Goal: Task Accomplishment & Management: Use online tool/utility

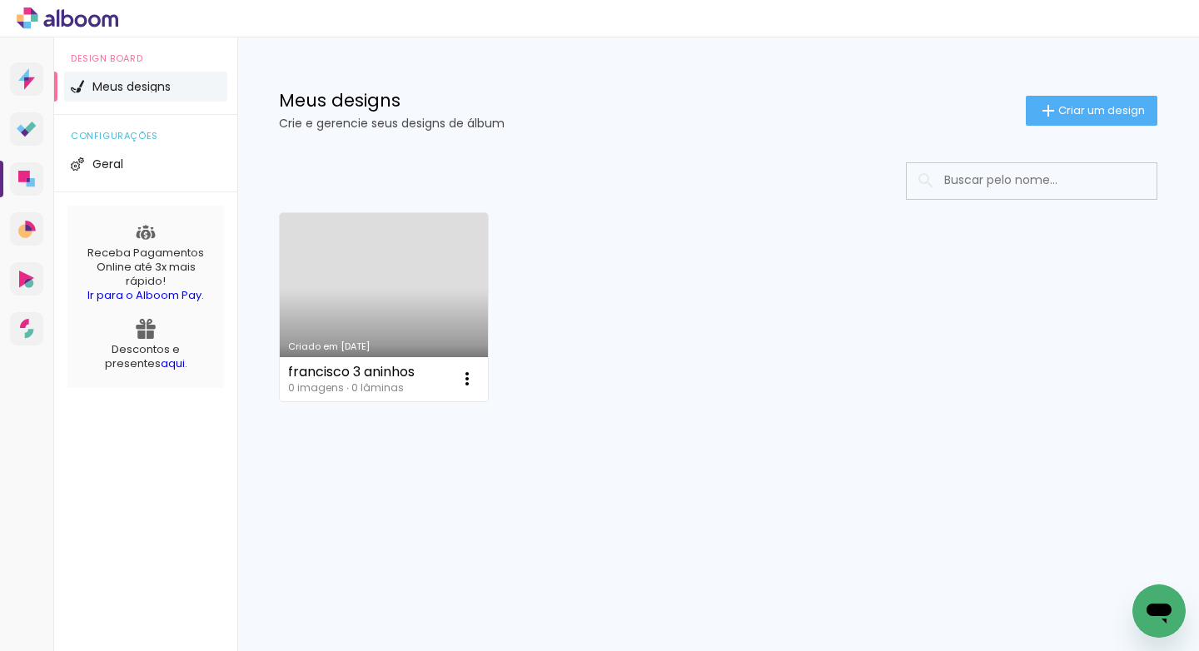
click at [372, 300] on link "Criado em [DATE]" at bounding box center [384, 307] width 208 height 188
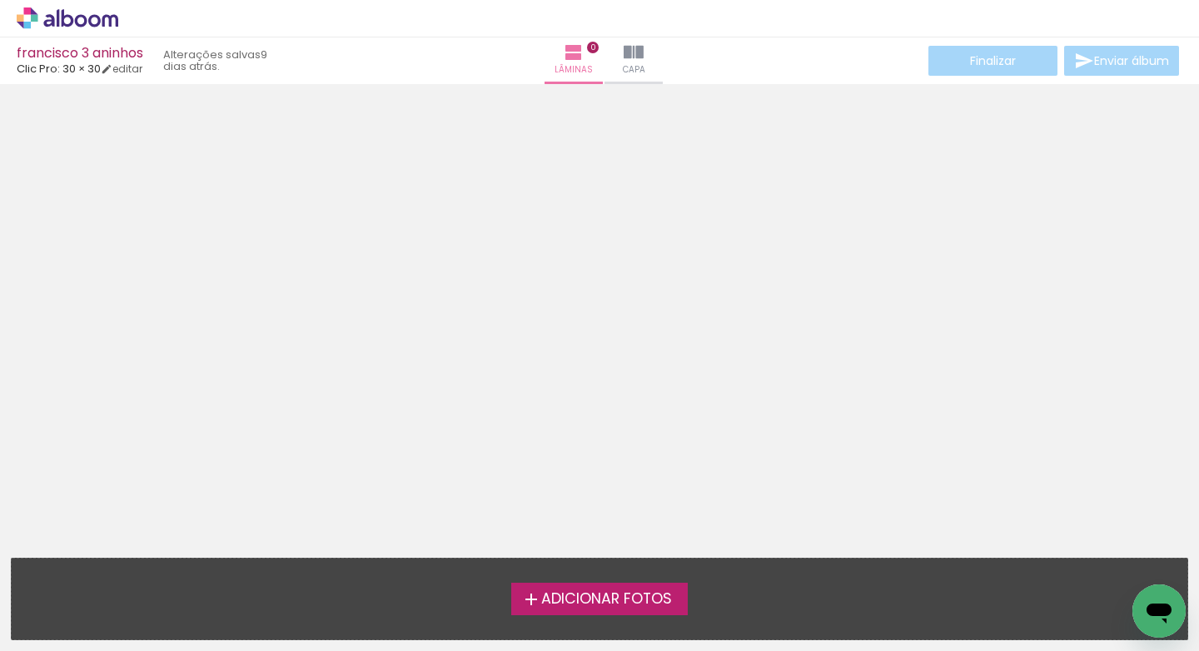
click at [624, 603] on span "Adicionar Fotos" at bounding box center [606, 599] width 131 height 15
click at [0, 0] on input "file" at bounding box center [0, 0] width 0 height 0
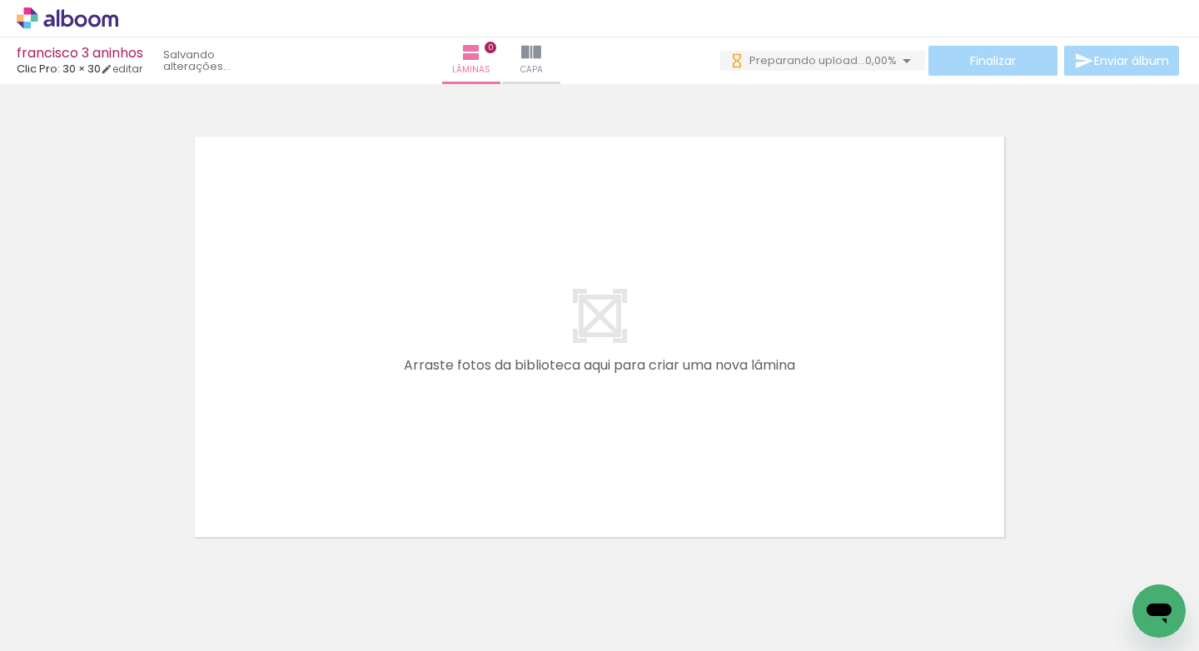
scroll to position [3, 0]
click at [541, 55] on iron-icon at bounding box center [531, 52] width 20 height 20
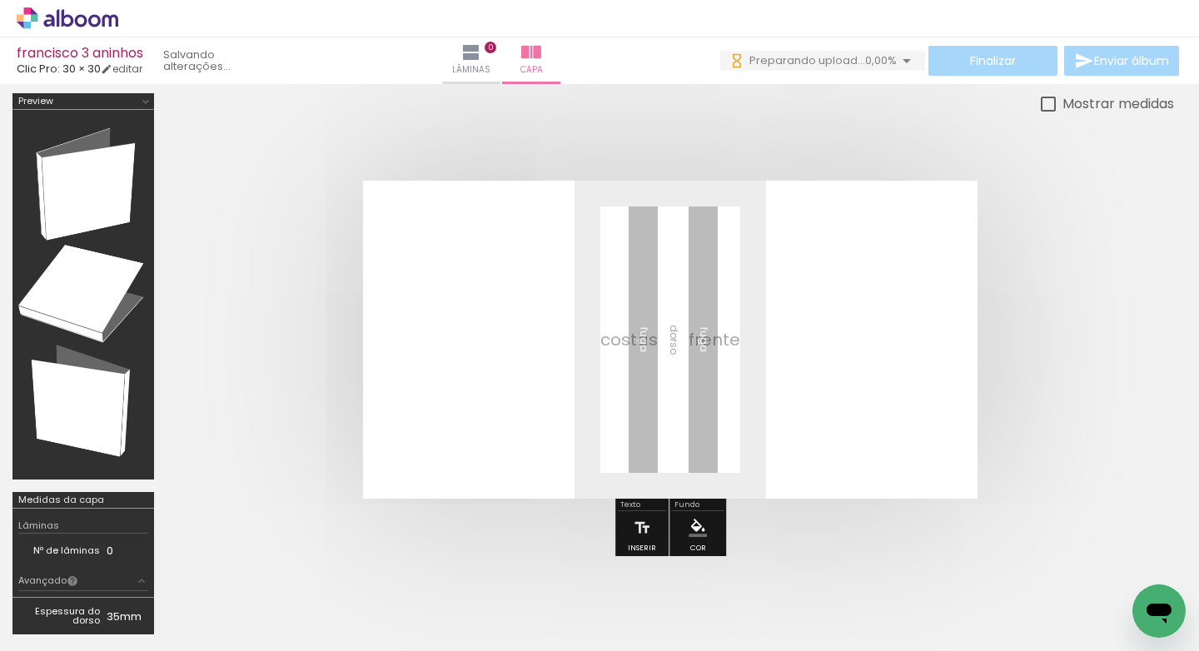
scroll to position [0, 2884]
click at [1086, 599] on div at bounding box center [1105, 595] width 82 height 55
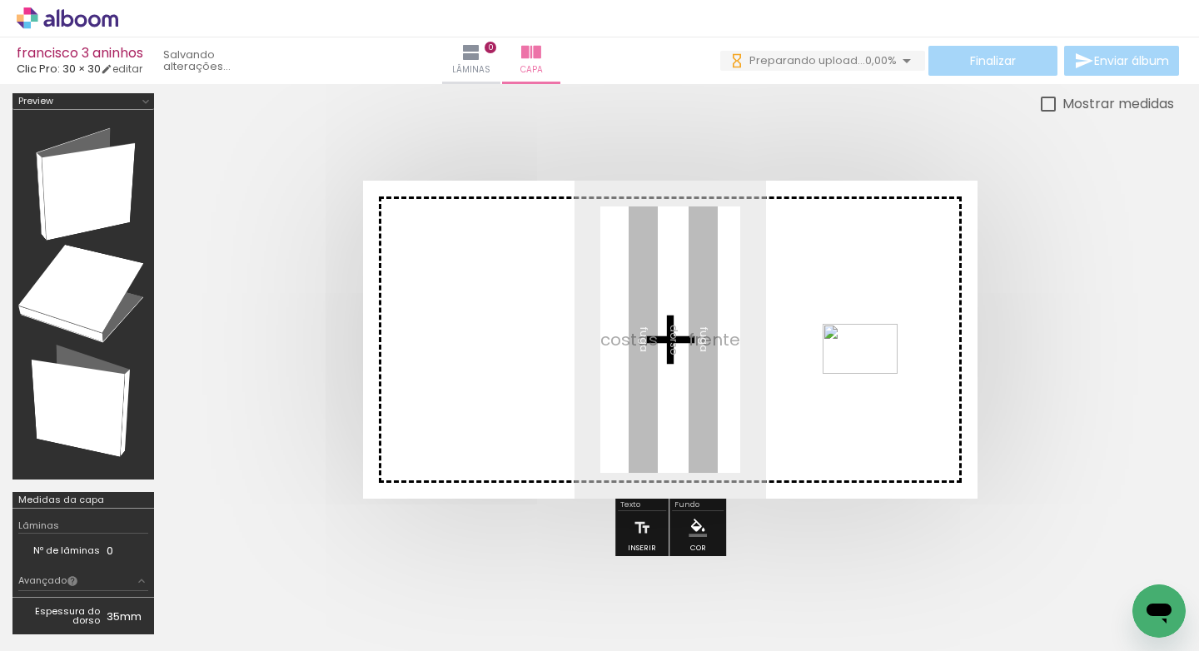
drag, startPoint x: 1085, startPoint y: 599, endPoint x: 872, endPoint y: 373, distance: 309.8
click at [872, 373] on quentale-workspace at bounding box center [599, 325] width 1199 height 651
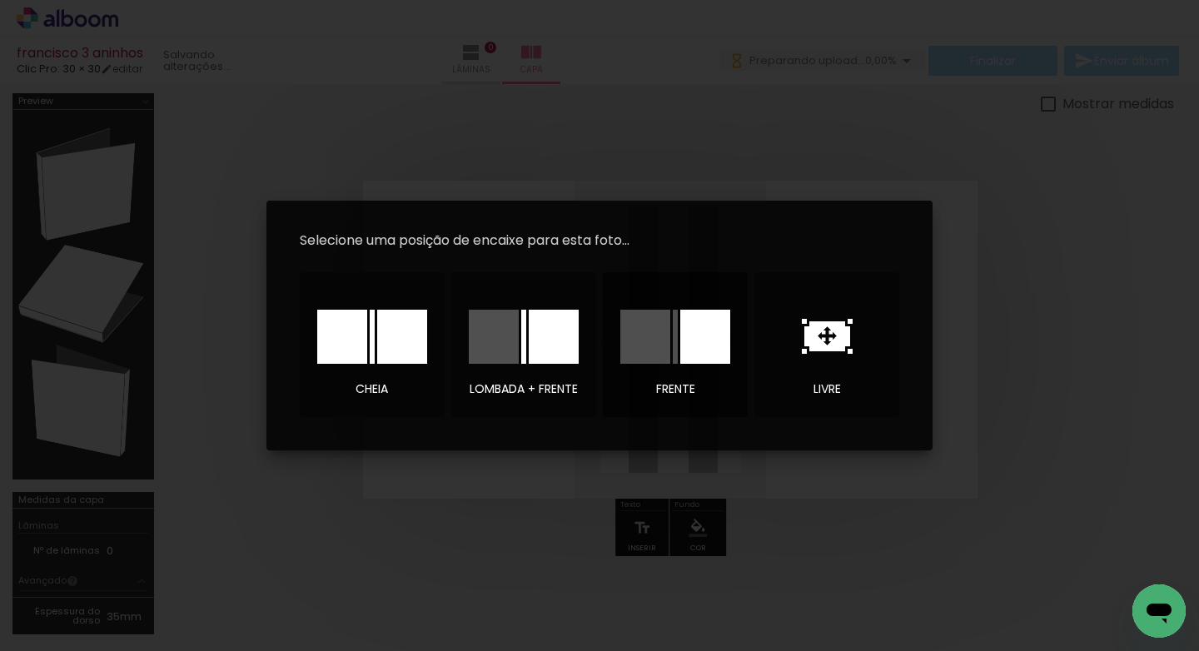
click at [704, 354] on div at bounding box center [705, 337] width 50 height 54
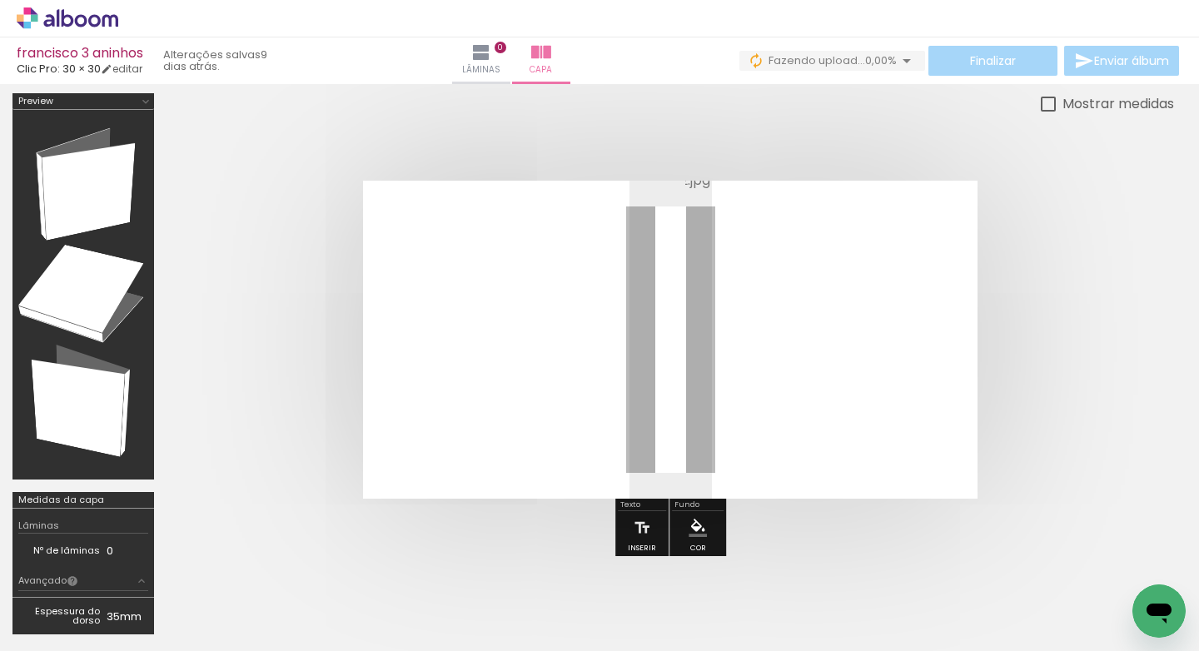
scroll to position [0, 3284]
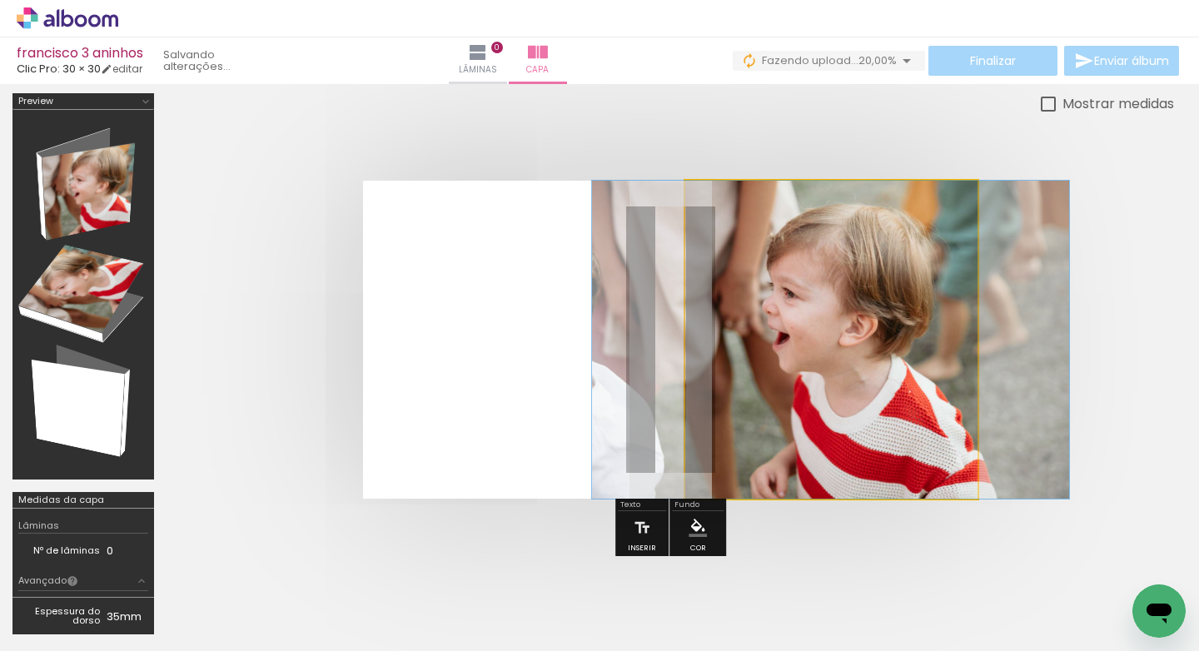
drag, startPoint x: 768, startPoint y: 368, endPoint x: 818, endPoint y: 356, distance: 51.3
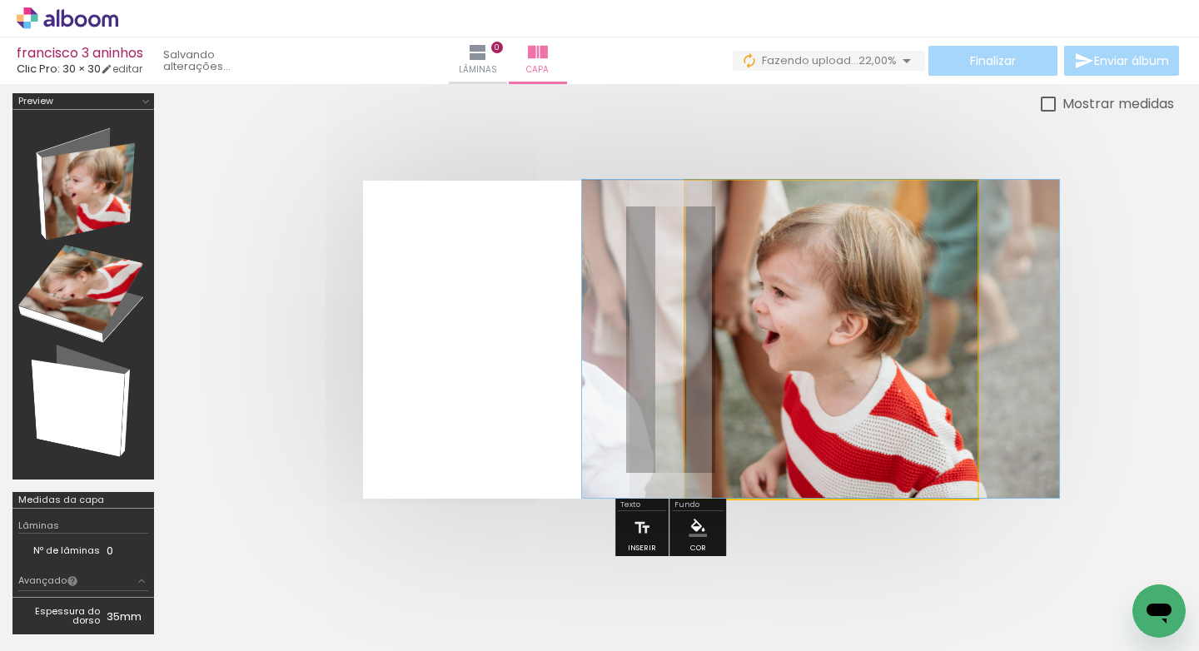
drag, startPoint x: 826, startPoint y: 373, endPoint x: 816, endPoint y: 360, distance: 16.6
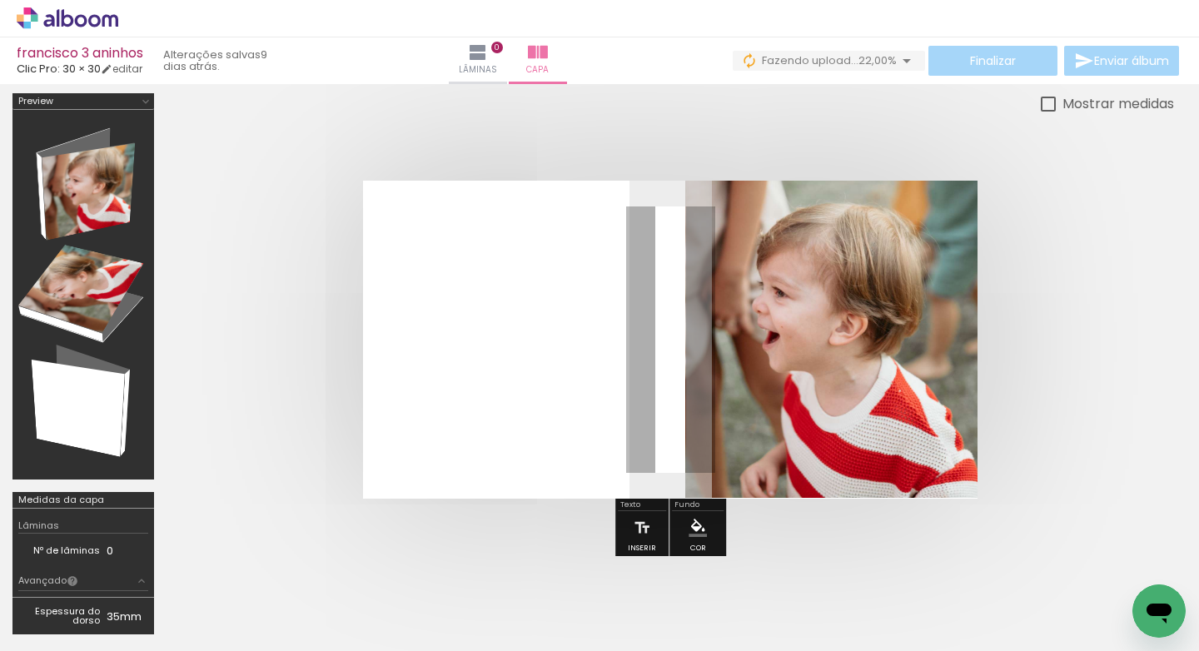
scroll to position [0, 0]
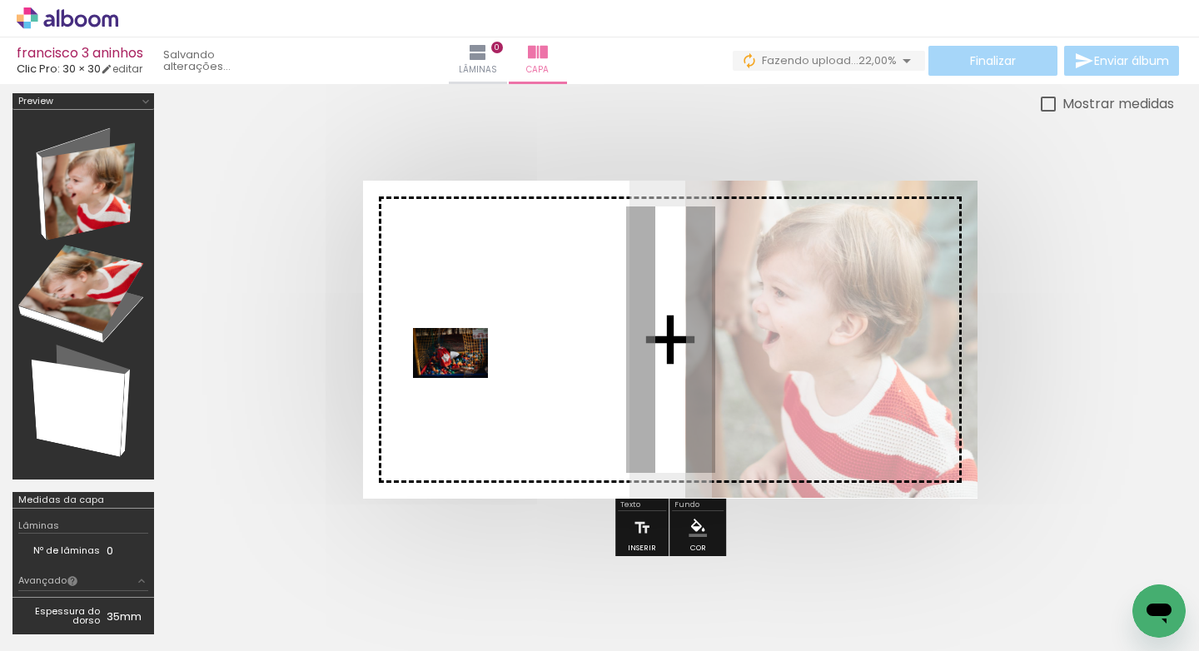
drag, startPoint x: 1021, startPoint y: 614, endPoint x: 463, endPoint y: 378, distance: 605.5
click at [463, 378] on quentale-workspace at bounding box center [599, 325] width 1199 height 651
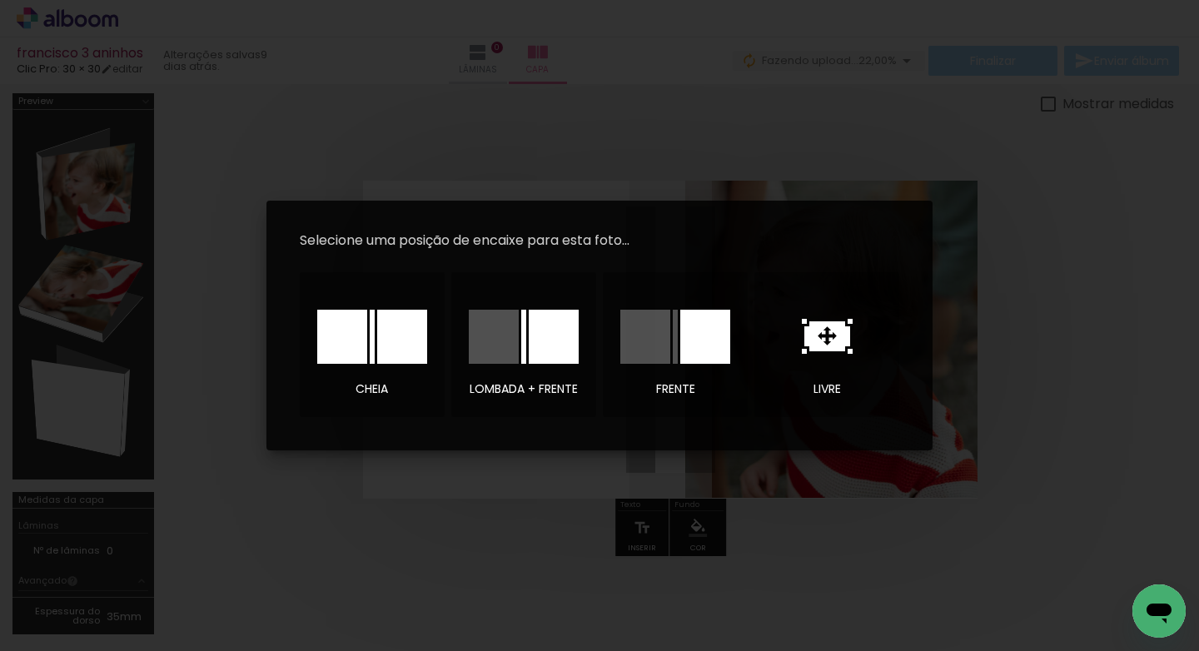
click at [477, 471] on iron-overlay-backdrop at bounding box center [599, 325] width 1199 height 651
click at [368, 337] on div at bounding box center [372, 337] width 110 height 54
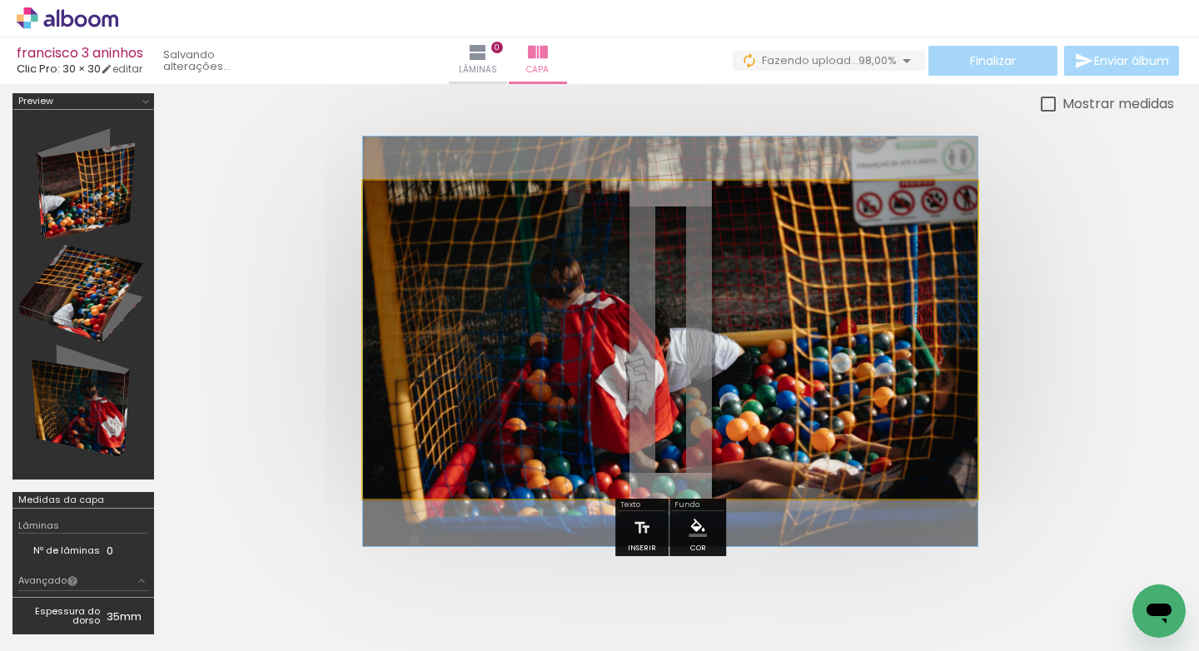
drag, startPoint x: 837, startPoint y: 350, endPoint x: 817, endPoint y: 351, distance: 19.2
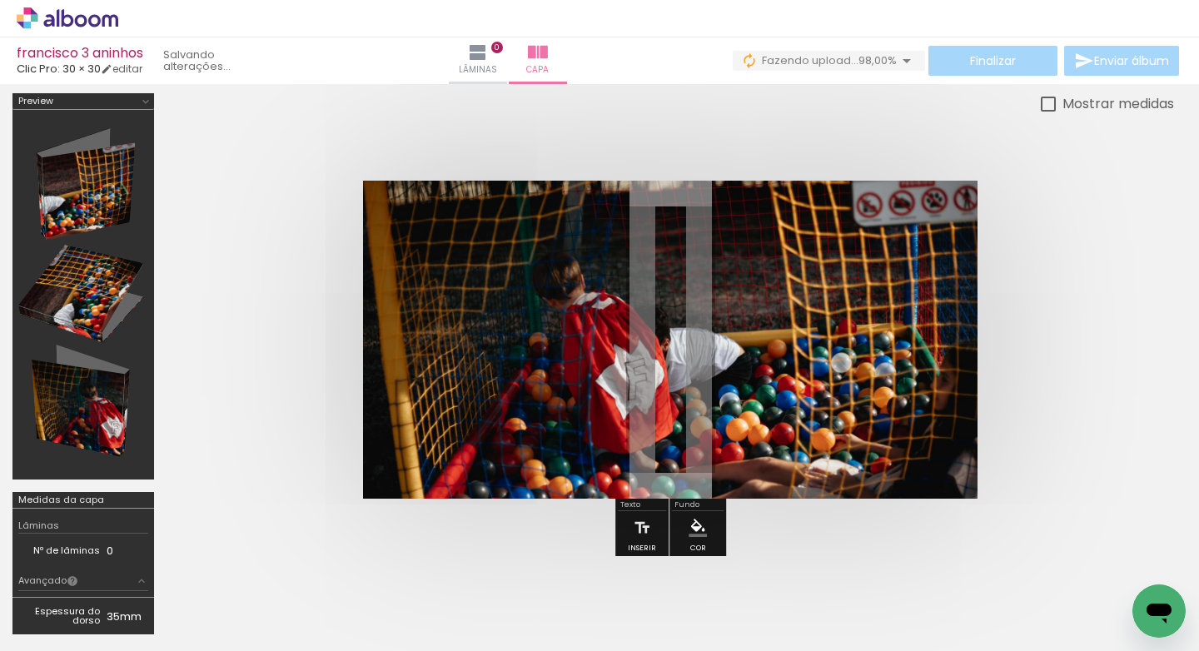
scroll to position [0, 3152]
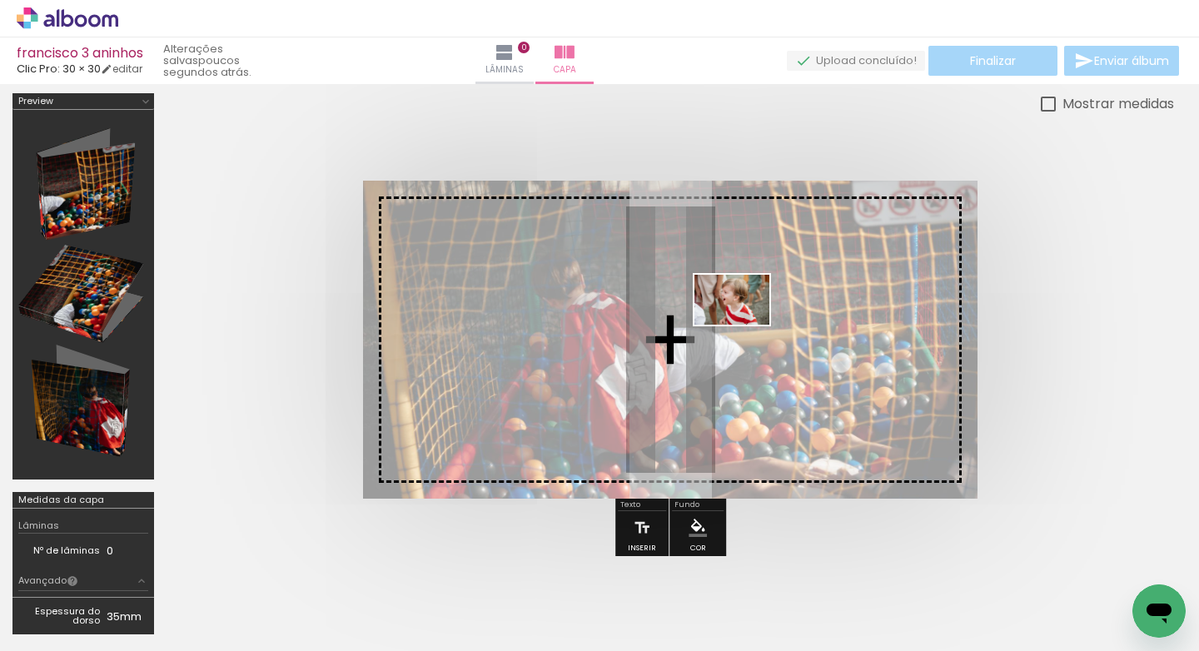
drag, startPoint x: 837, startPoint y: 606, endPoint x: 744, endPoint y: 325, distance: 296.4
click at [744, 325] on quentale-workspace at bounding box center [599, 325] width 1199 height 651
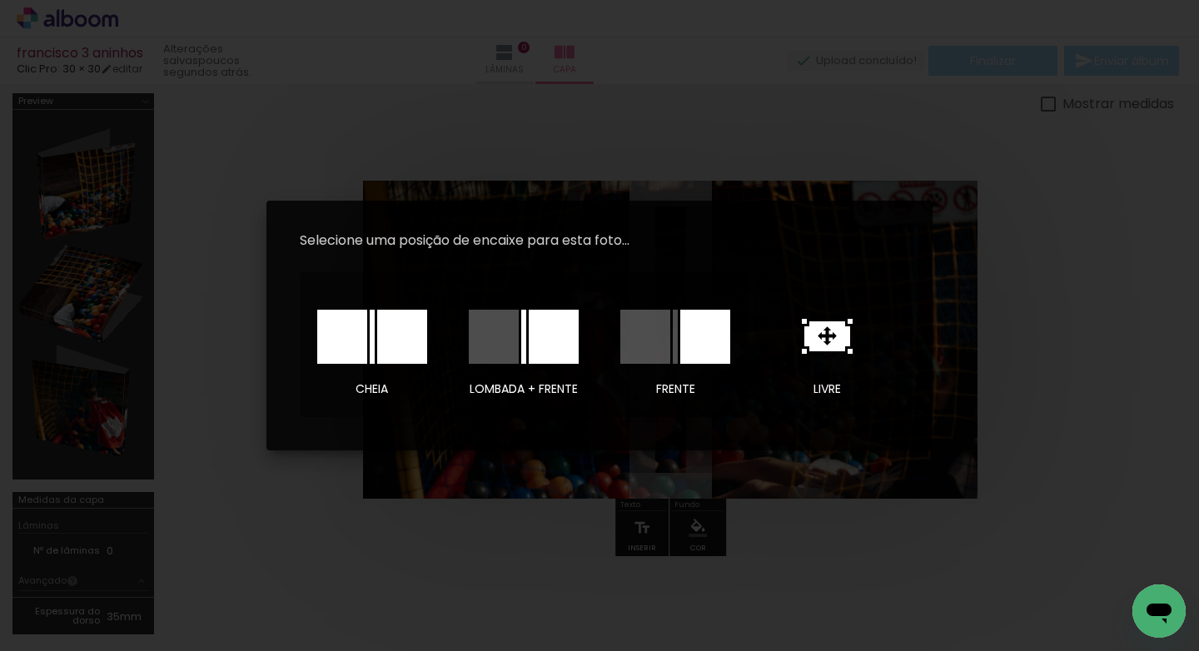
click at [708, 347] on div at bounding box center [705, 337] width 50 height 54
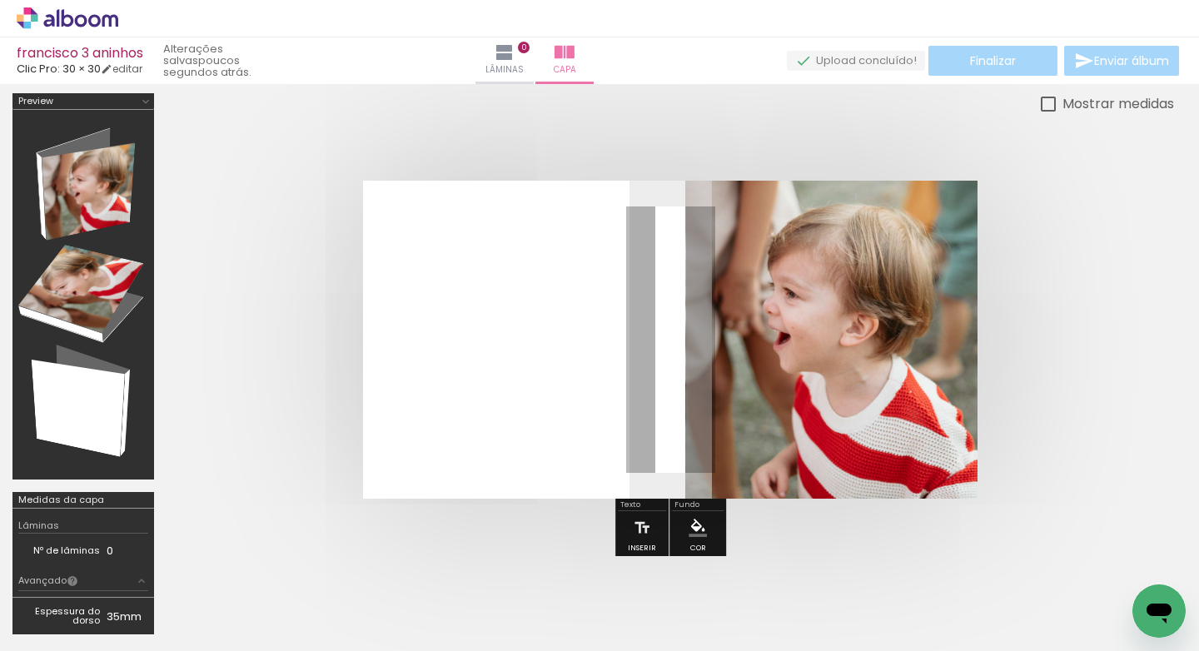
click at [106, 185] on div at bounding box center [83, 295] width 130 height 358
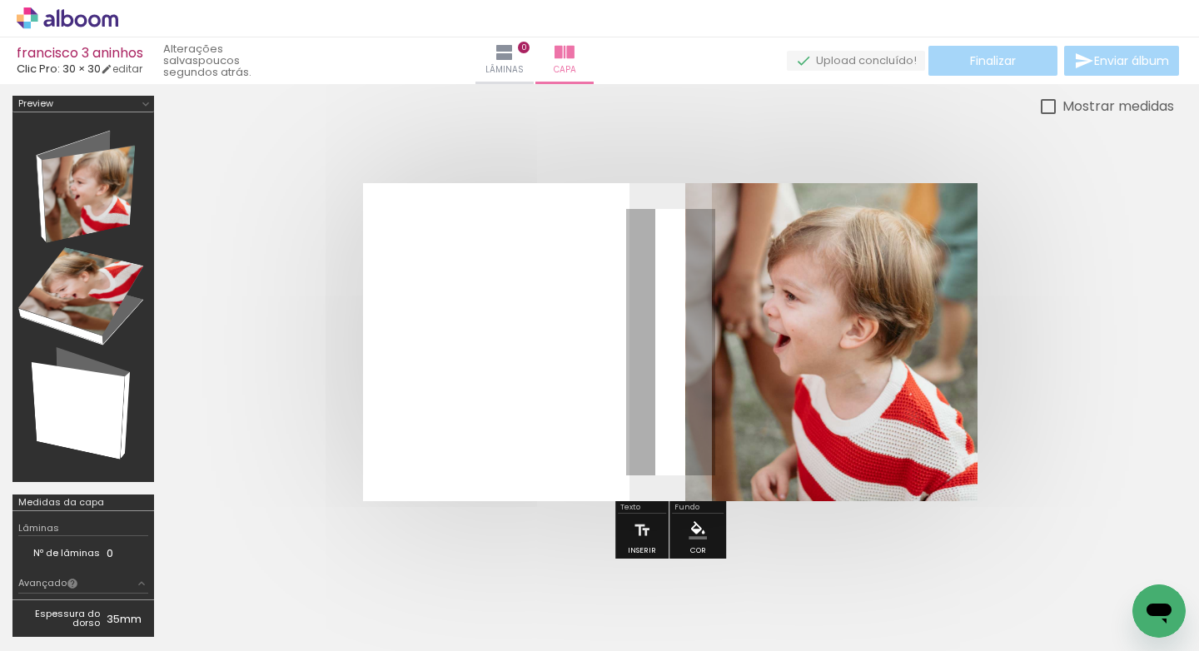
scroll to position [0, 0]
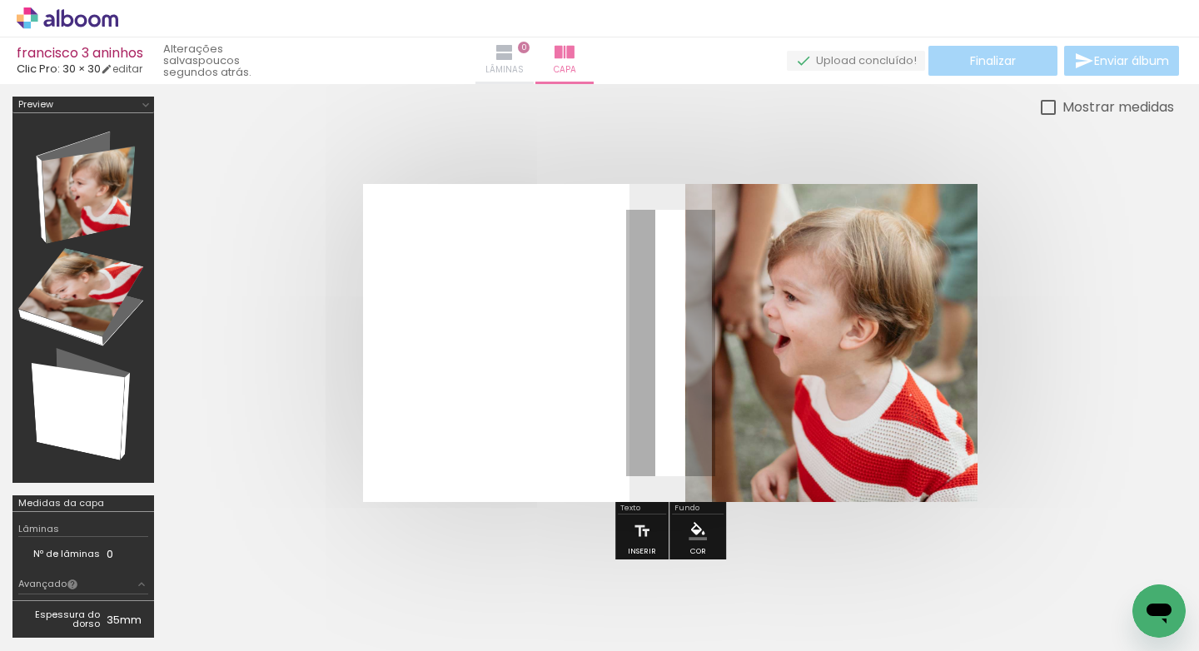
click at [514, 60] on iron-icon at bounding box center [504, 52] width 20 height 20
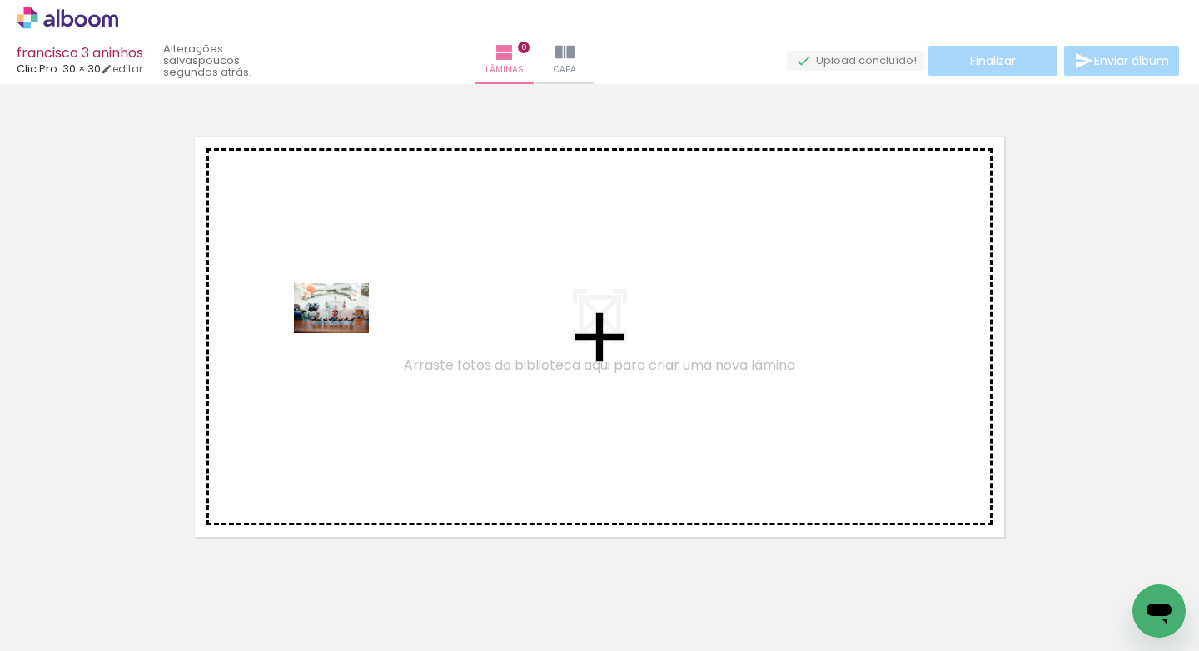
drag, startPoint x: 441, startPoint y: 601, endPoint x: 350, endPoint y: 336, distance: 279.8
click at [344, 332] on quentale-workspace at bounding box center [599, 325] width 1199 height 651
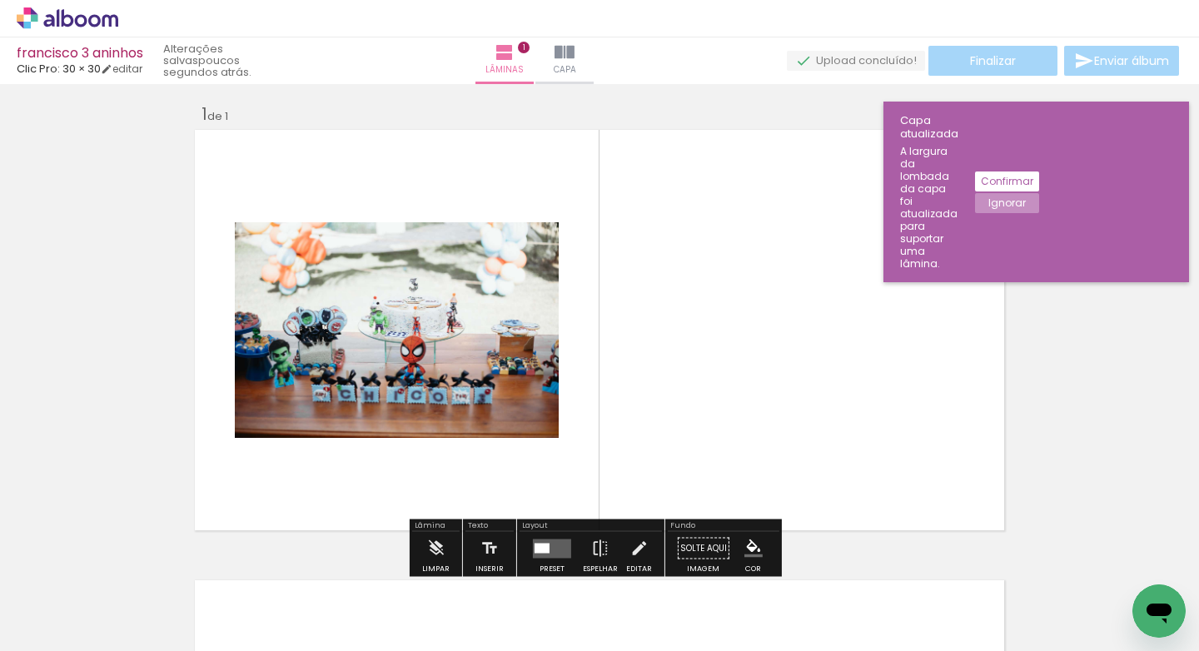
scroll to position [21, 0]
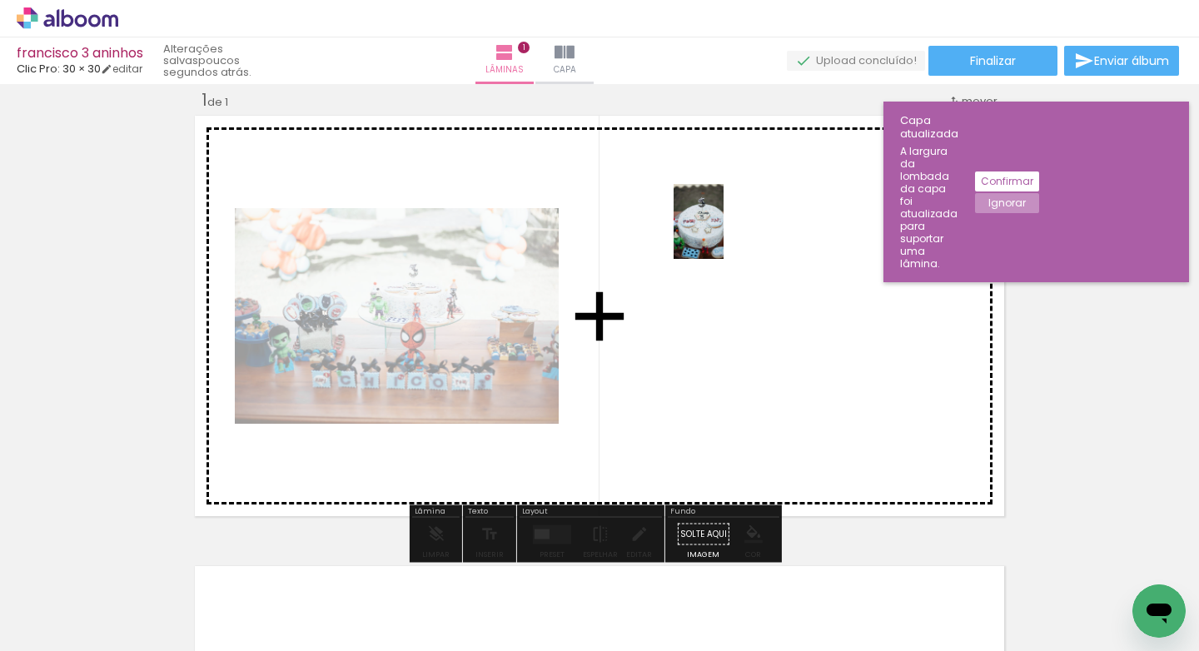
drag, startPoint x: 180, startPoint y: 595, endPoint x: 727, endPoint y: 234, distance: 655.5
click at [727, 230] on quentale-workspace at bounding box center [599, 325] width 1199 height 651
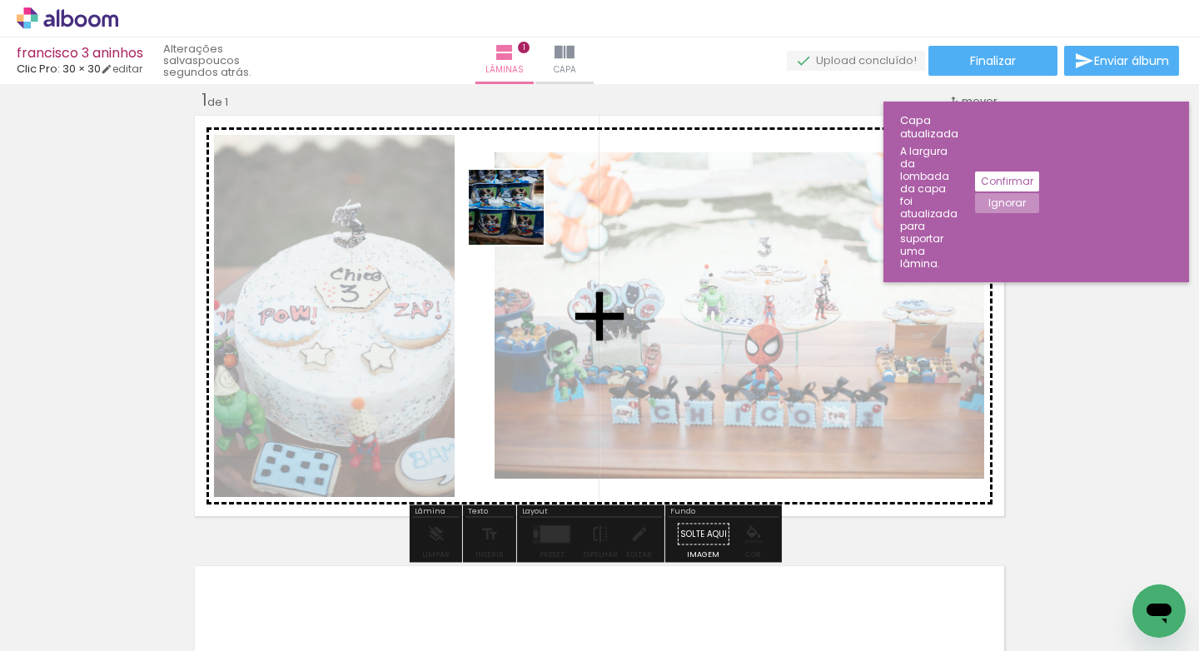
drag, startPoint x: 360, startPoint y: 612, endPoint x: 519, endPoint y: 220, distance: 423.1
click at [519, 220] on quentale-workspace at bounding box center [599, 325] width 1199 height 651
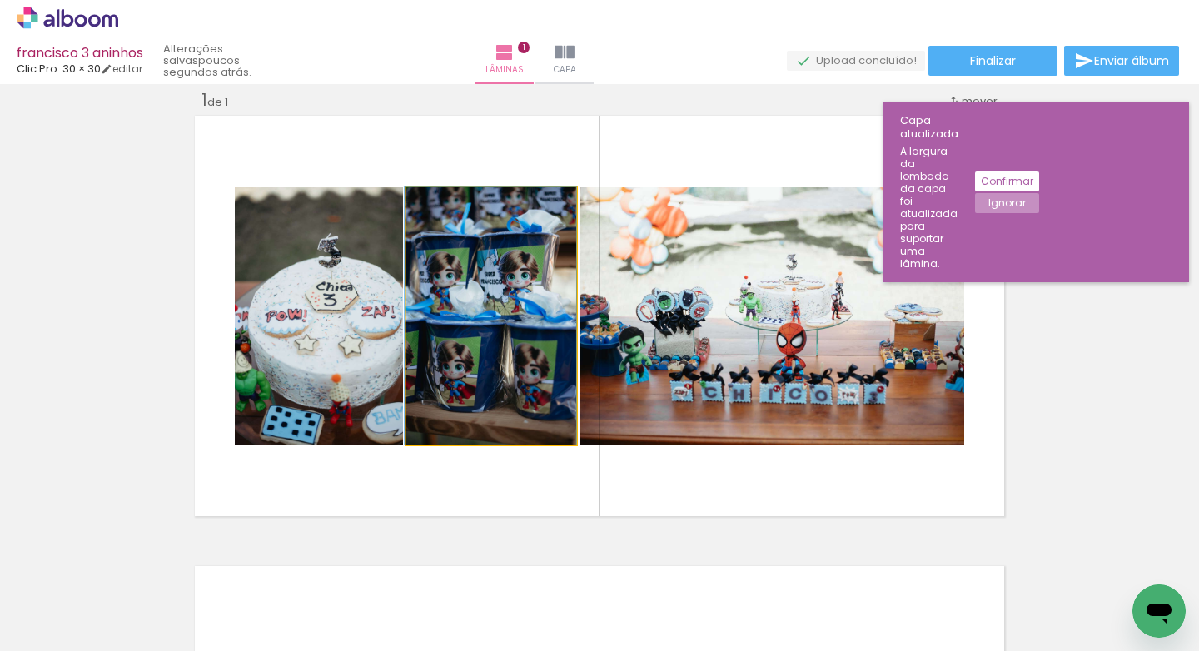
drag, startPoint x: 471, startPoint y: 355, endPoint x: 445, endPoint y: 378, distance: 34.2
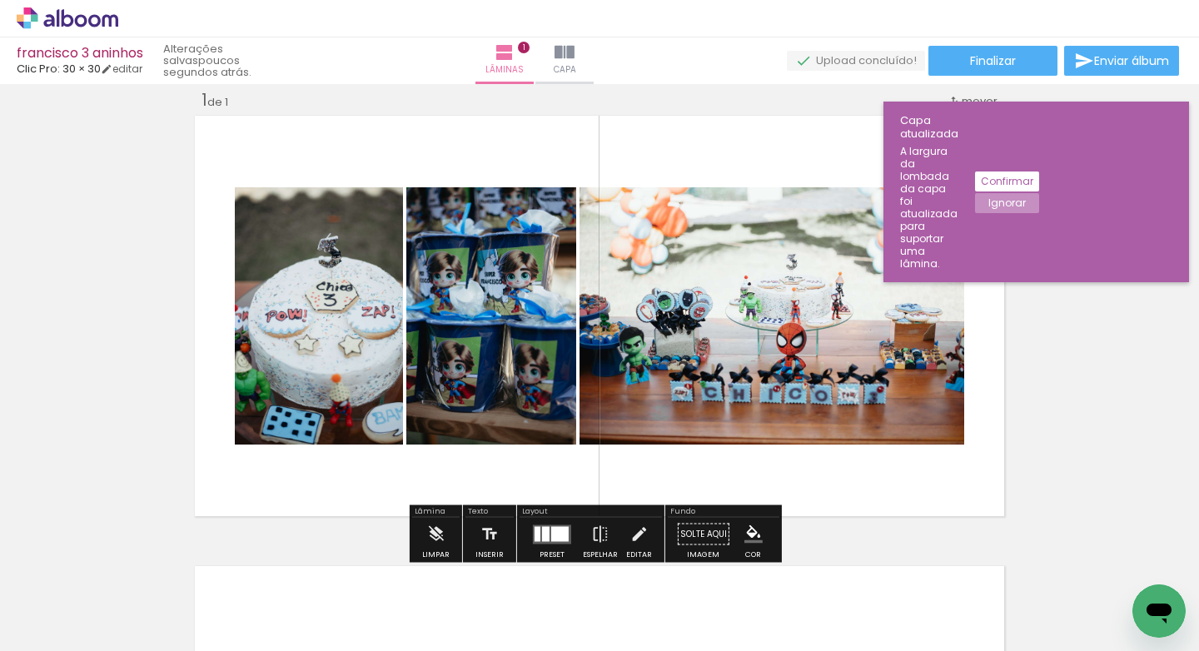
click at [452, 370] on quentale-photo at bounding box center [491, 315] width 170 height 257
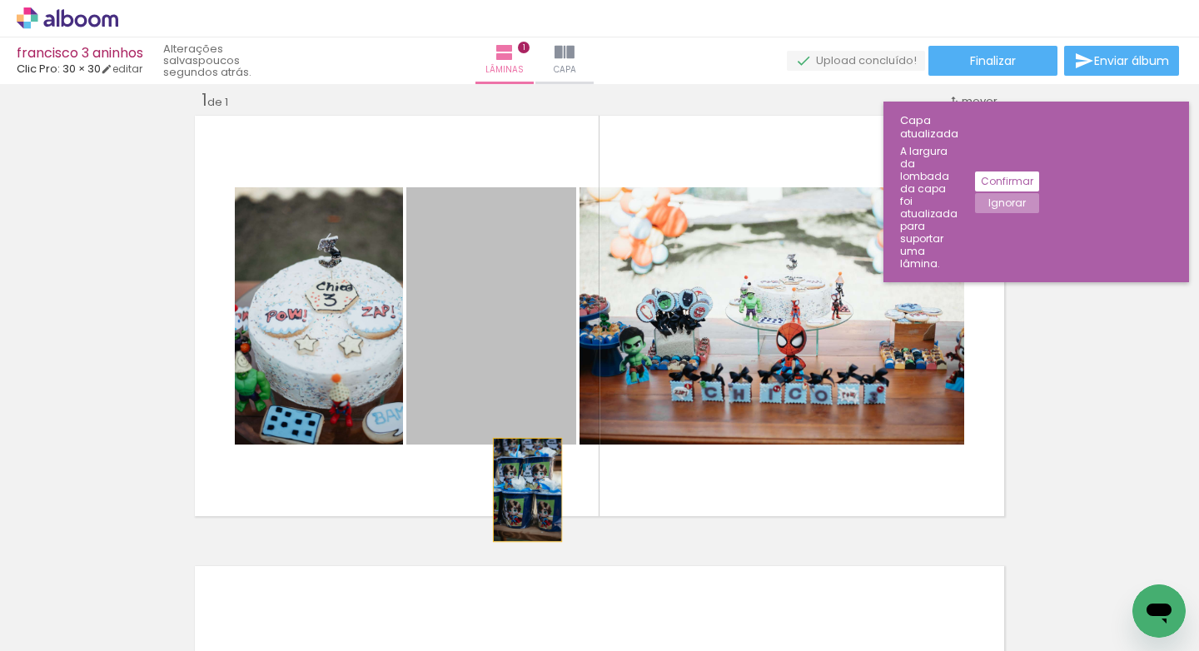
drag, startPoint x: 477, startPoint y: 309, endPoint x: 524, endPoint y: 511, distance: 207.8
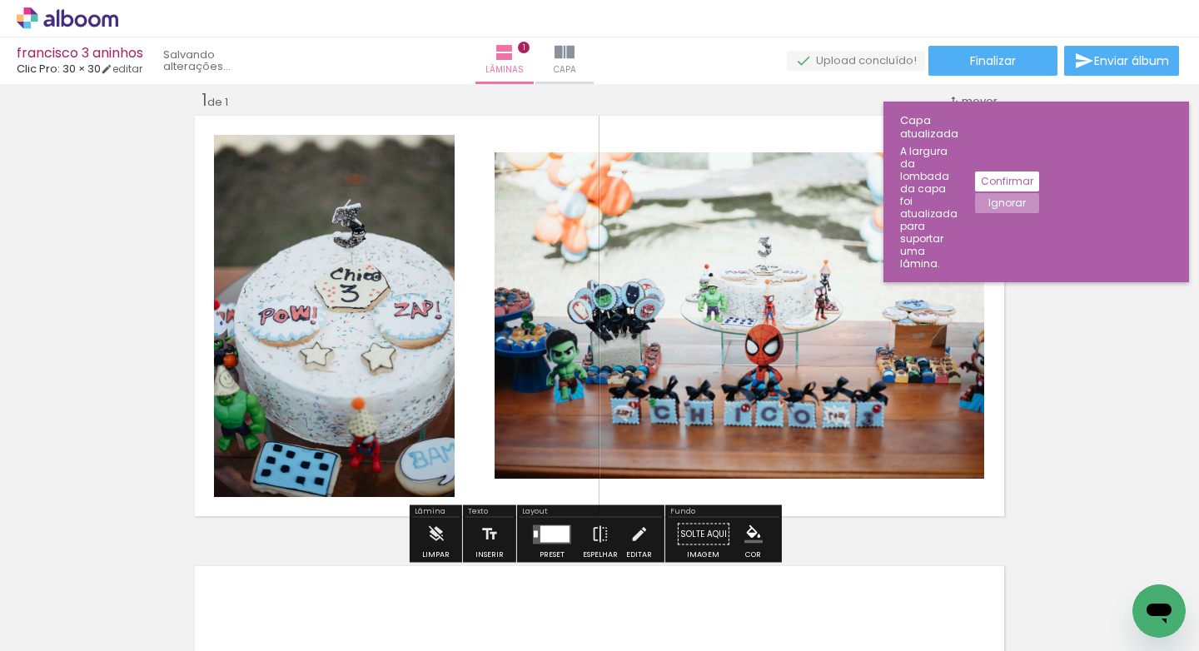
click at [524, 511] on div "Layout" at bounding box center [590, 513] width 142 height 10
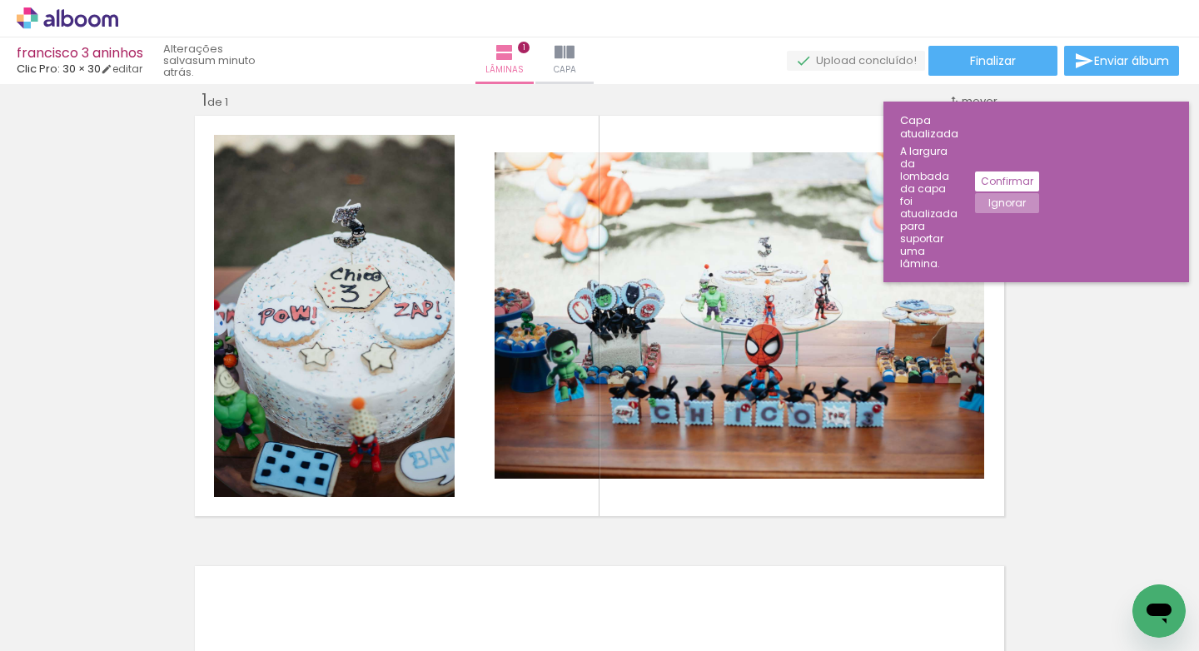
scroll to position [0, 2402]
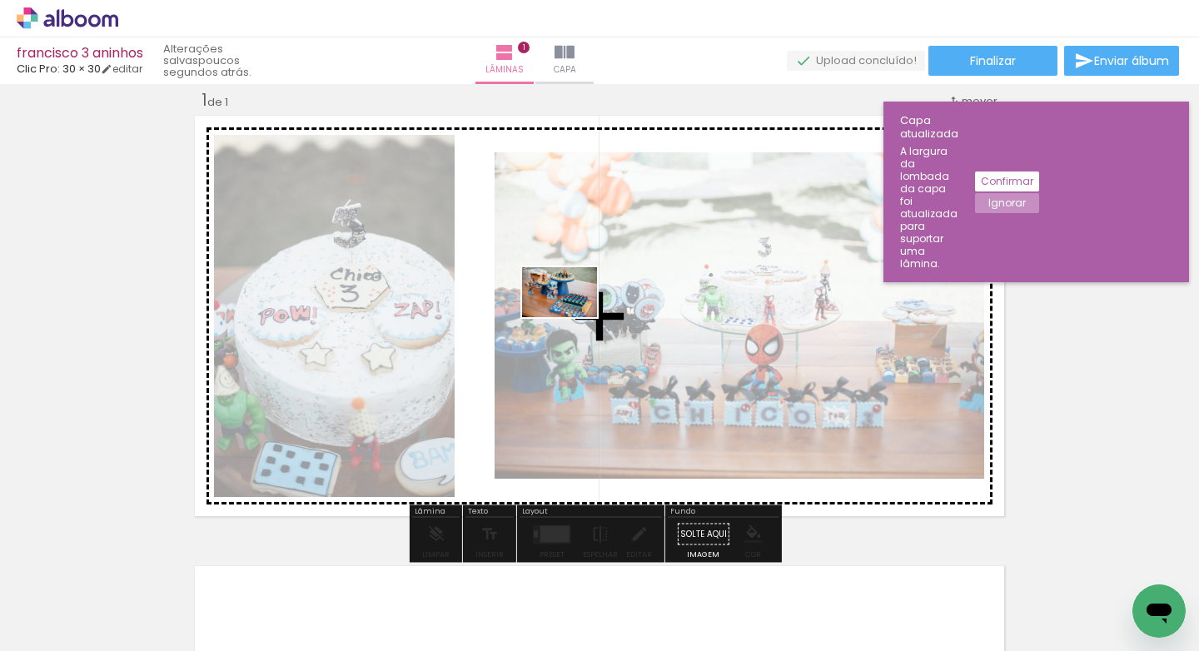
drag, startPoint x: 577, startPoint y: 608, endPoint x: 571, endPoint y: 317, distance: 290.6
click at [571, 317] on quentale-workspace at bounding box center [599, 325] width 1199 height 651
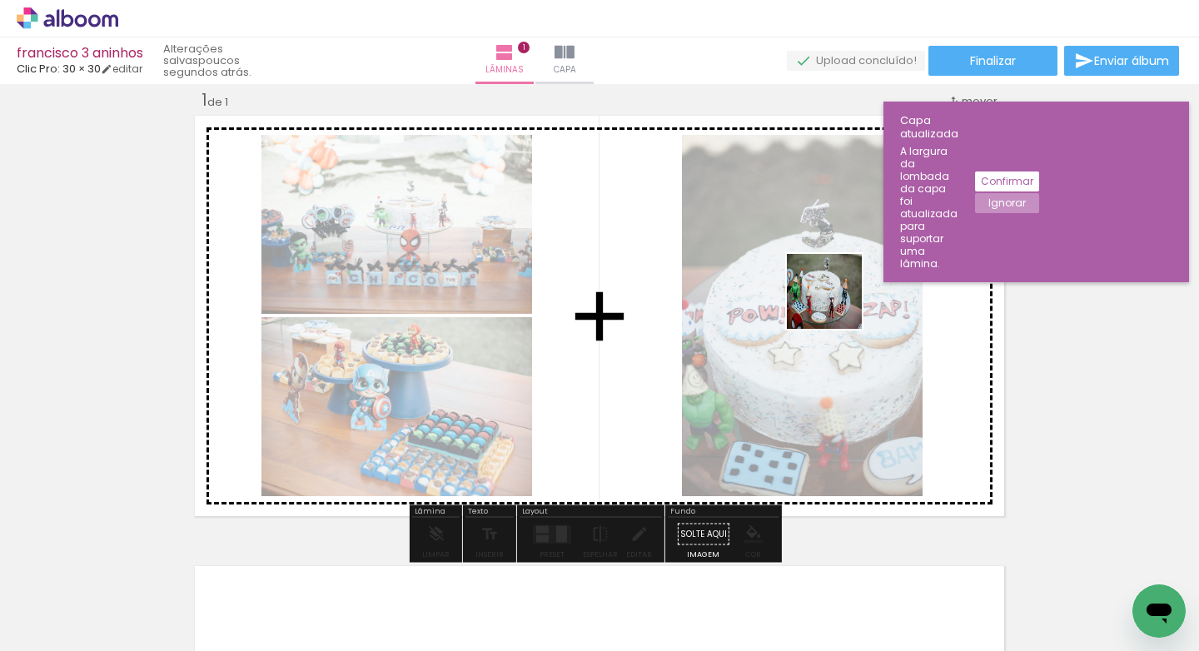
drag, startPoint x: 749, startPoint y: 604, endPoint x: 839, endPoint y: 293, distance: 324.1
click at [839, 293] on quentale-workspace at bounding box center [599, 325] width 1199 height 651
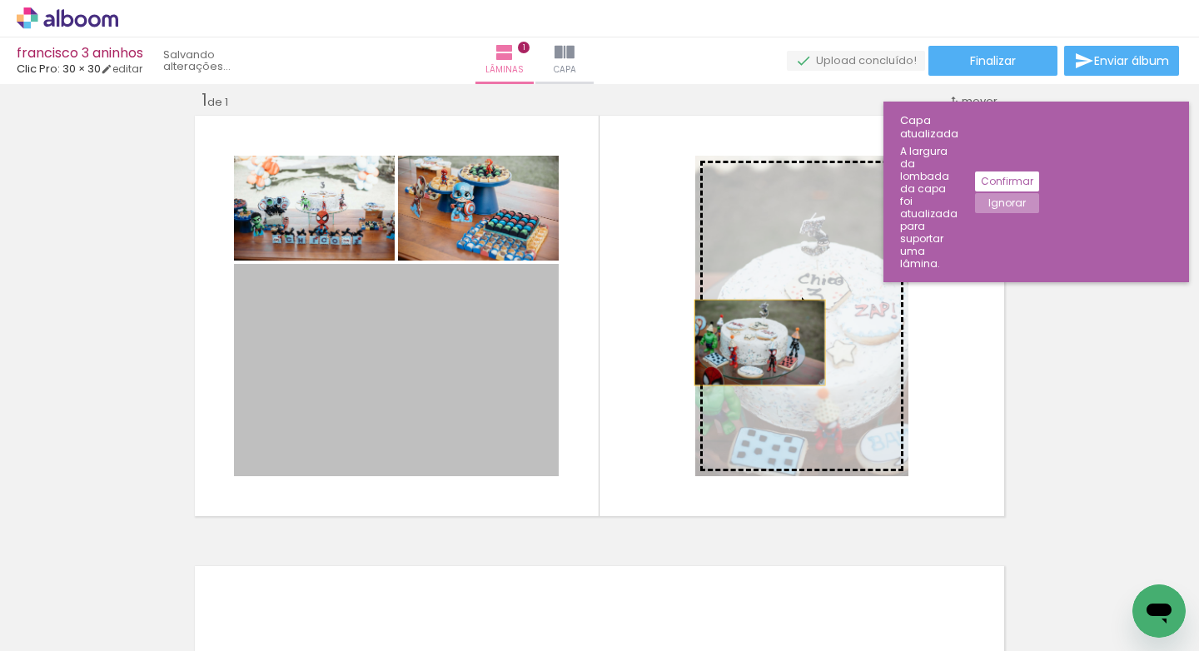
drag, startPoint x: 391, startPoint y: 393, endPoint x: 753, endPoint y: 342, distance: 365.7
click at [0, 0] on slot at bounding box center [0, 0] width 0 height 0
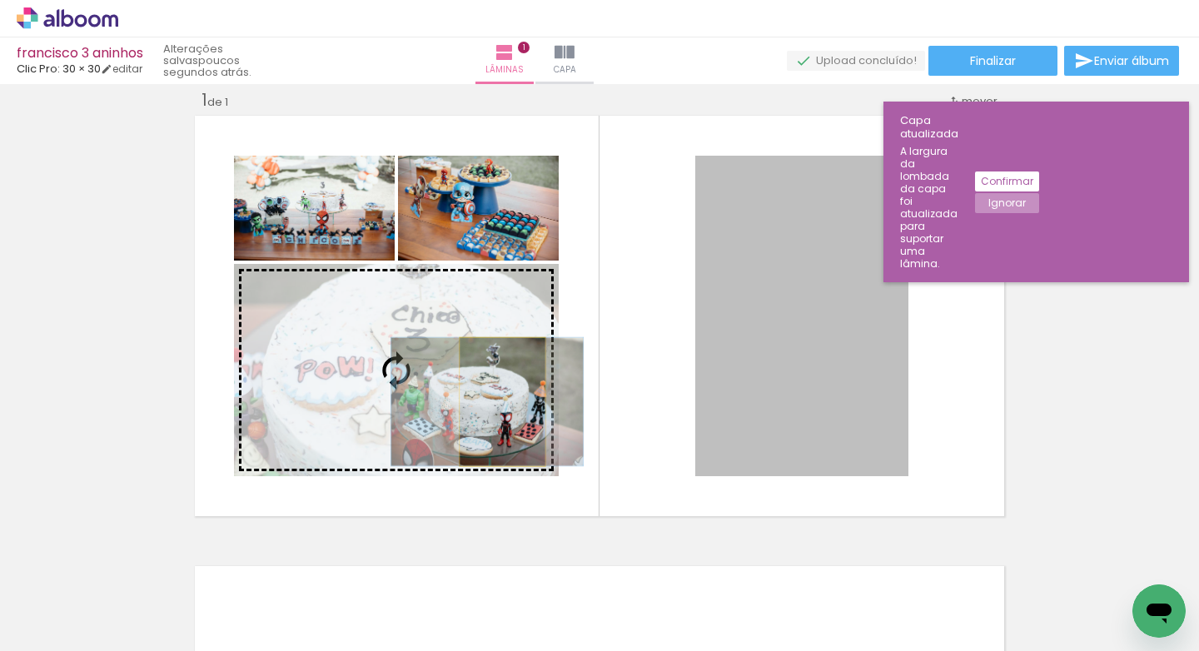
drag, startPoint x: 755, startPoint y: 340, endPoint x: 496, endPoint y: 401, distance: 265.9
click at [0, 0] on slot at bounding box center [0, 0] width 0 height 0
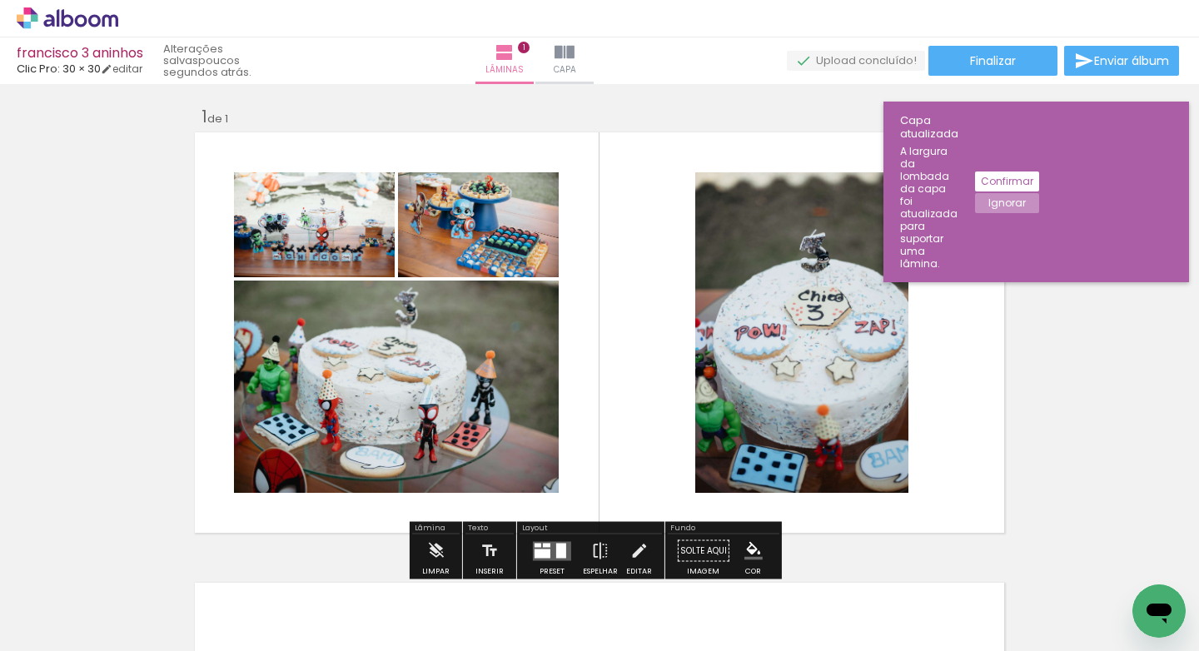
scroll to position [0, 0]
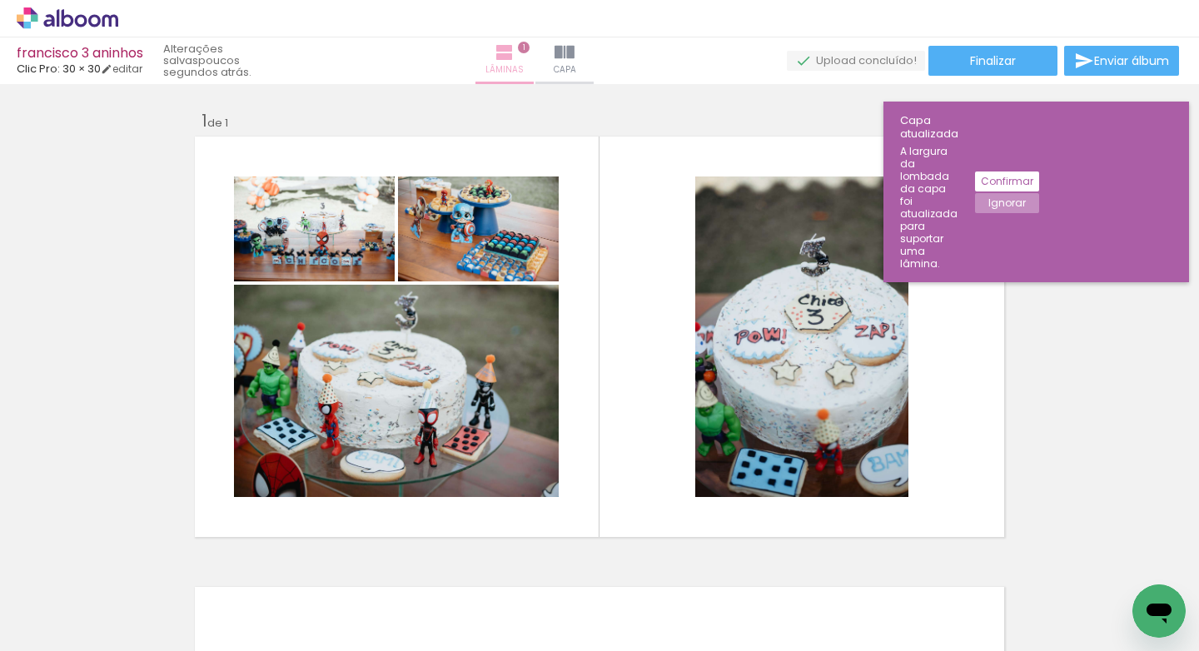
click at [514, 52] on iron-icon at bounding box center [504, 52] width 20 height 20
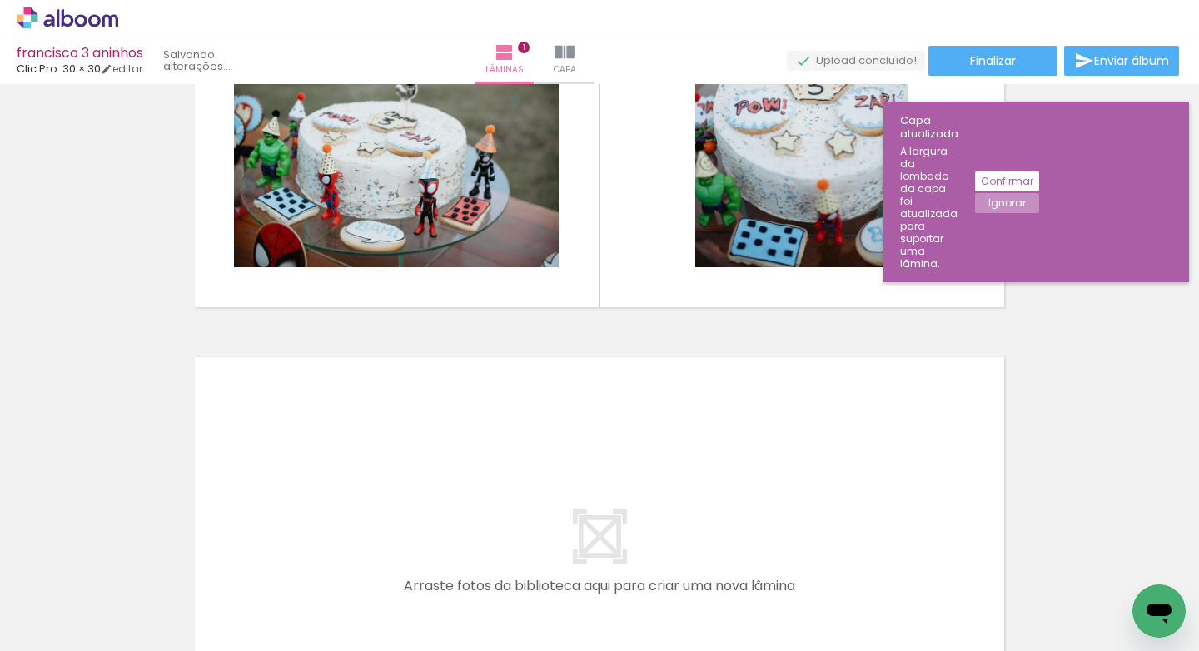
scroll to position [503, 0]
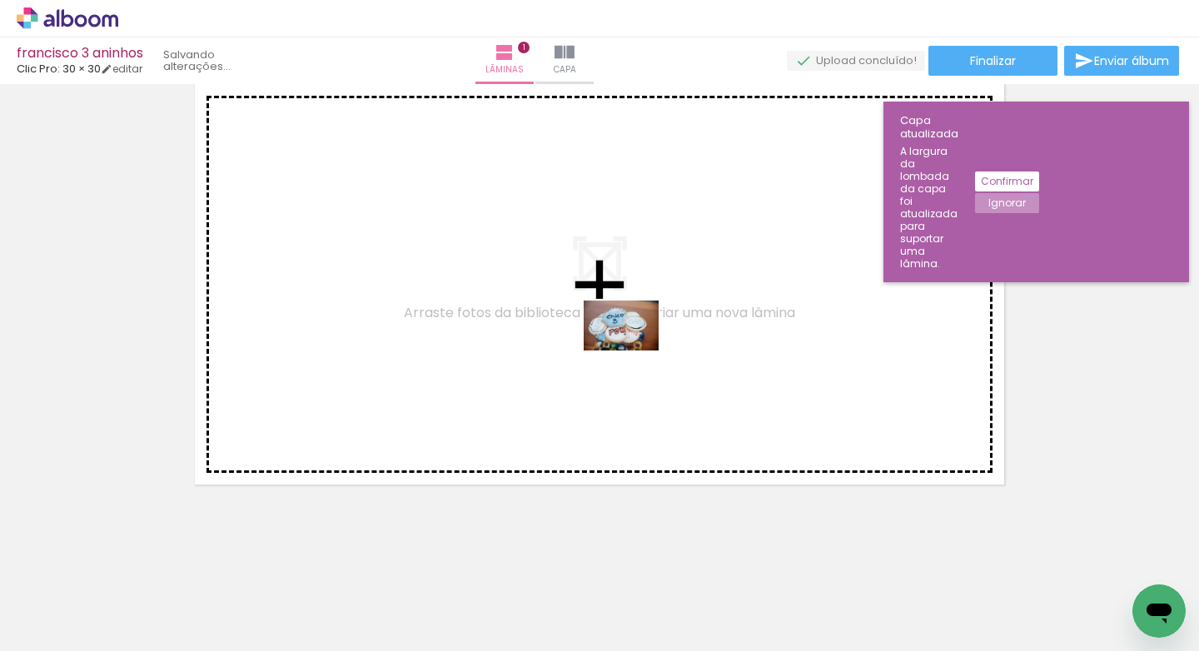
drag, startPoint x: 658, startPoint y: 608, endPoint x: 633, endPoint y: 350, distance: 258.4
click at [633, 350] on quentale-workspace at bounding box center [599, 325] width 1199 height 651
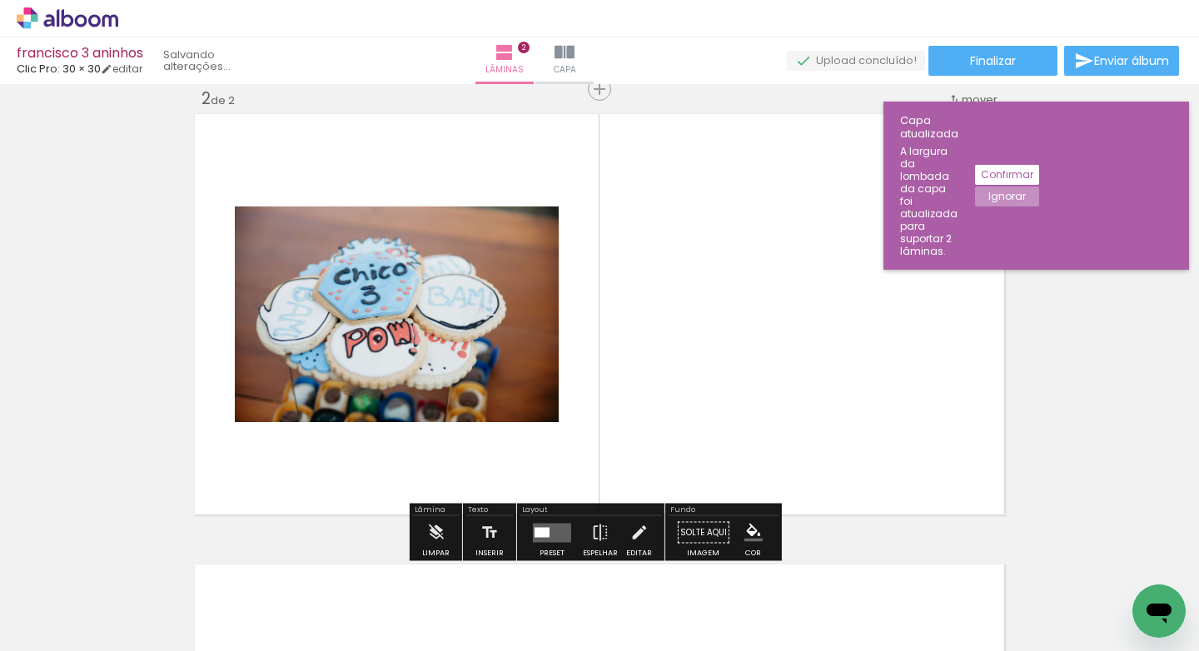
scroll to position [471, 0]
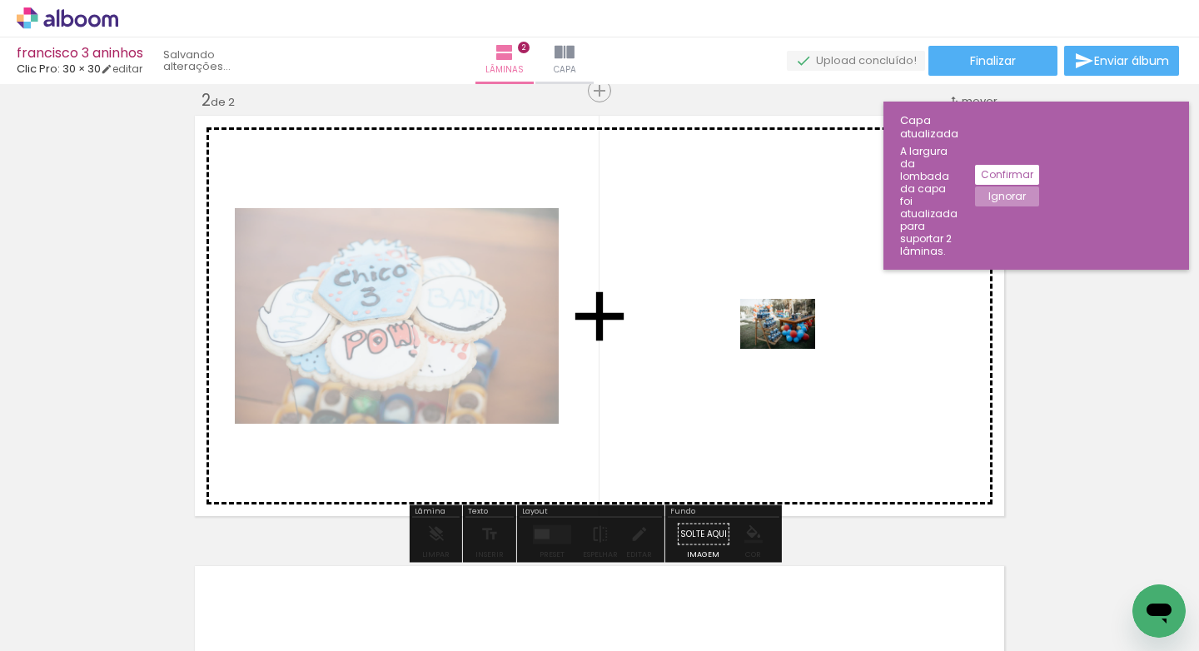
drag, startPoint x: 841, startPoint y: 603, endPoint x: 790, endPoint y: 349, distance: 258.9
click at [790, 349] on quentale-workspace at bounding box center [599, 325] width 1199 height 651
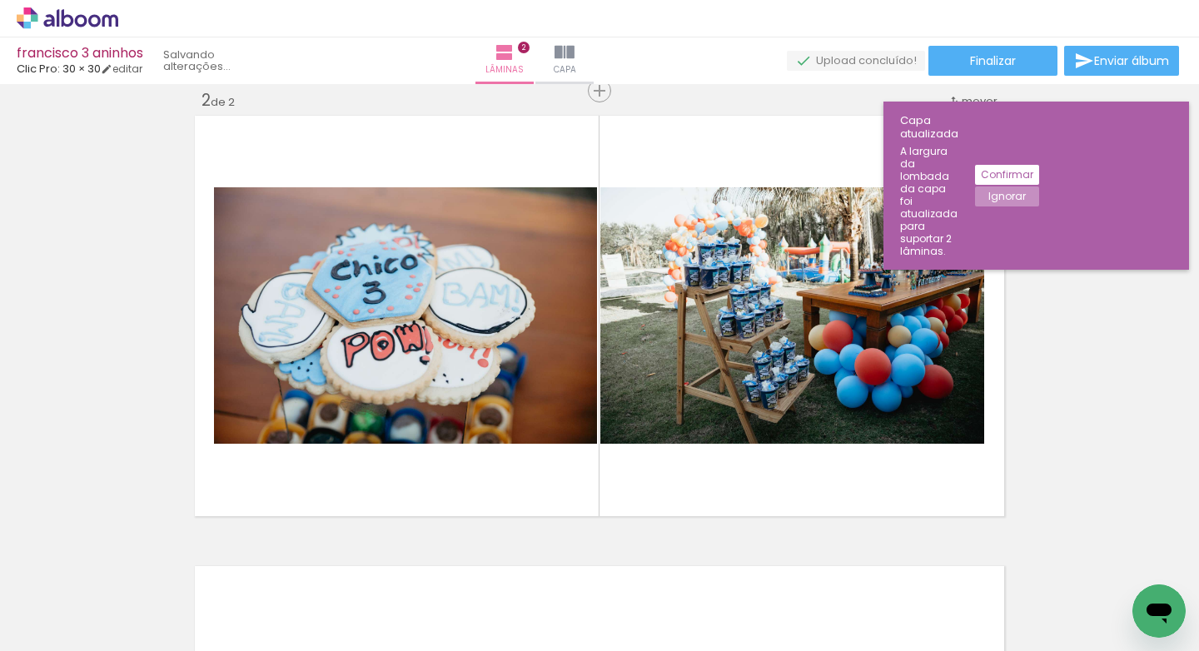
scroll to position [0, 45]
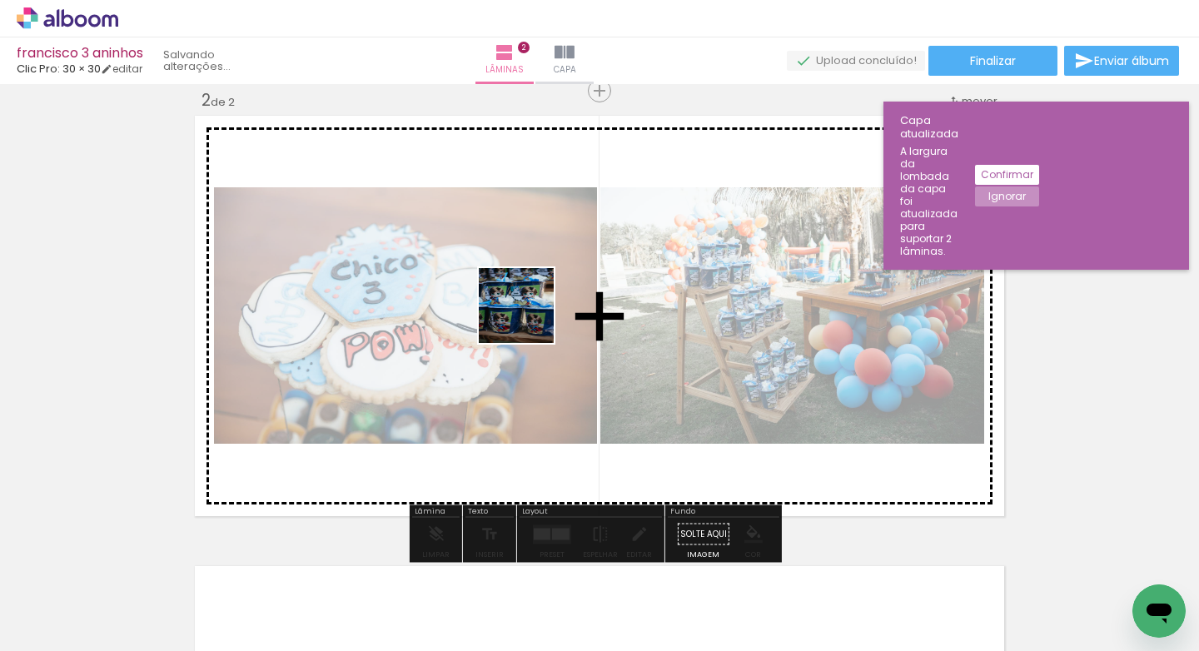
drag, startPoint x: 296, startPoint y: 618, endPoint x: 529, endPoint y: 318, distance: 379.7
click at [529, 318] on quentale-workspace at bounding box center [599, 325] width 1199 height 651
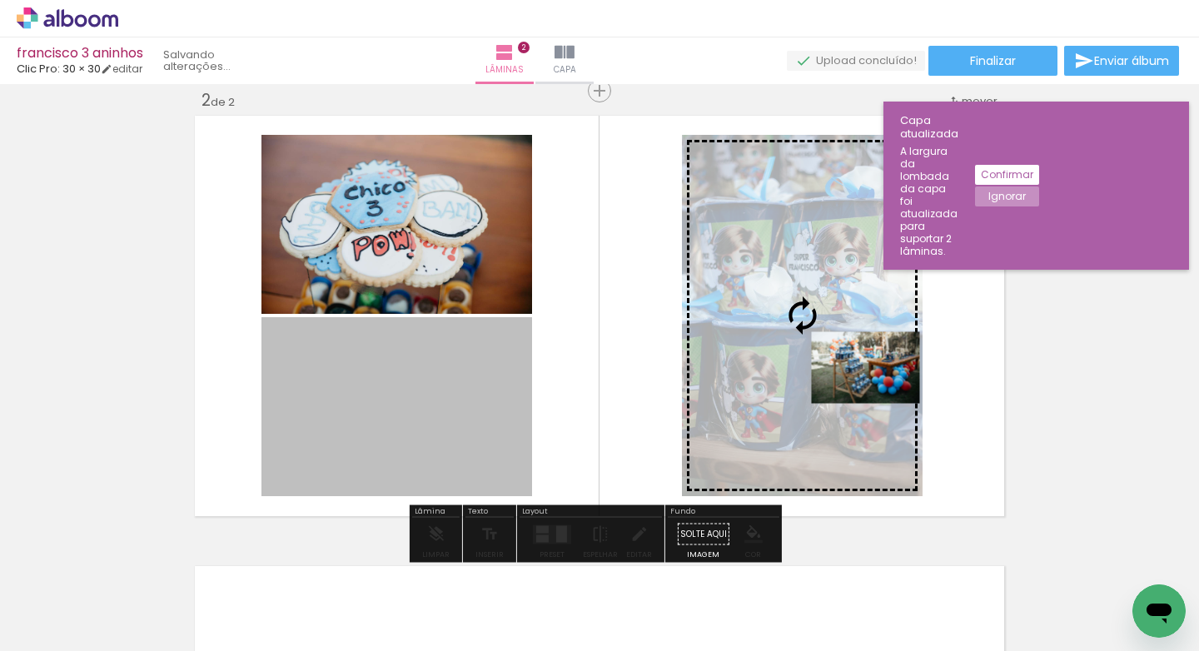
drag, startPoint x: 420, startPoint y: 406, endPoint x: 859, endPoint y: 367, distance: 440.4
click at [0, 0] on slot at bounding box center [0, 0] width 0 height 0
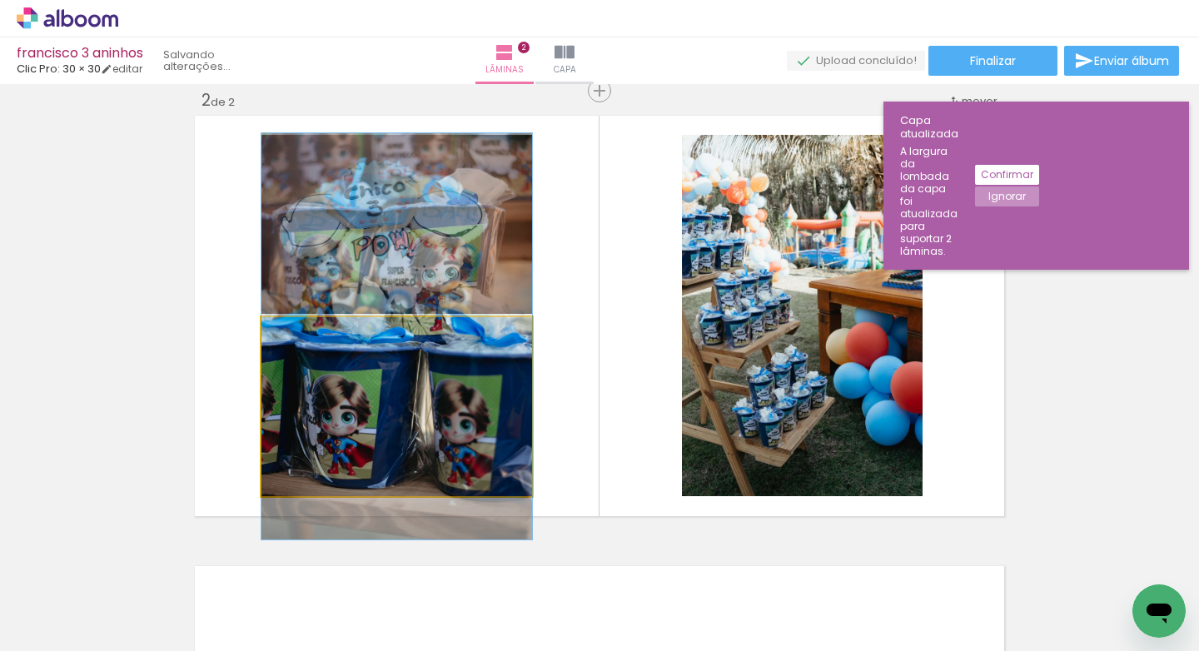
drag, startPoint x: 460, startPoint y: 462, endPoint x: 471, endPoint y: 392, distance: 70.9
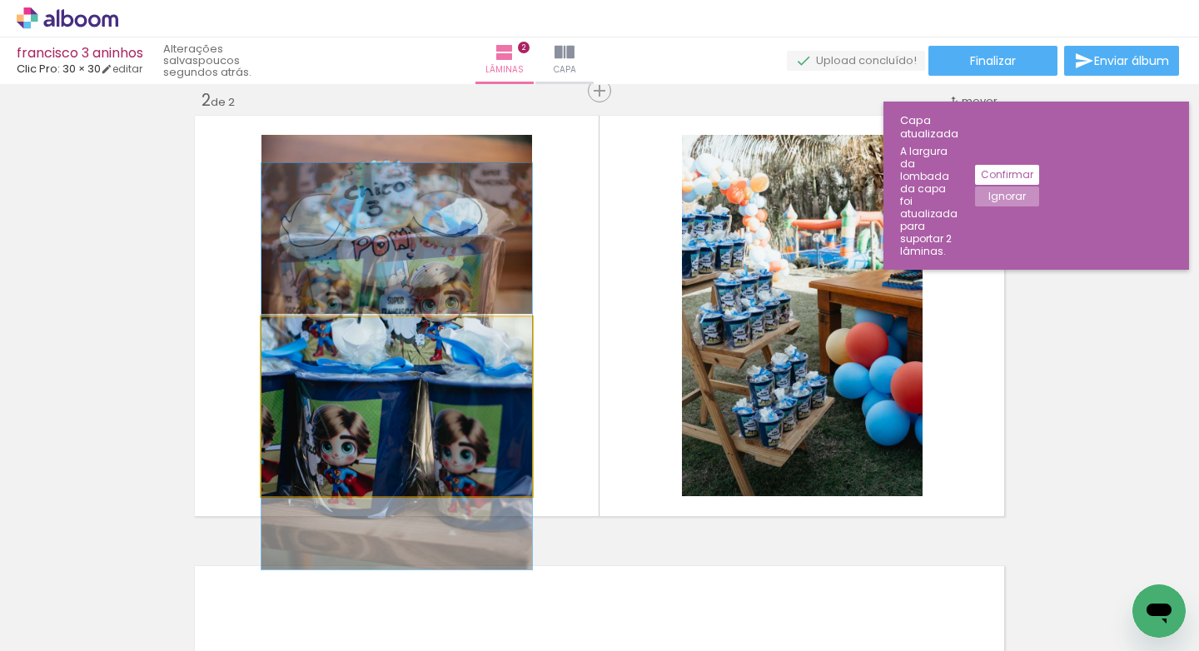
drag, startPoint x: 485, startPoint y: 429, endPoint x: 454, endPoint y: 459, distance: 43.6
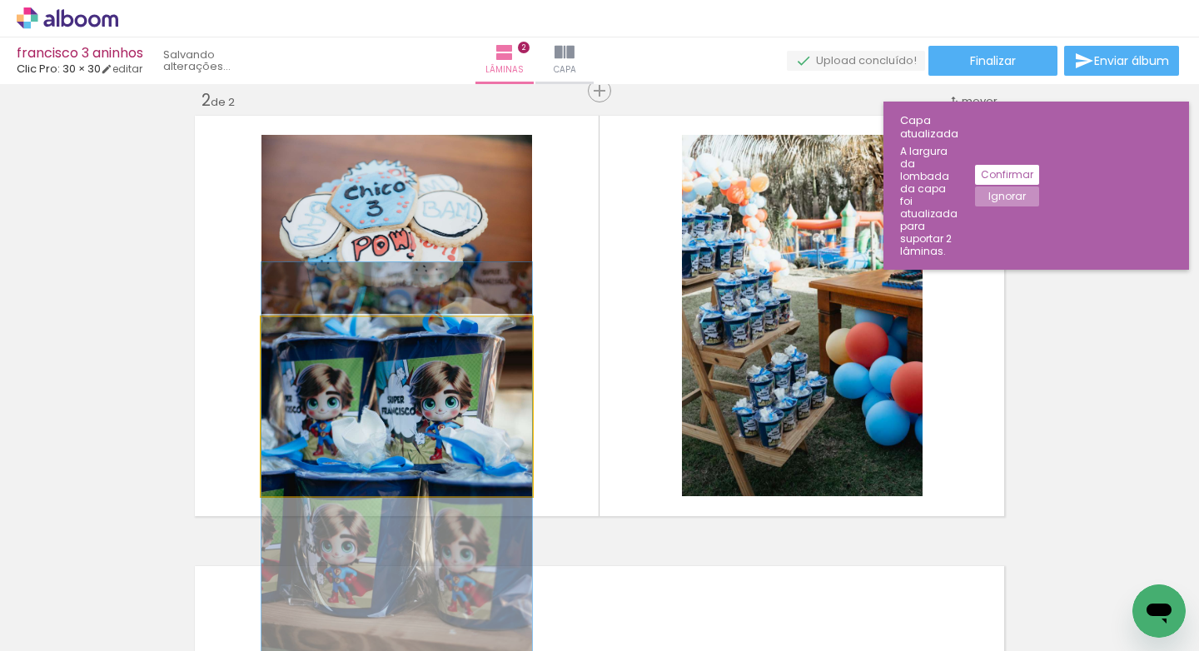
drag, startPoint x: 448, startPoint y: 378, endPoint x: 452, endPoint y: 471, distance: 93.3
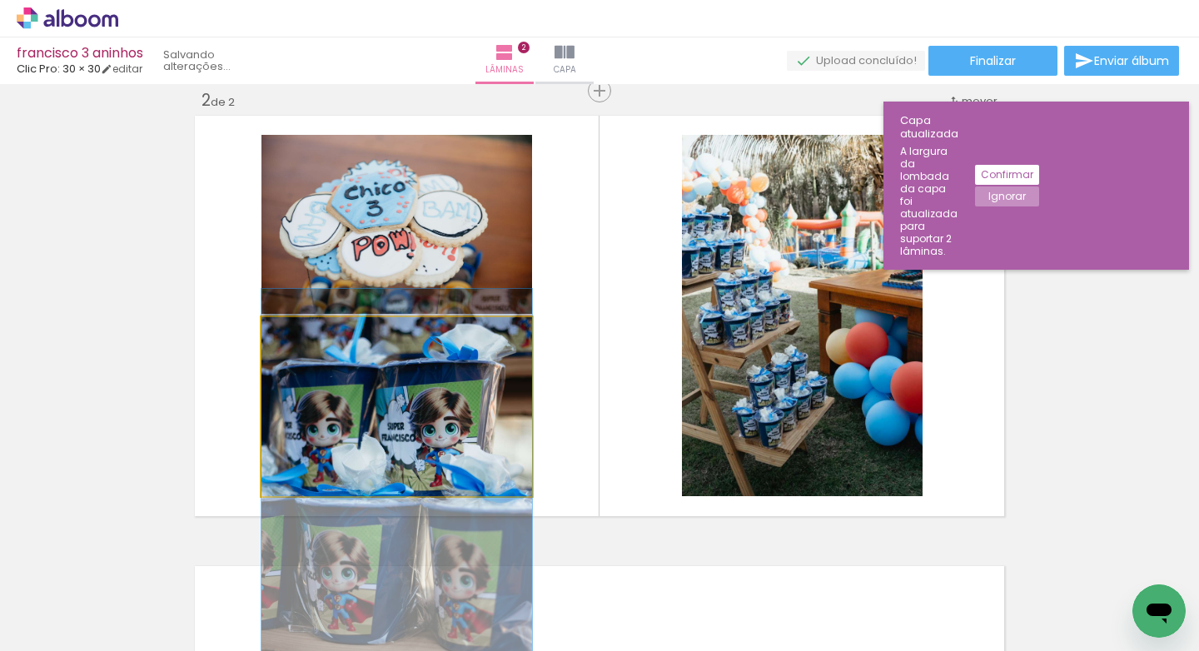
drag, startPoint x: 466, startPoint y: 395, endPoint x: 463, endPoint y: 421, distance: 26.8
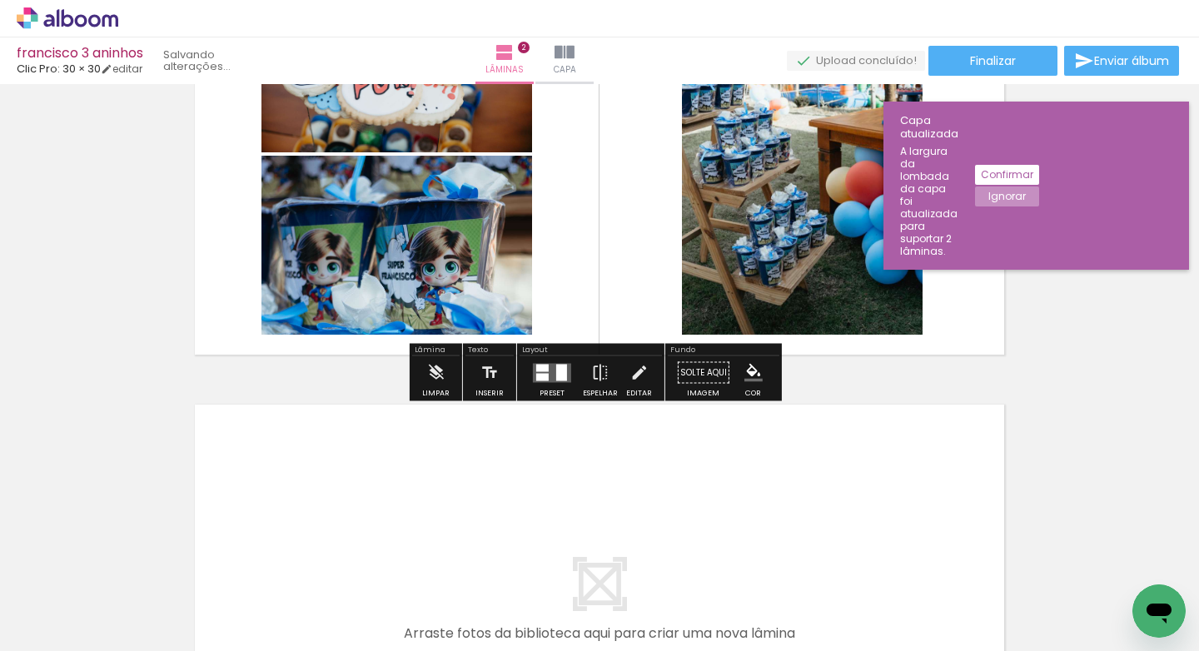
scroll to position [966, 0]
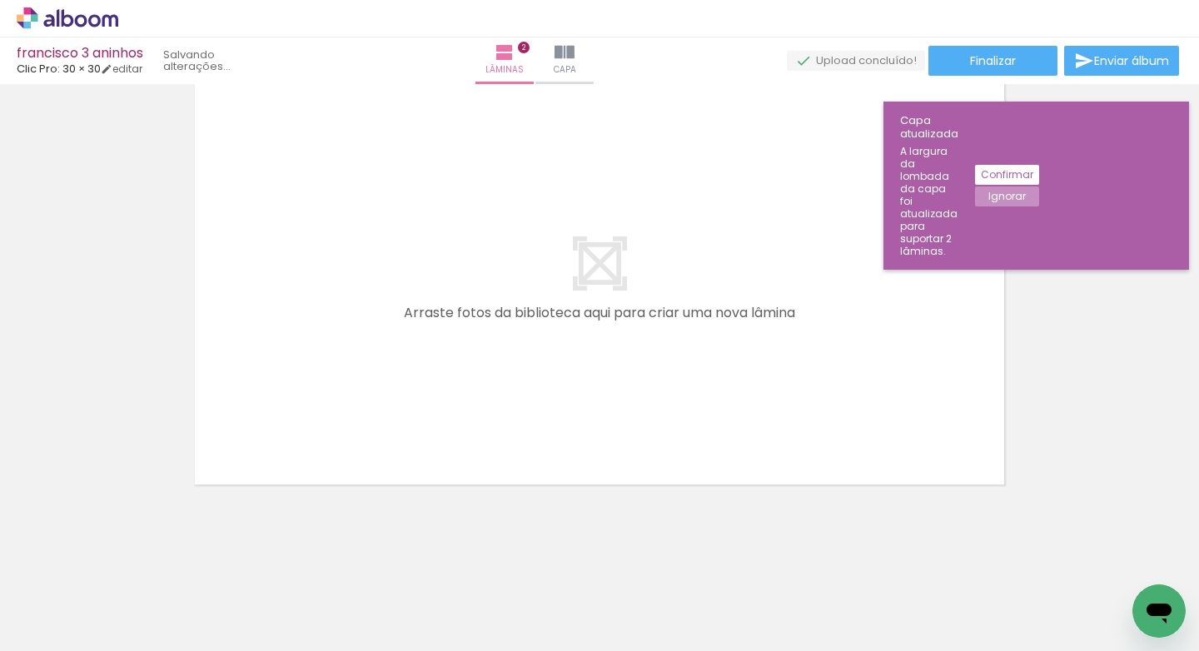
click at [592, 362] on quentale-layouter at bounding box center [599, 284] width 817 height 409
click at [673, 613] on div at bounding box center [680, 595] width 55 height 82
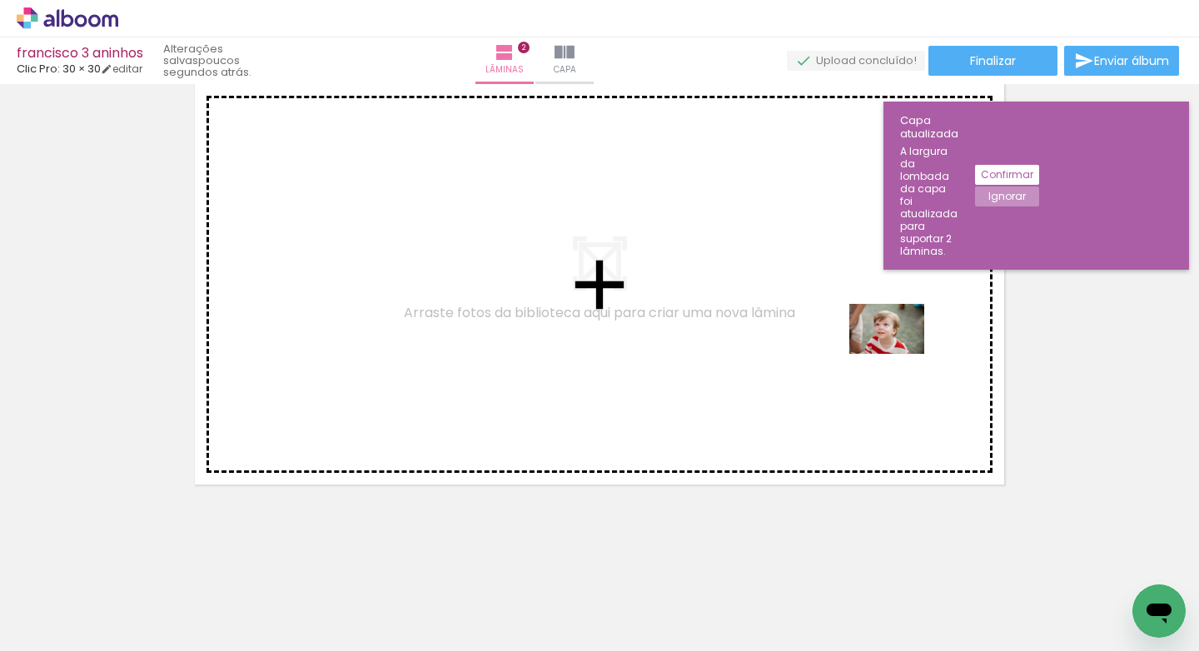
drag, startPoint x: 905, startPoint y: 603, endPoint x: 899, endPoint y: 354, distance: 249.0
click at [899, 354] on quentale-workspace at bounding box center [599, 325] width 1199 height 651
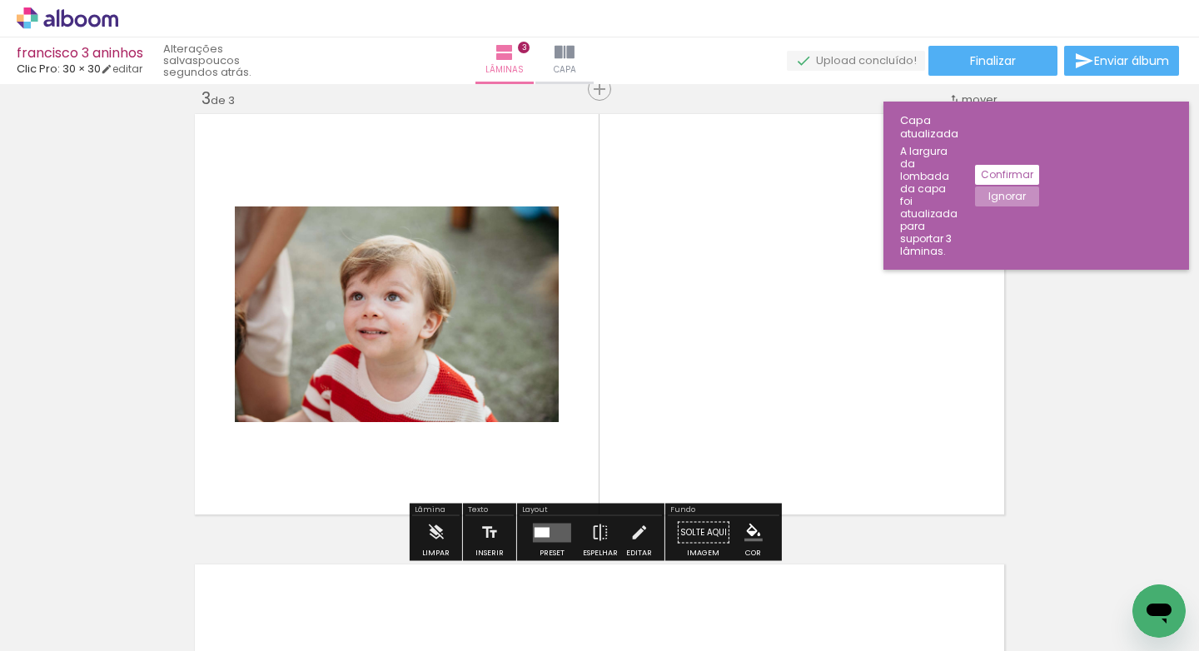
scroll to position [922, 0]
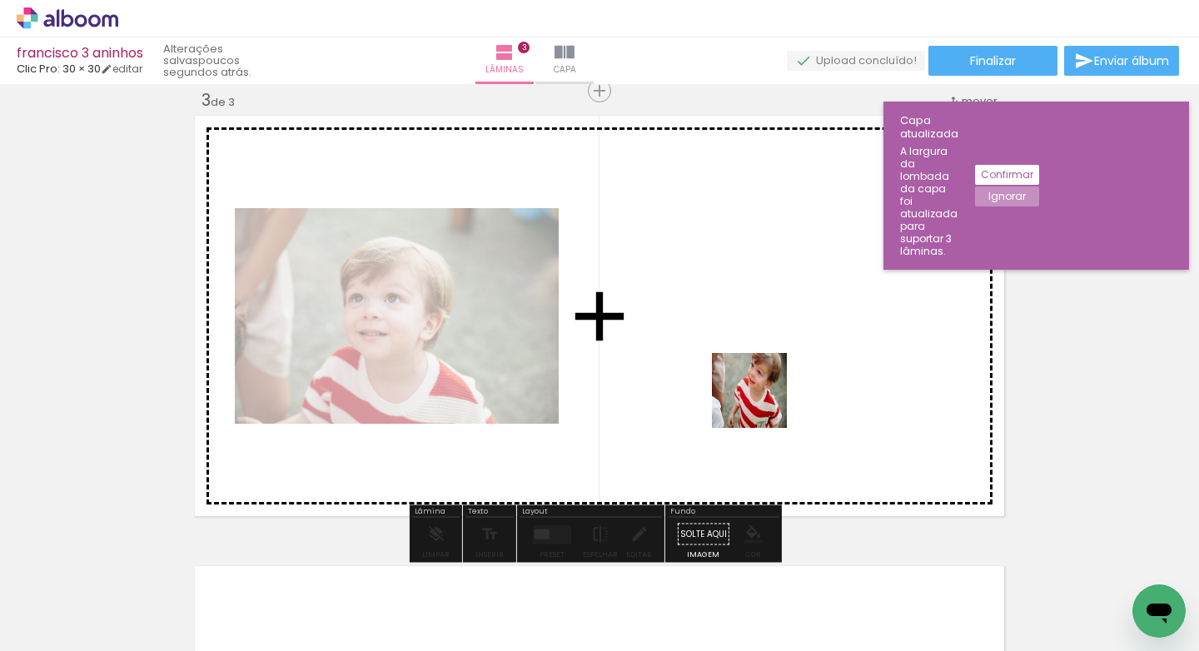
drag, startPoint x: 726, startPoint y: 616, endPoint x: 773, endPoint y: 361, distance: 259.0
click at [773, 361] on quentale-workspace at bounding box center [599, 325] width 1199 height 651
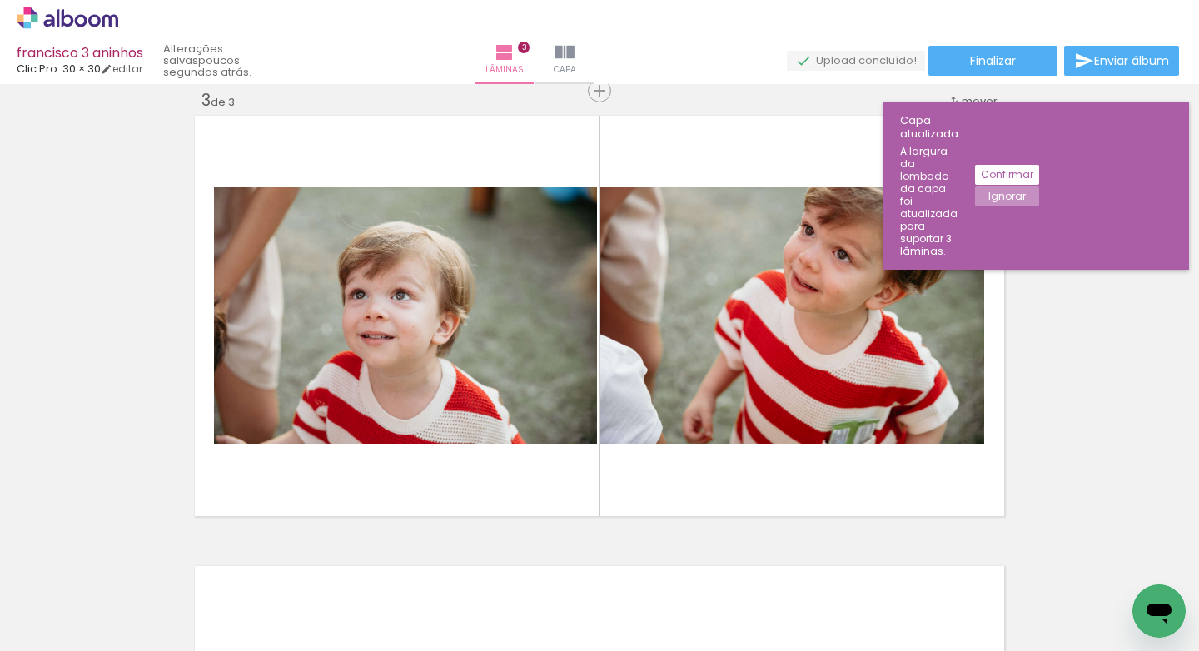
scroll to position [0, 2043]
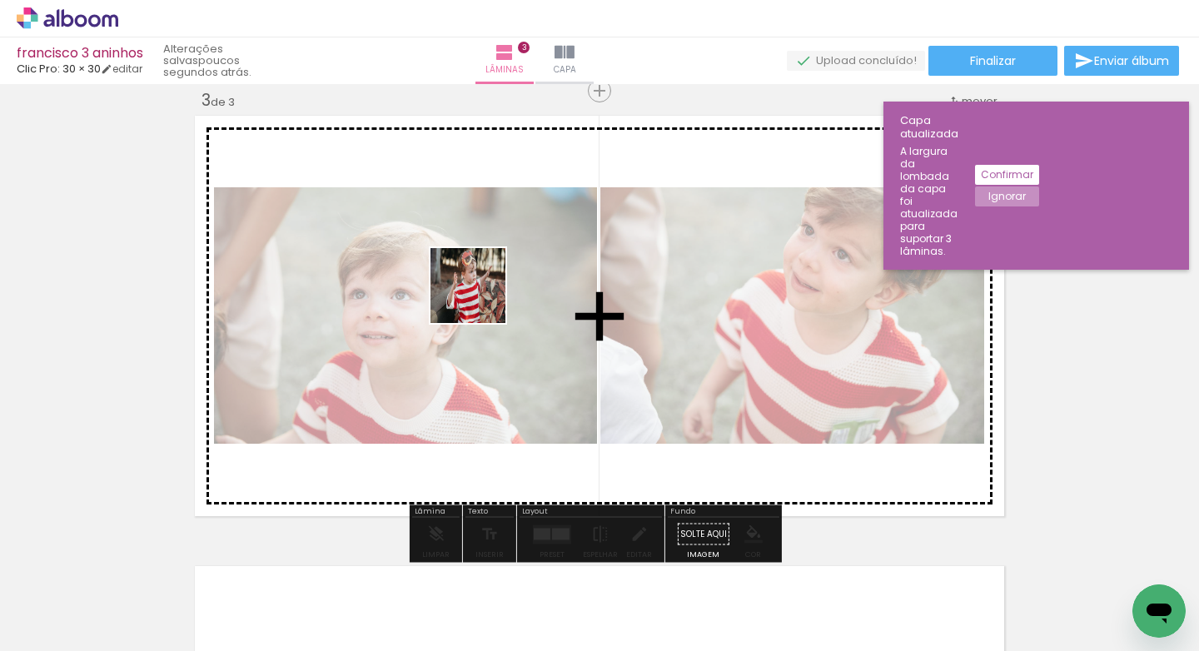
drag, startPoint x: 569, startPoint y: 610, endPoint x: 479, endPoint y: 297, distance: 325.7
click at [479, 297] on quentale-workspace at bounding box center [599, 325] width 1199 height 651
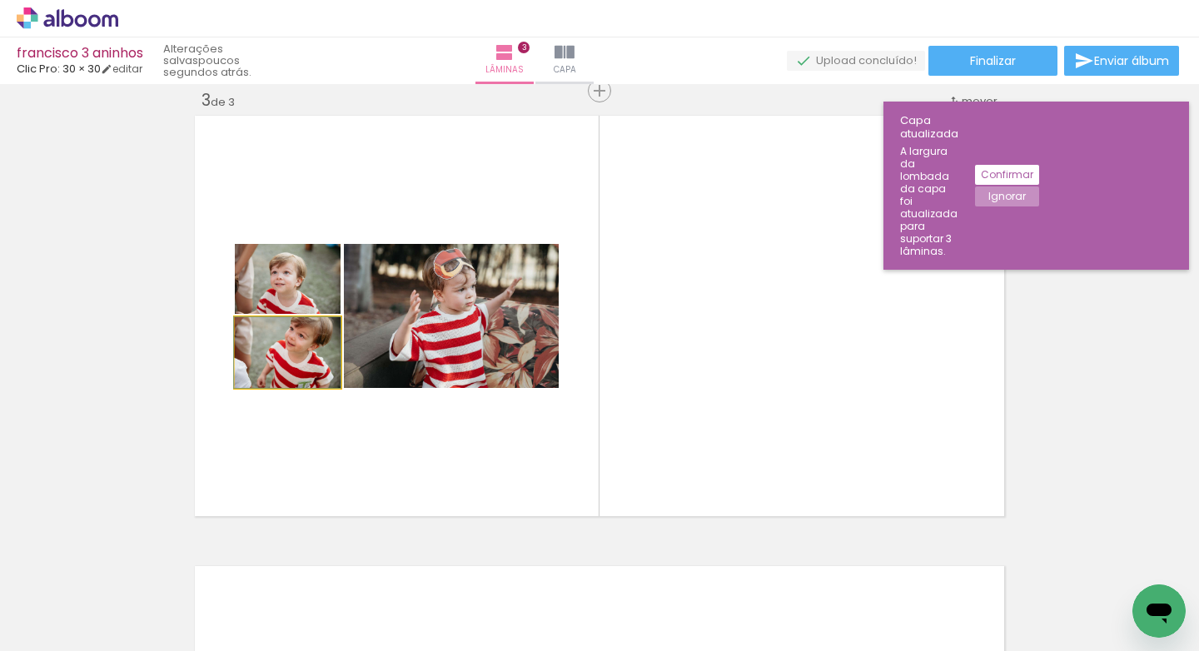
click at [311, 374] on quentale-photo at bounding box center [288, 352] width 106 height 71
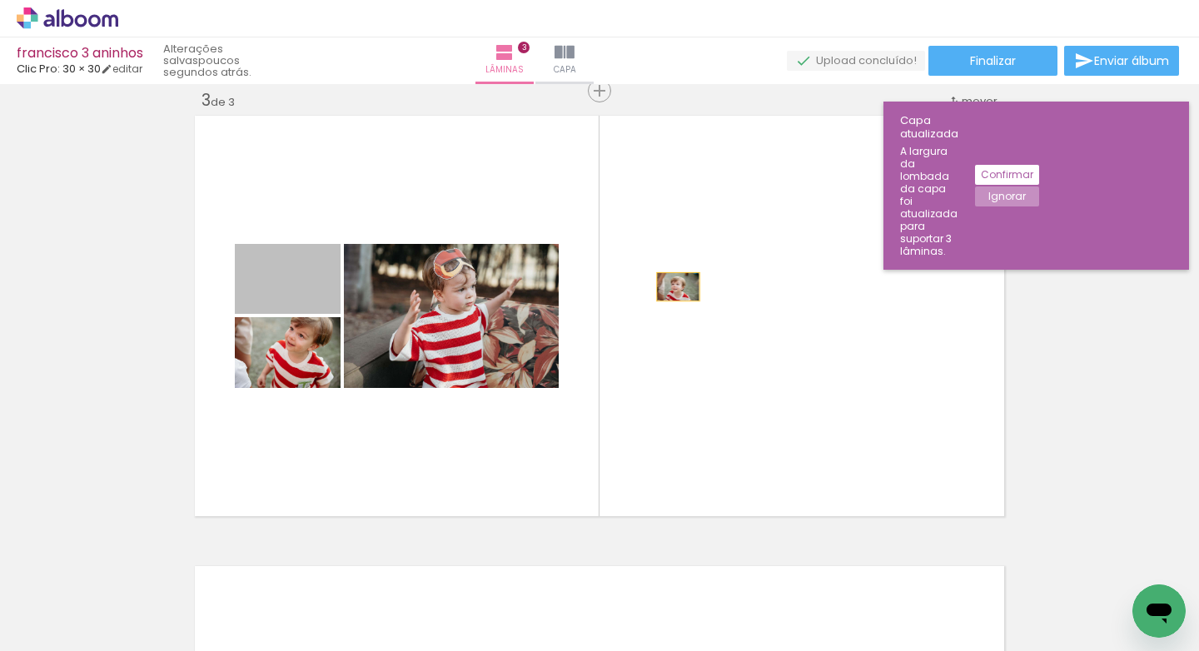
drag, startPoint x: 325, startPoint y: 296, endPoint x: 673, endPoint y: 286, distance: 348.1
click at [673, 286] on quentale-layouter at bounding box center [599, 316] width 817 height 409
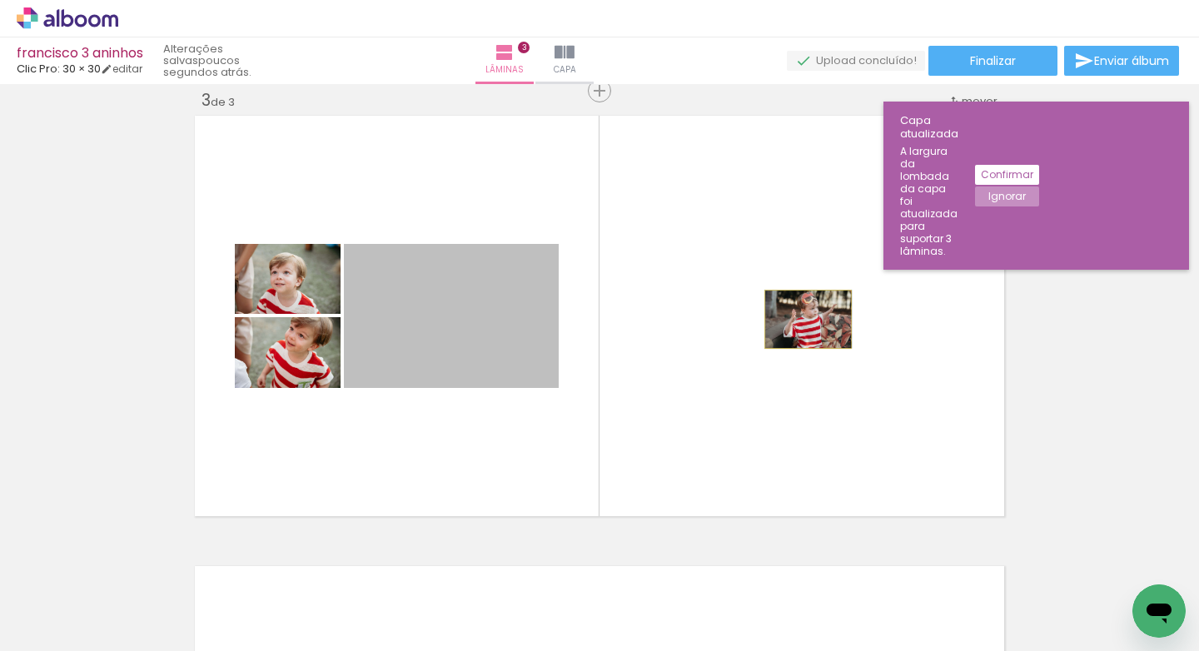
drag, startPoint x: 421, startPoint y: 314, endPoint x: 802, endPoint y: 319, distance: 380.5
click at [802, 319] on quentale-layouter at bounding box center [599, 316] width 817 height 409
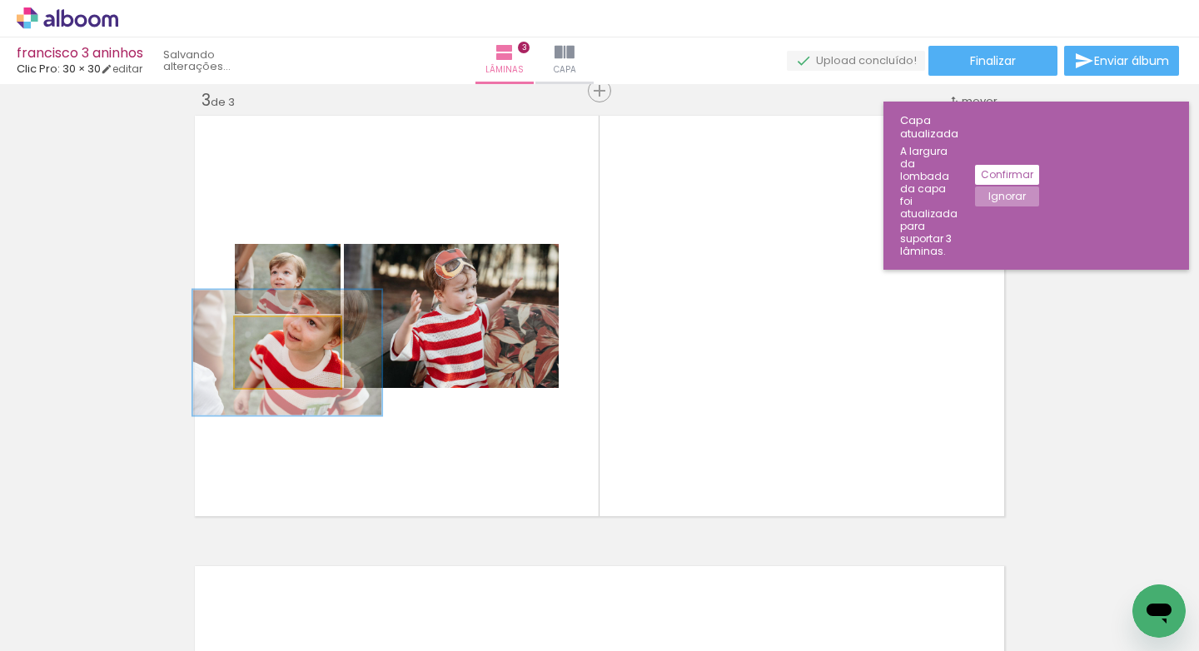
click at [304, 345] on div at bounding box center [295, 334] width 49 height 27
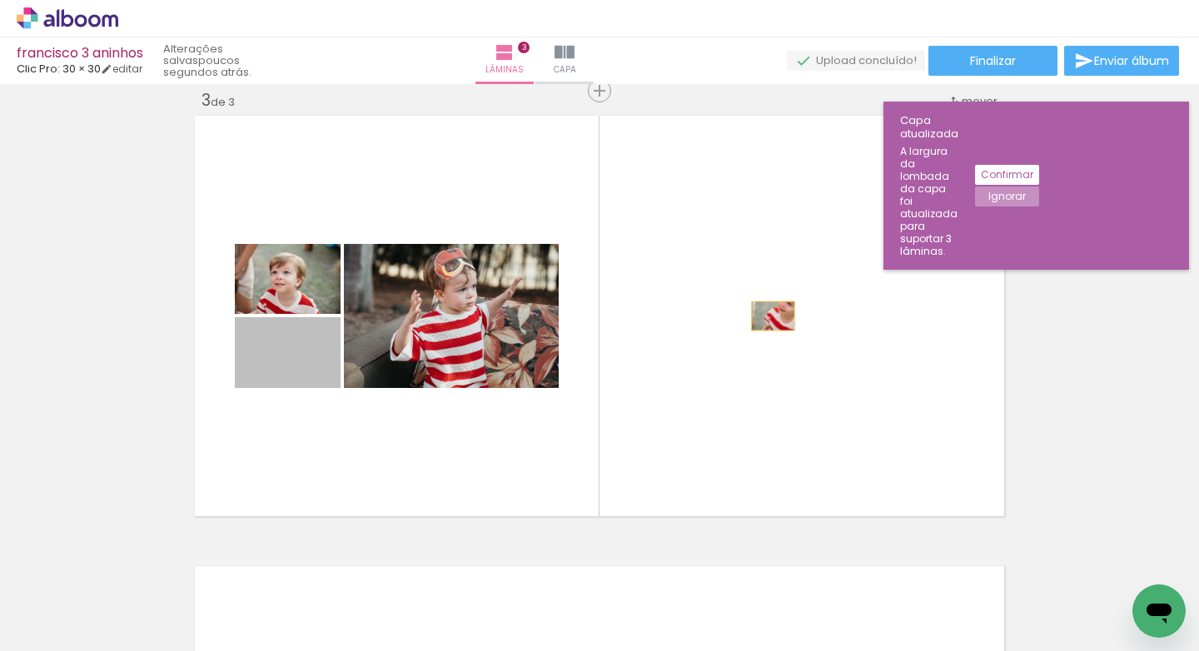
drag, startPoint x: 311, startPoint y: 367, endPoint x: 766, endPoint y: 316, distance: 457.4
click at [766, 316] on quentale-layouter at bounding box center [599, 316] width 817 height 409
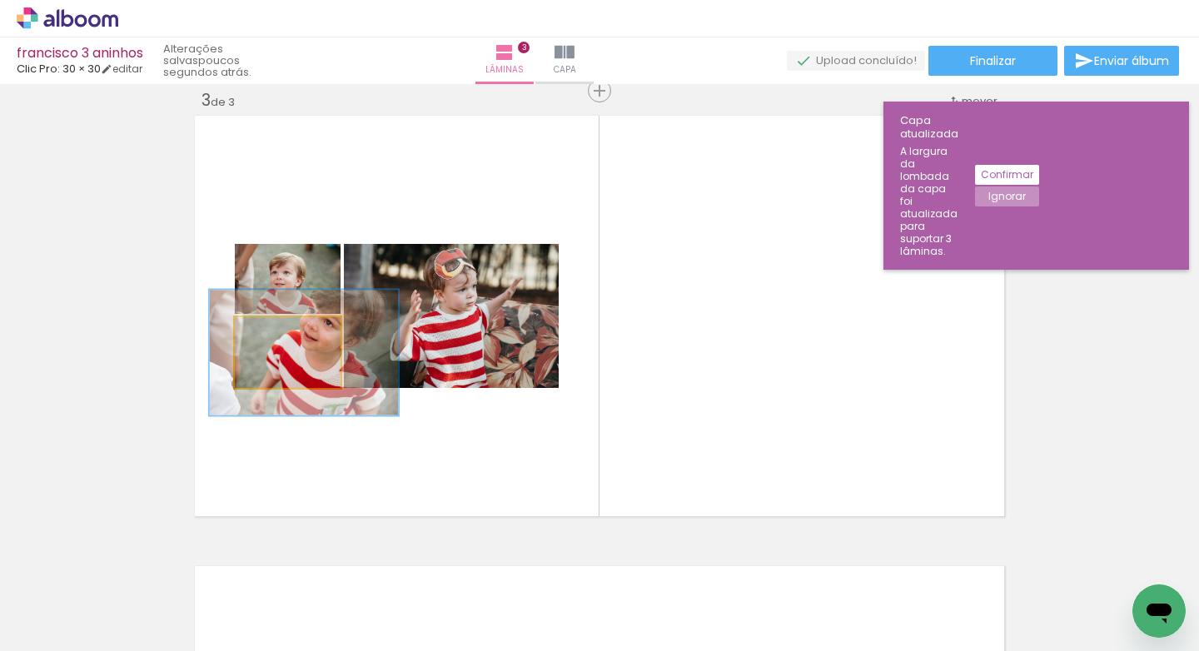
click at [319, 368] on quentale-photo at bounding box center [288, 352] width 106 height 71
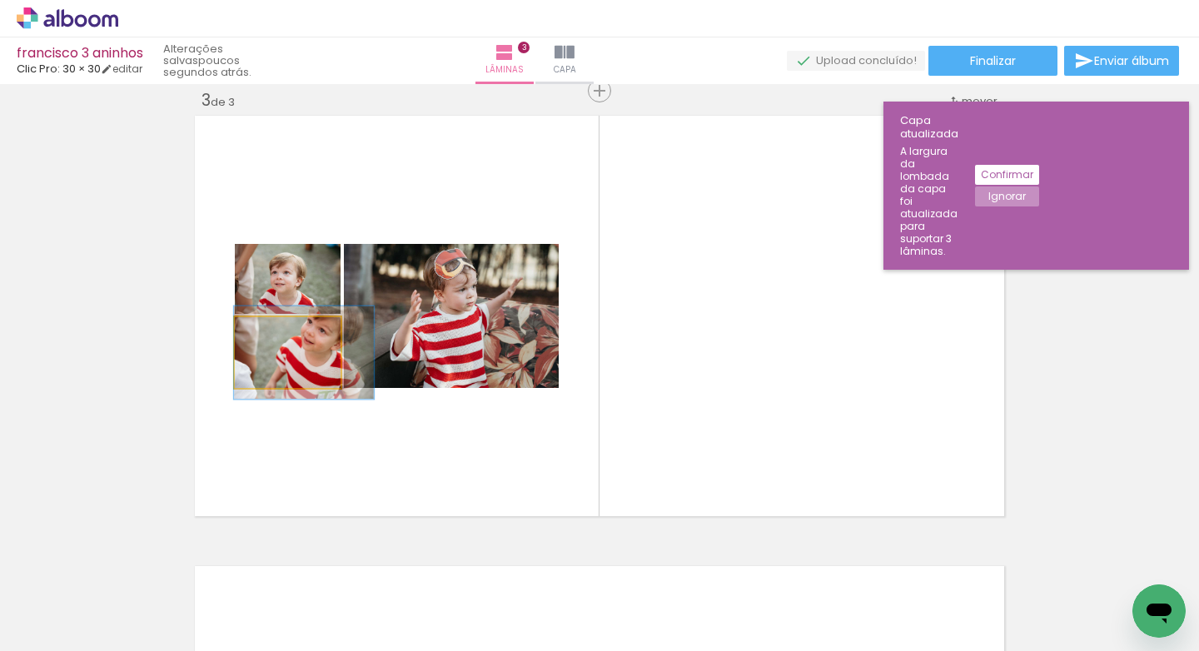
drag, startPoint x: 307, startPoint y: 334, endPoint x: 285, endPoint y: 337, distance: 22.7
click at [285, 337] on div at bounding box center [286, 334] width 27 height 27
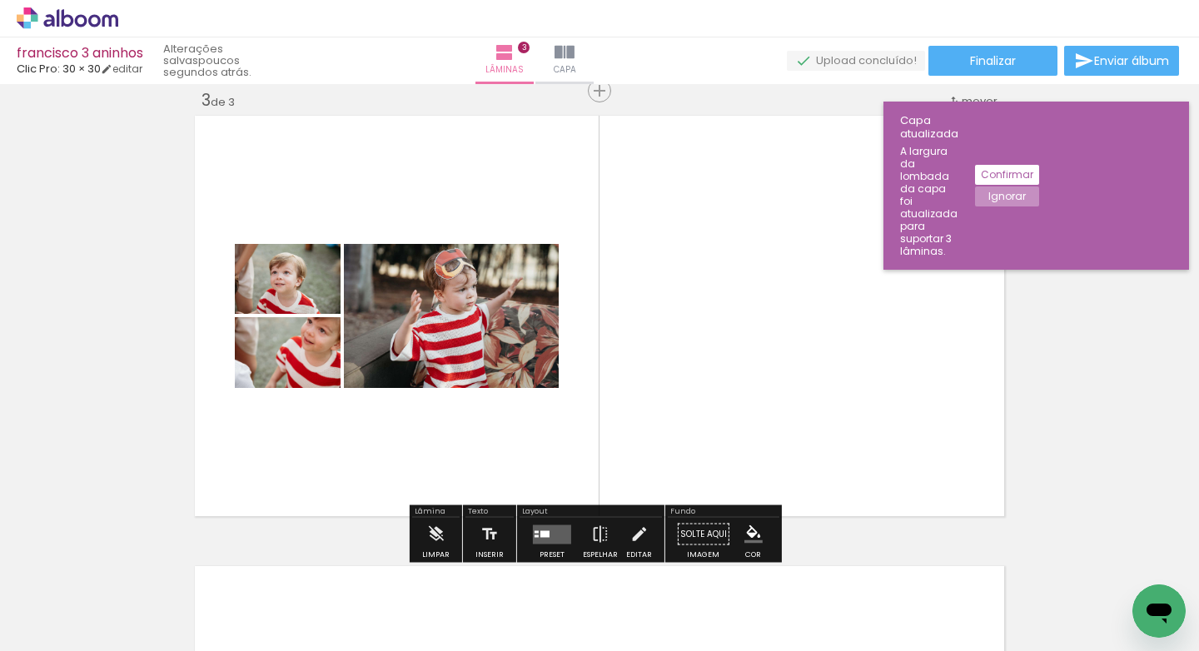
click at [325, 364] on quentale-photo at bounding box center [288, 352] width 106 height 71
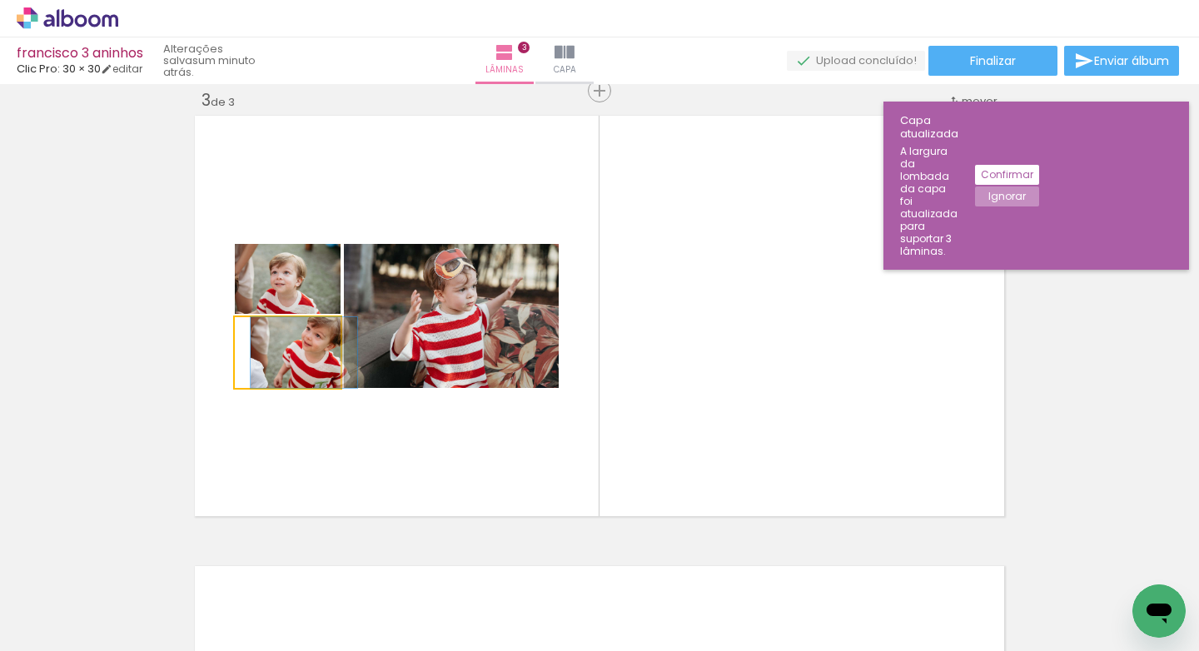
drag, startPoint x: 284, startPoint y: 337, endPoint x: 251, endPoint y: 337, distance: 33.3
type paper-slider "100"
click at [251, 337] on div at bounding box center [287, 334] width 94 height 25
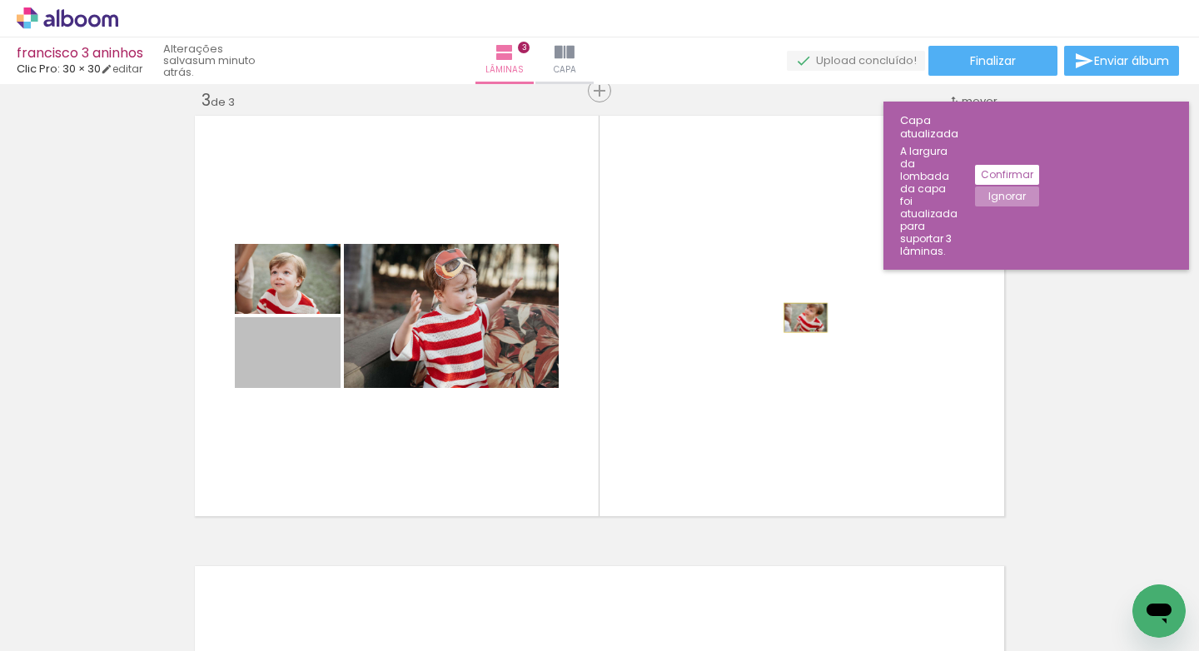
drag, startPoint x: 308, startPoint y: 360, endPoint x: 799, endPoint y: 317, distance: 493.1
click at [799, 317] on quentale-layouter at bounding box center [599, 316] width 817 height 409
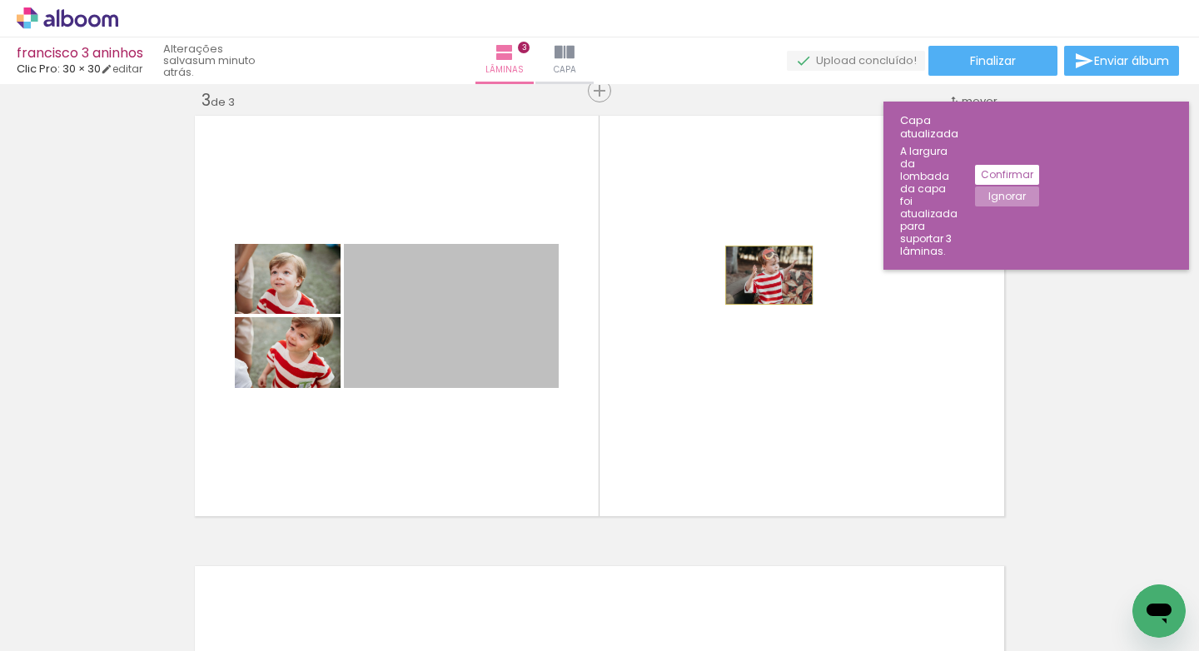
drag, startPoint x: 514, startPoint y: 325, endPoint x: 763, endPoint y: 275, distance: 253.2
click at [763, 275] on quentale-layouter at bounding box center [599, 316] width 817 height 409
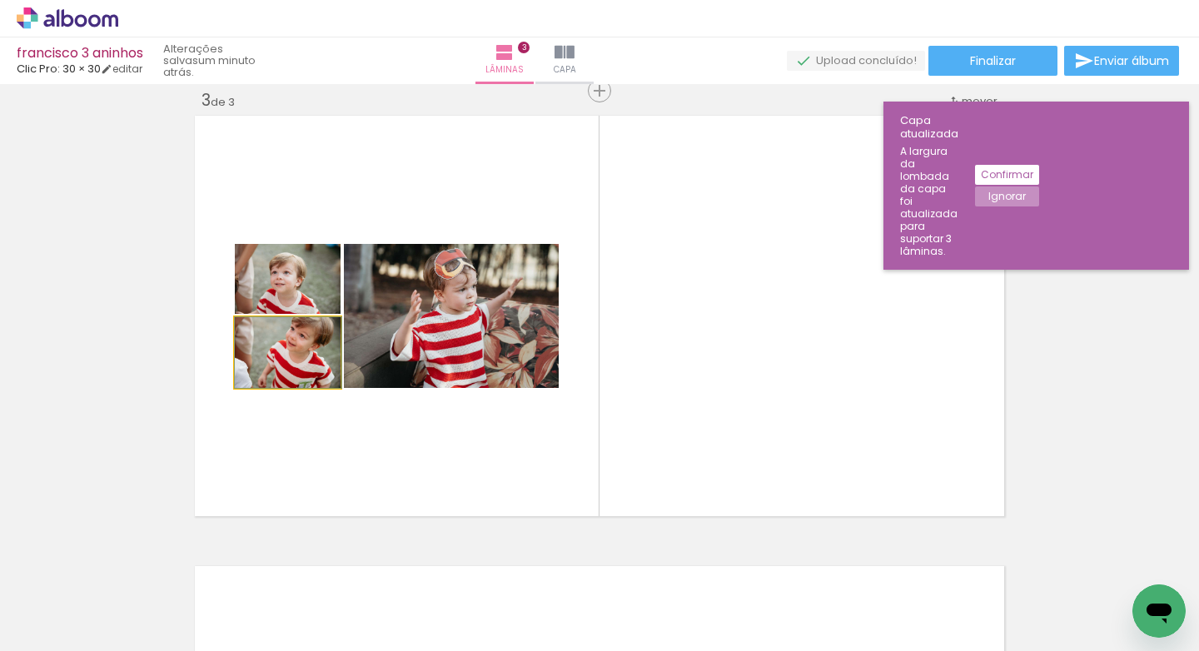
click at [307, 355] on quentale-photo at bounding box center [288, 352] width 106 height 71
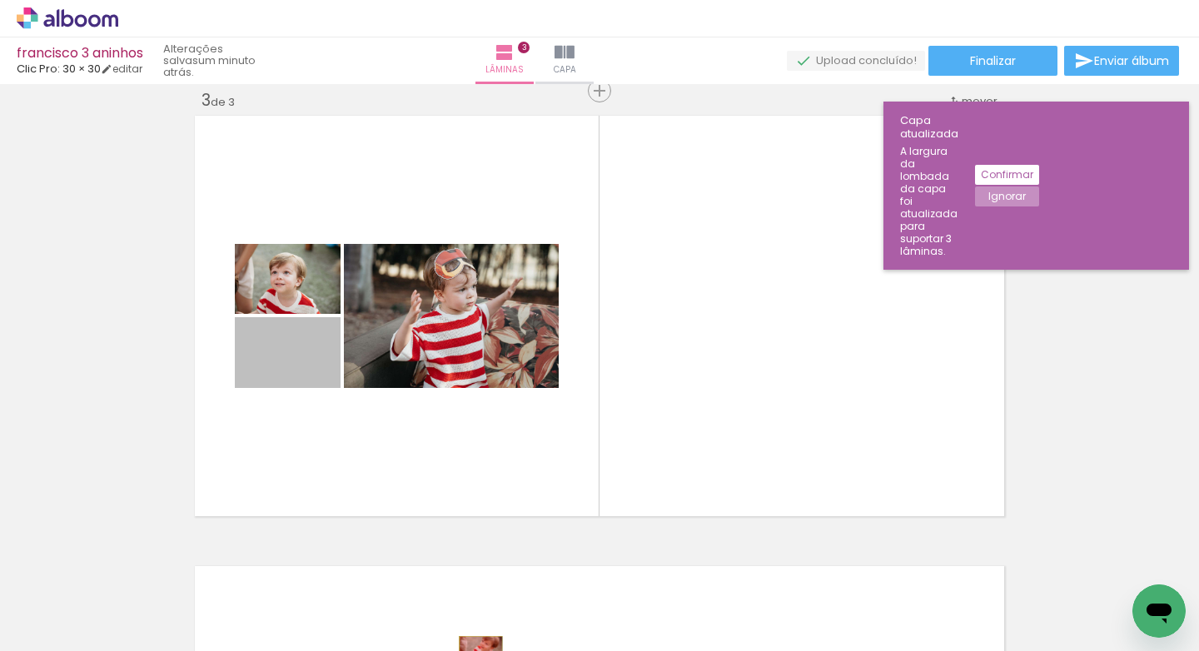
drag, startPoint x: 307, startPoint y: 363, endPoint x: 478, endPoint y: 643, distance: 328.4
click at [475, 649] on quentale-workspace at bounding box center [599, 325] width 1199 height 651
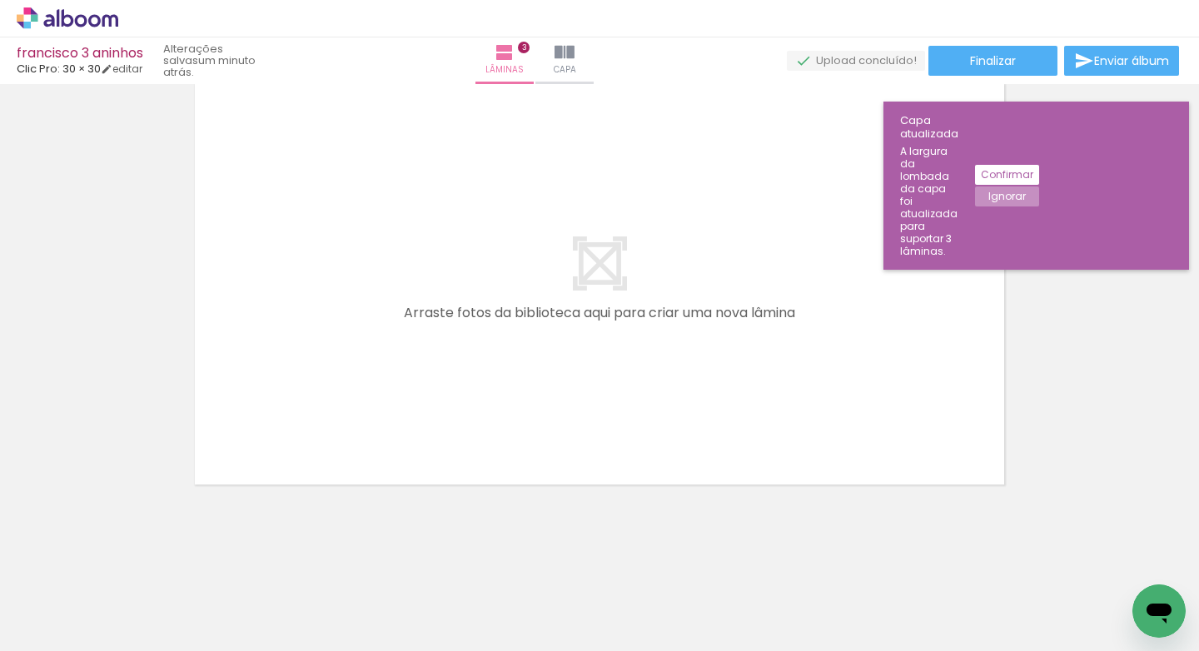
scroll to position [1416, 0]
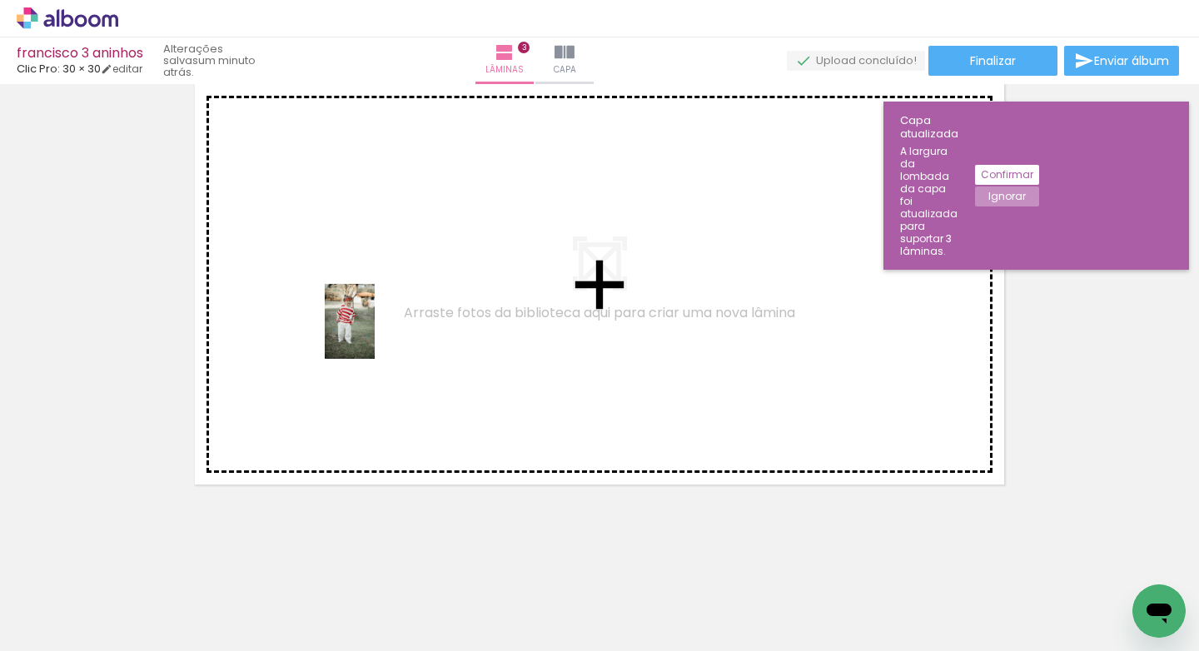
drag, startPoint x: 451, startPoint y: 610, endPoint x: 375, endPoint y: 328, distance: 292.4
click at [375, 330] on quentale-workspace at bounding box center [599, 325] width 1199 height 651
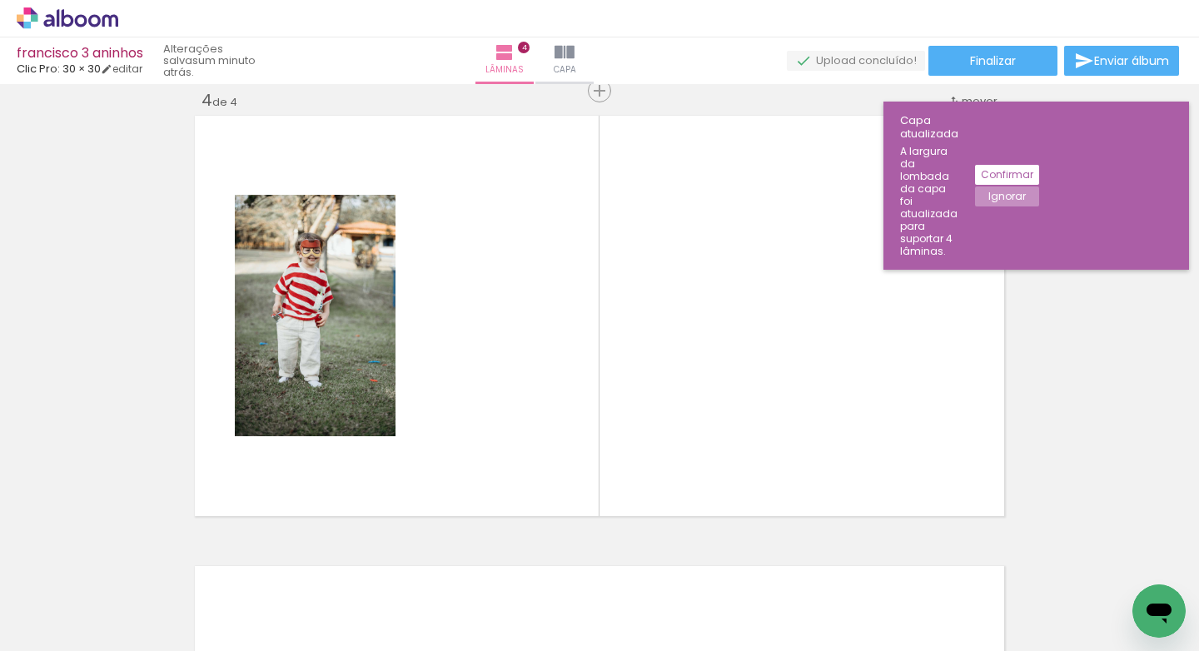
scroll to position [0, 1175]
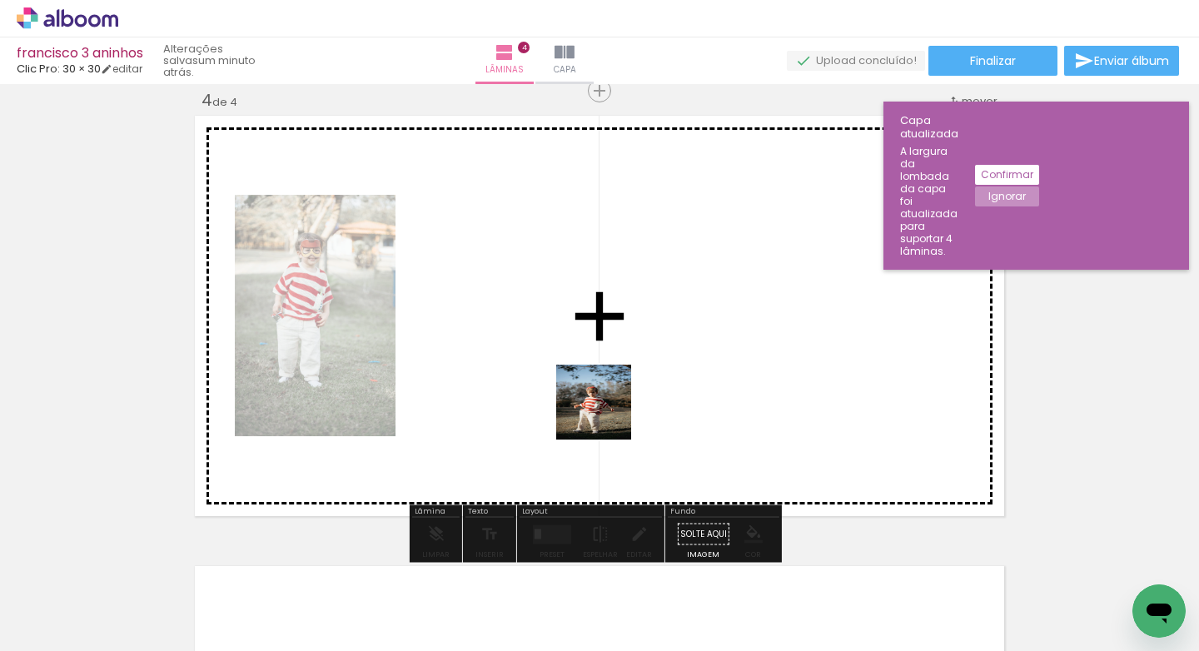
drag, startPoint x: 577, startPoint y: 614, endPoint x: 608, endPoint y: 396, distance: 219.4
click at [608, 396] on quentale-workspace at bounding box center [599, 325] width 1199 height 651
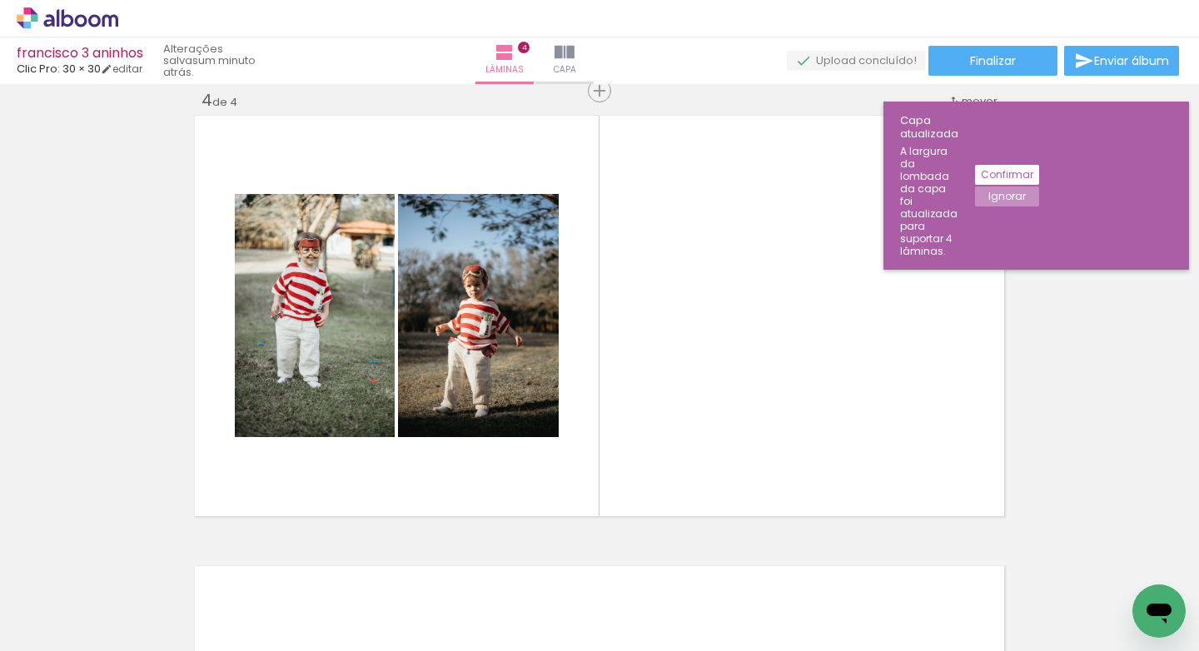
scroll to position [0, 425]
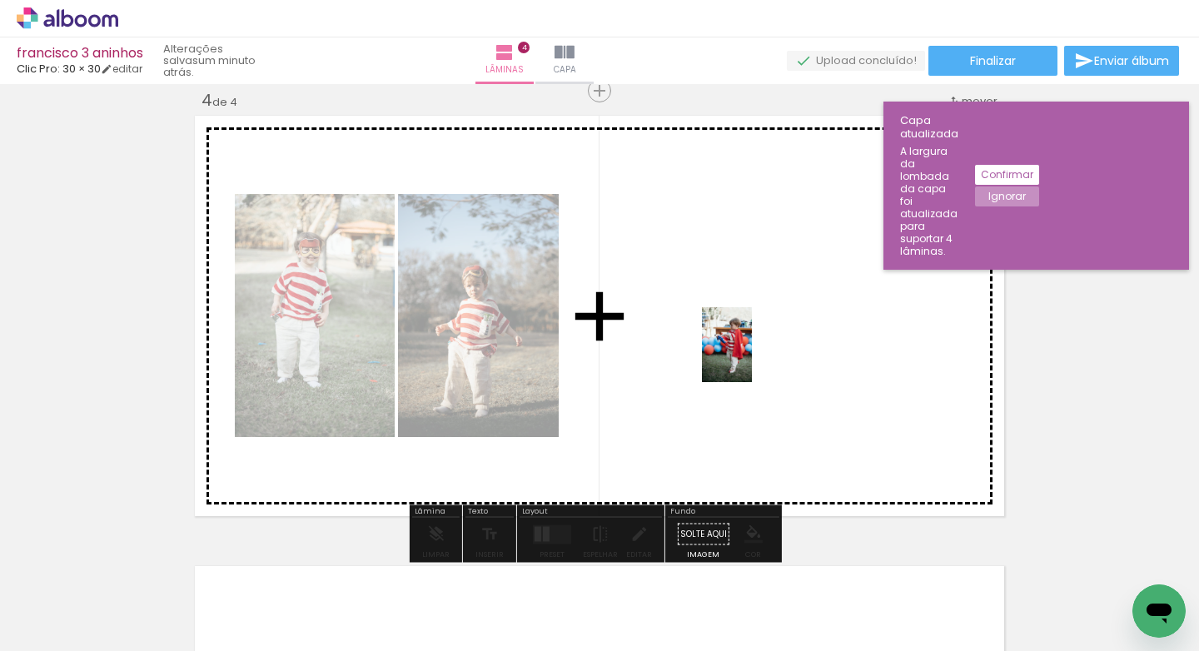
drag, startPoint x: 325, startPoint y: 604, endPoint x: 770, endPoint y: 340, distance: 517.7
click at [770, 340] on quentale-workspace at bounding box center [599, 325] width 1199 height 651
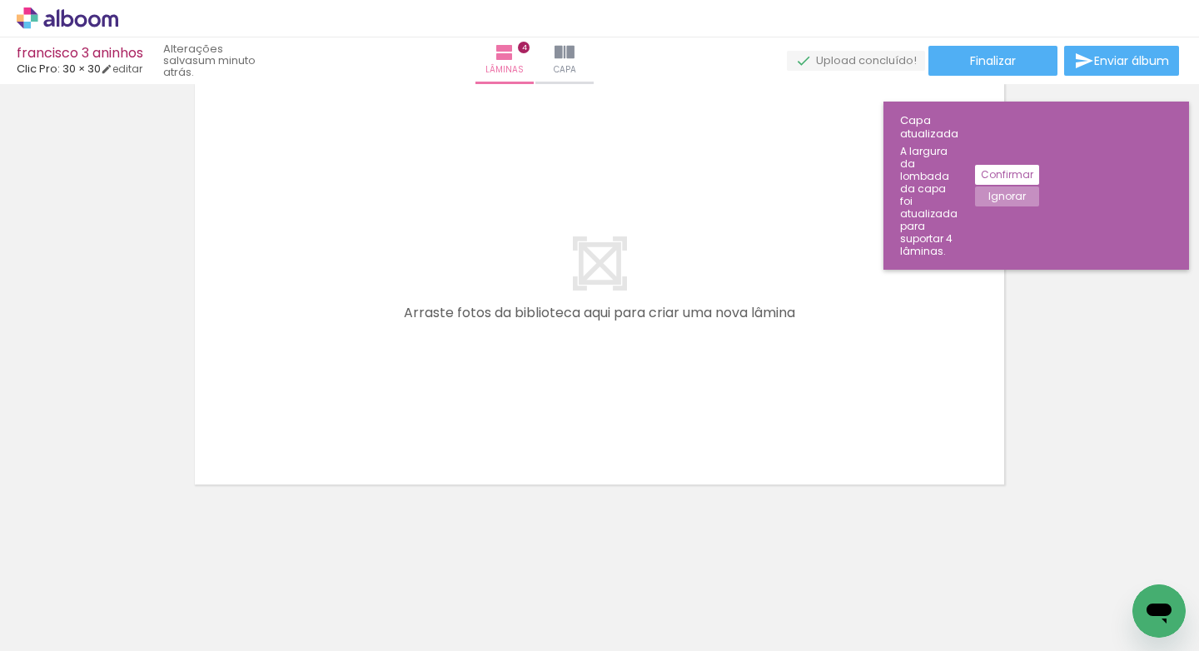
scroll to position [0, 1727]
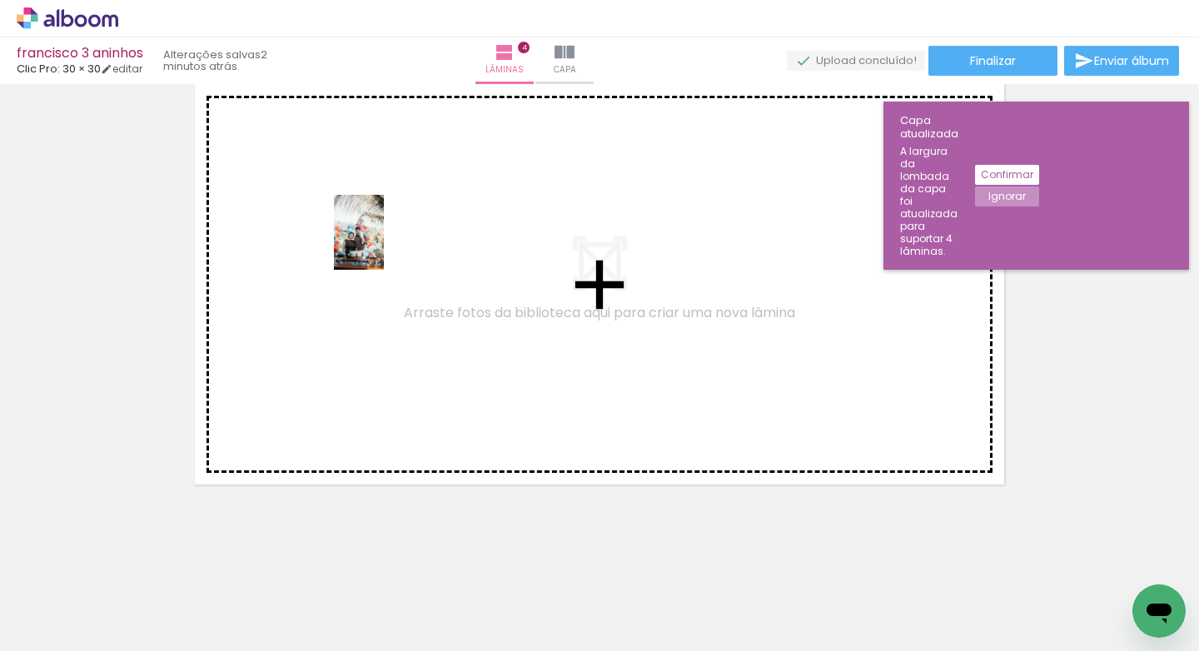
drag, startPoint x: 383, startPoint y: 611, endPoint x: 384, endPoint y: 240, distance: 371.3
click at [384, 240] on quentale-workspace at bounding box center [599, 325] width 1199 height 651
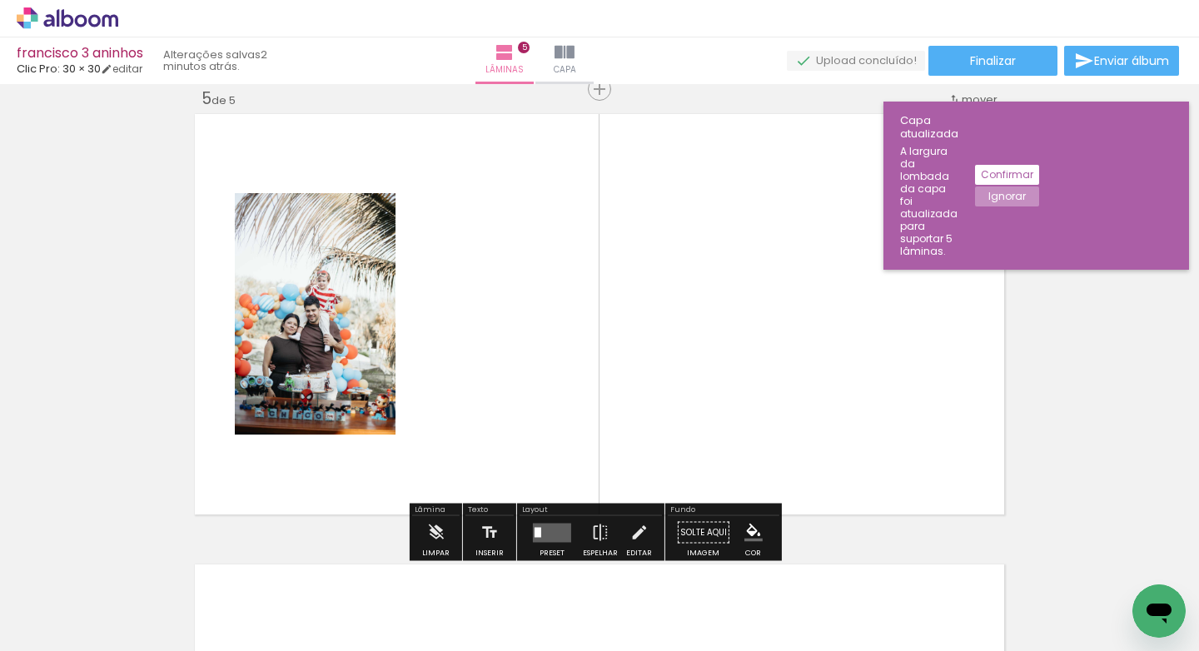
scroll to position [1822, 0]
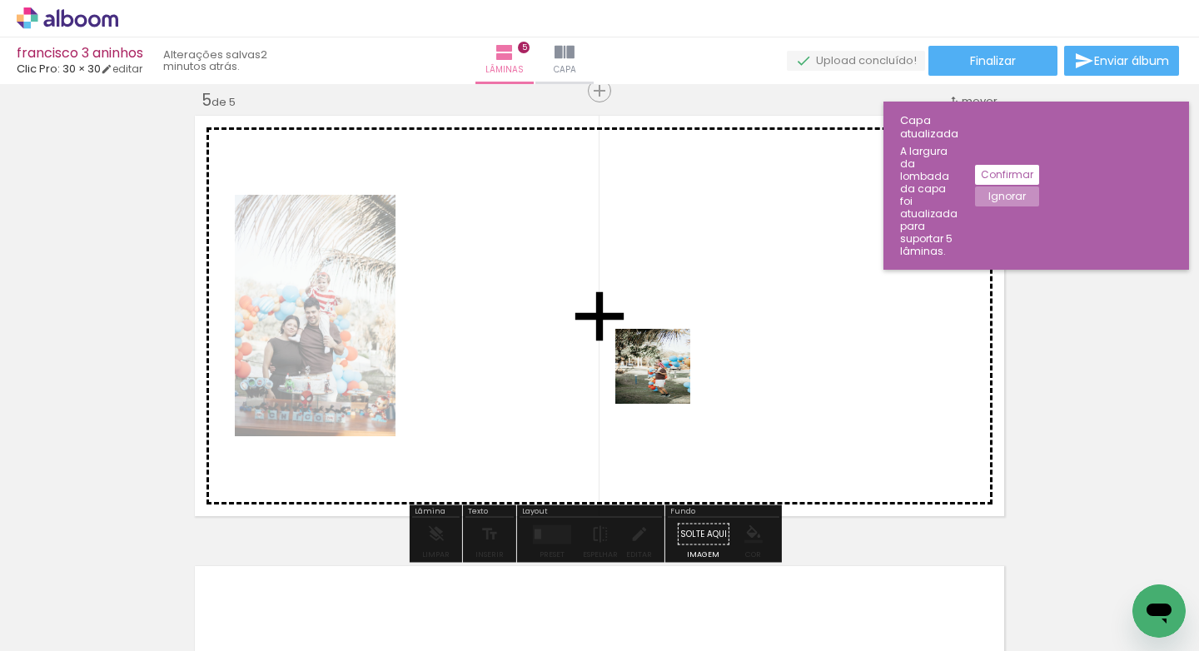
drag, startPoint x: 579, startPoint y: 619, endPoint x: 698, endPoint y: 301, distance: 339.1
click at [698, 301] on quentale-workspace at bounding box center [599, 325] width 1199 height 651
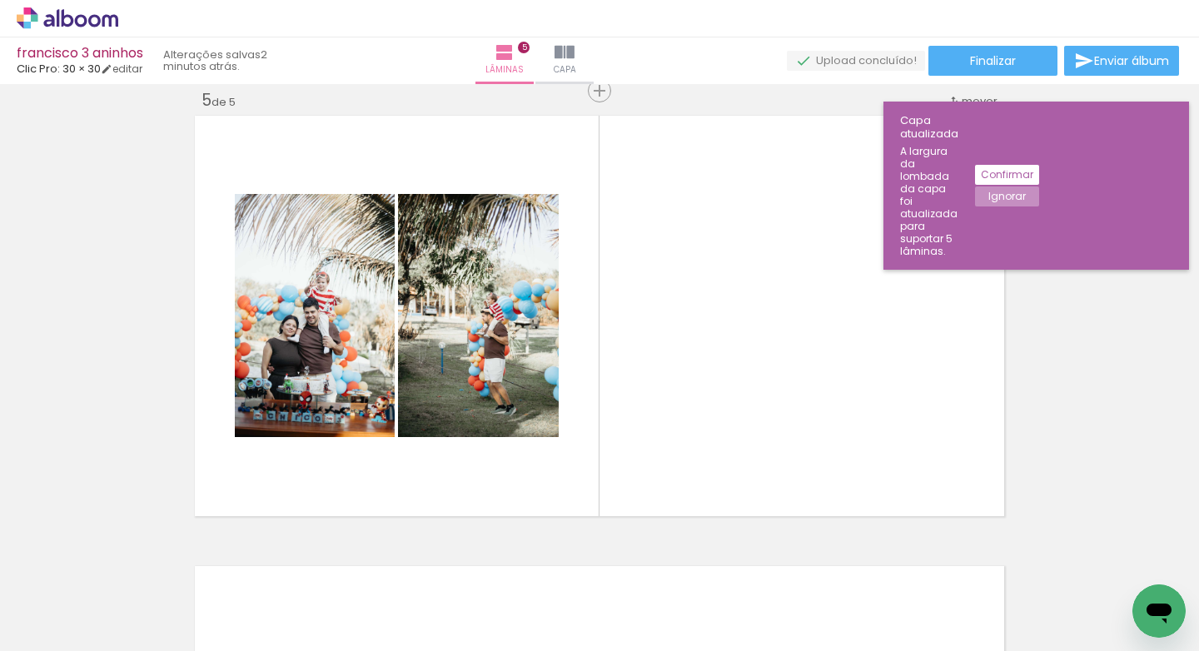
scroll to position [0, 97]
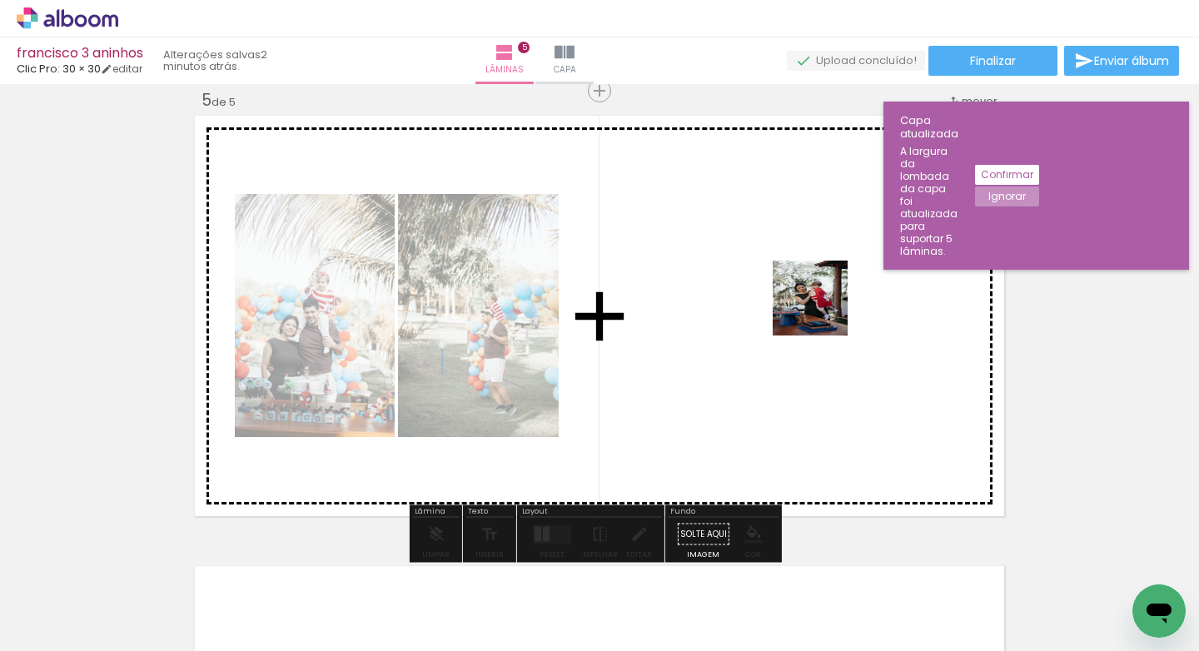
drag, startPoint x: 532, startPoint y: 608, endPoint x: 822, endPoint y: 311, distance: 415.6
click at [822, 311] on quentale-workspace at bounding box center [599, 325] width 1199 height 651
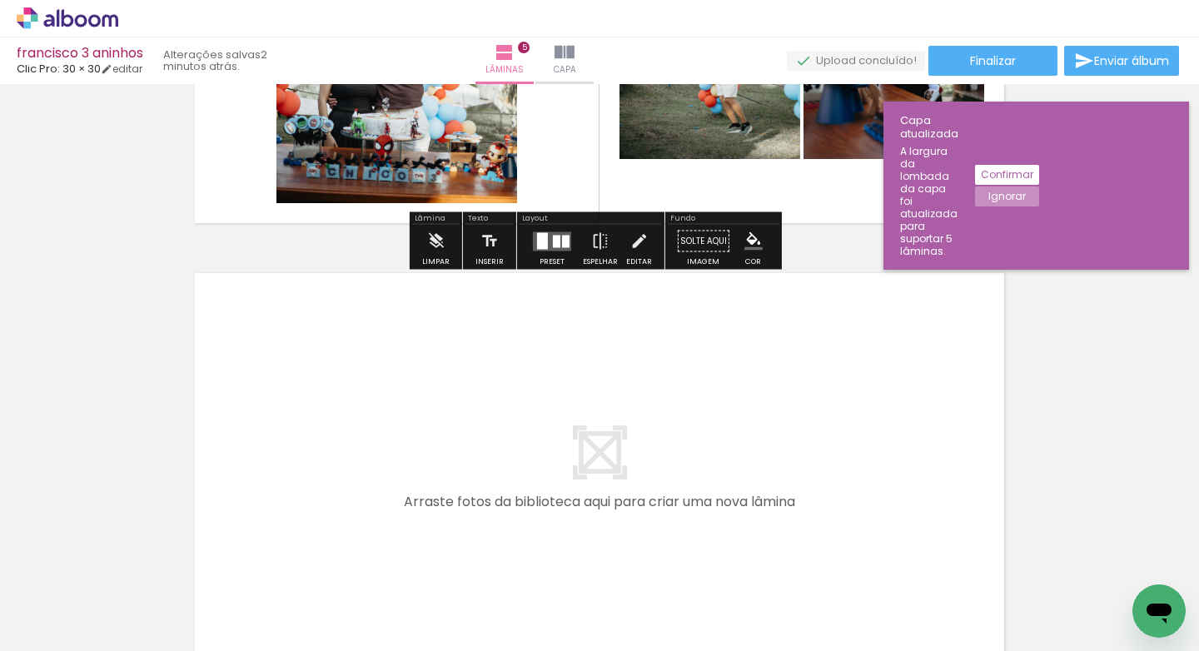
scroll to position [2317, 0]
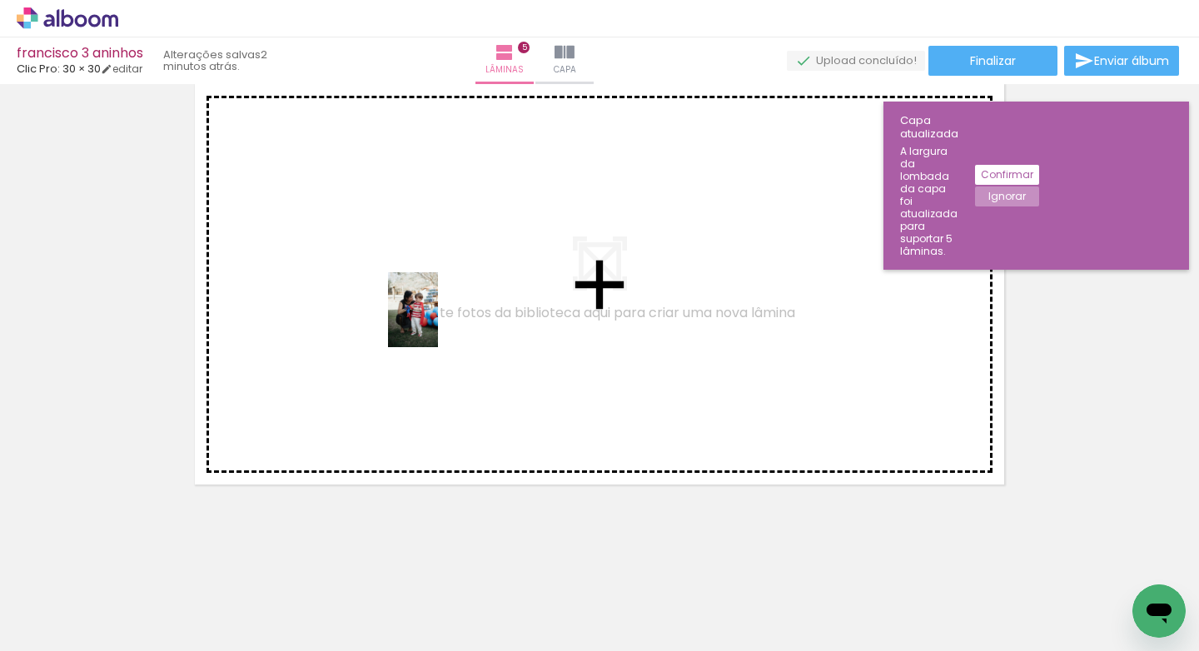
drag, startPoint x: 433, startPoint y: 619, endPoint x: 438, endPoint y: 322, distance: 296.4
click at [438, 322] on quentale-workspace at bounding box center [599, 325] width 1199 height 651
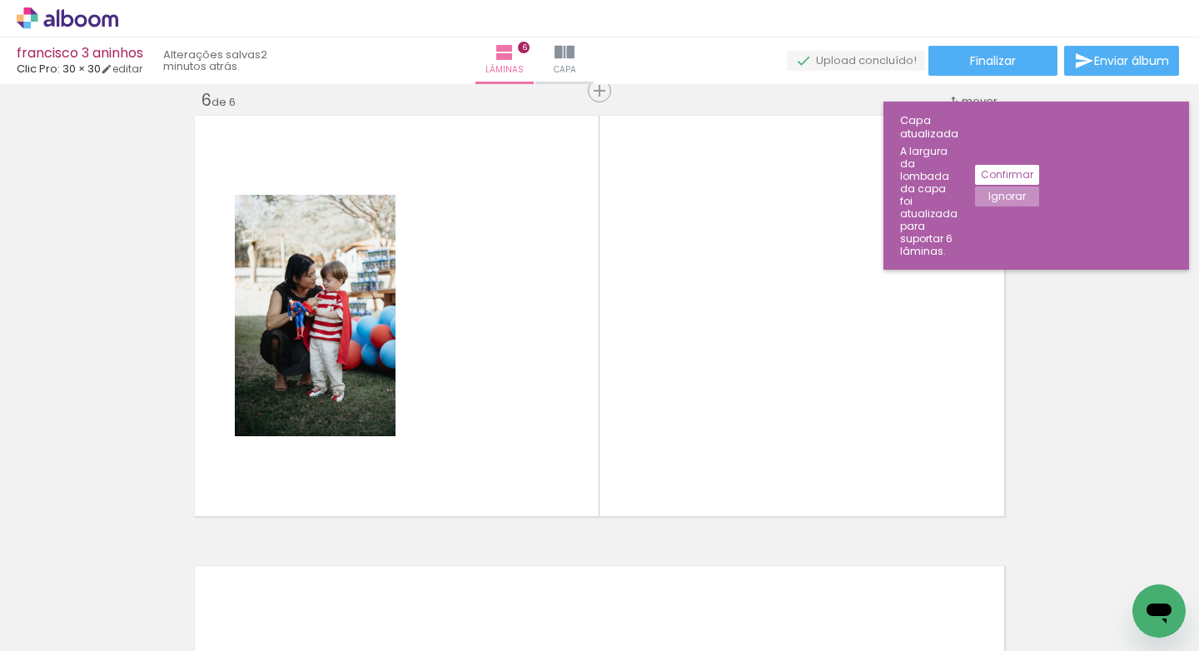
scroll to position [0, 1222]
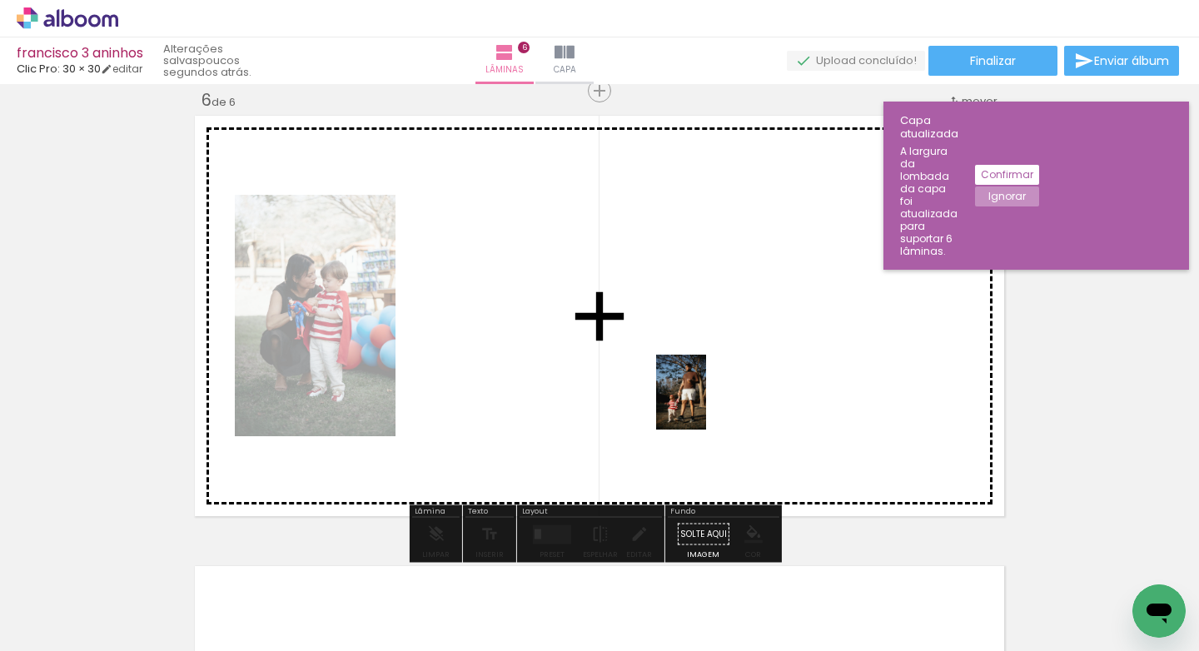
drag, startPoint x: 633, startPoint y: 617, endPoint x: 719, endPoint y: 400, distance: 232.8
click at [713, 391] on quentale-workspace at bounding box center [599, 325] width 1199 height 651
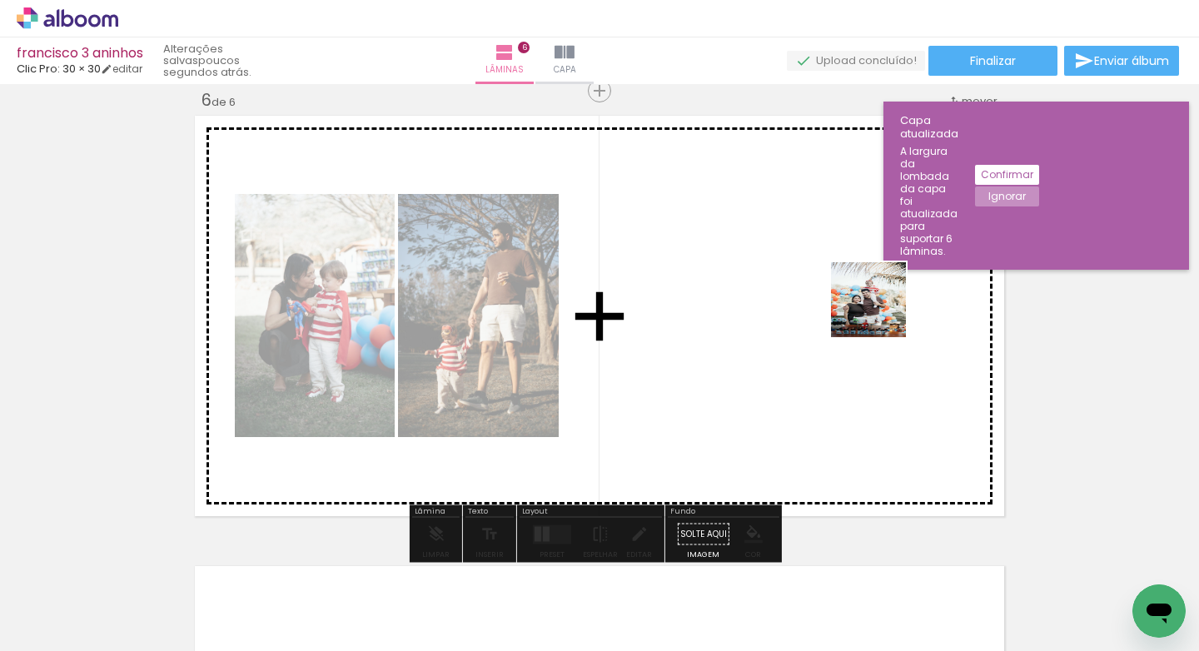
drag, startPoint x: 811, startPoint y: 611, endPoint x: 886, endPoint y: 298, distance: 321.8
click at [886, 298] on quentale-workspace at bounding box center [599, 325] width 1199 height 651
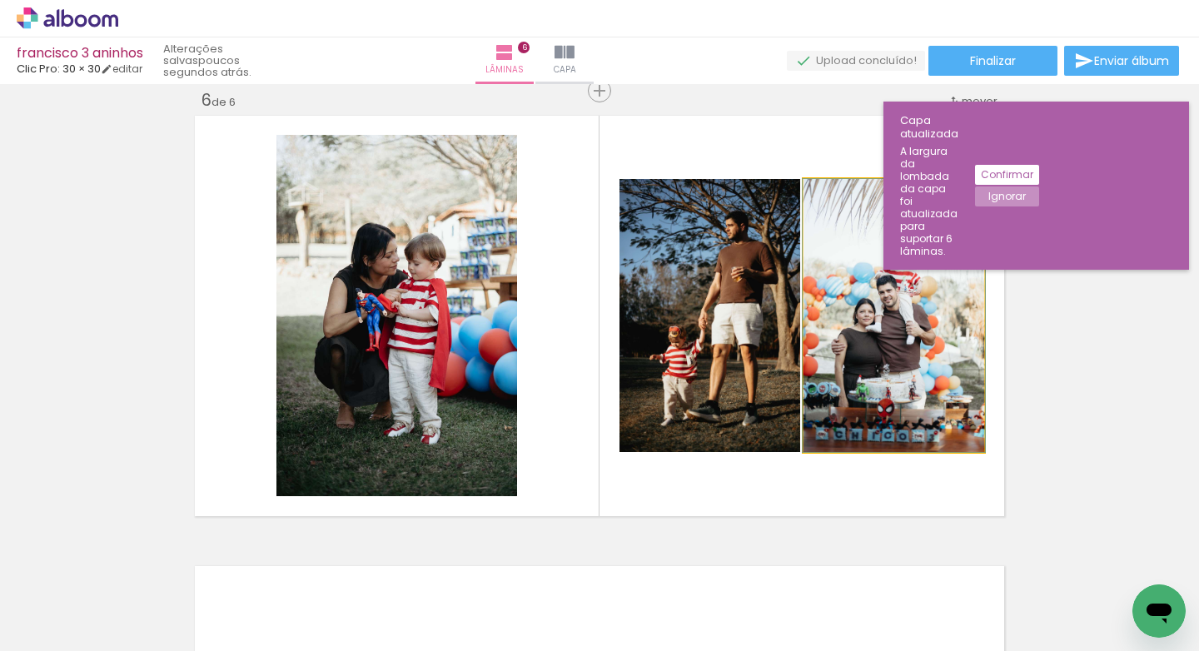
click at [912, 343] on quentale-photo at bounding box center [893, 315] width 181 height 273
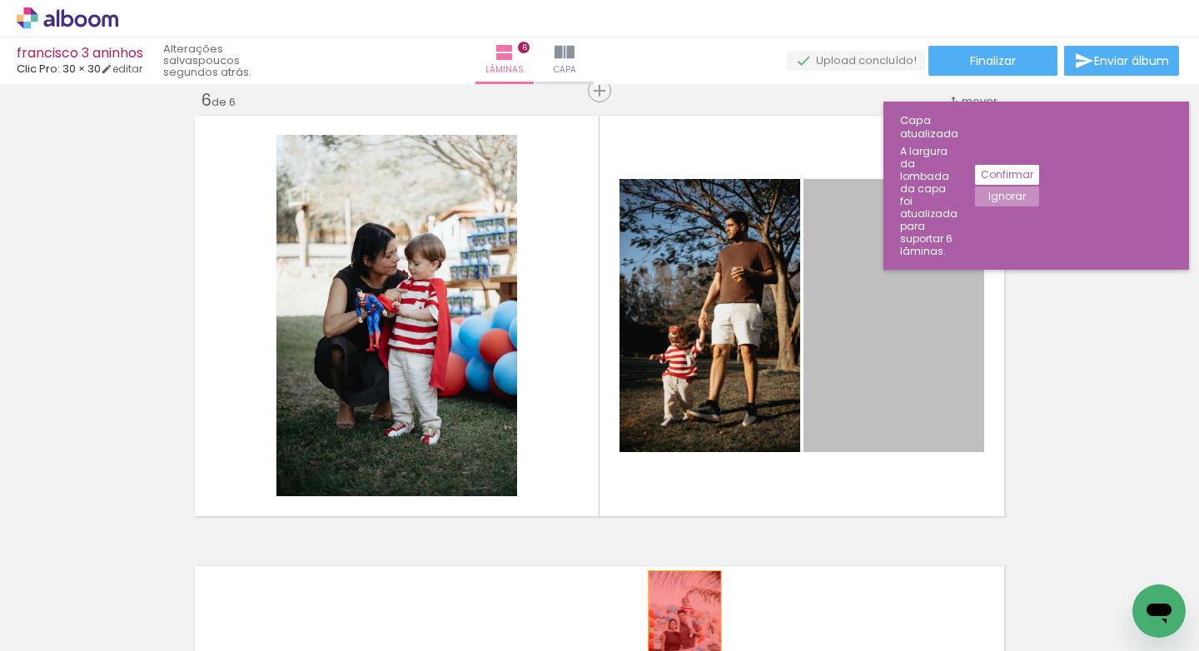
drag, startPoint x: 880, startPoint y: 346, endPoint x: 677, endPoint y: 612, distance: 334.3
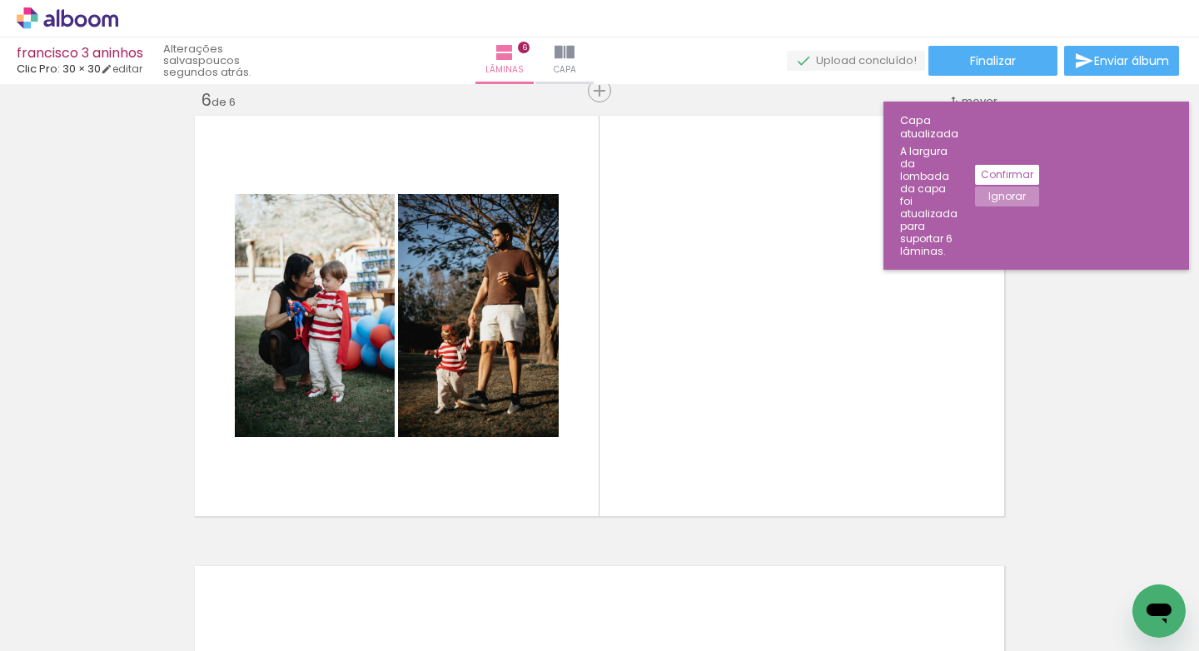
scroll to position [0, 1711]
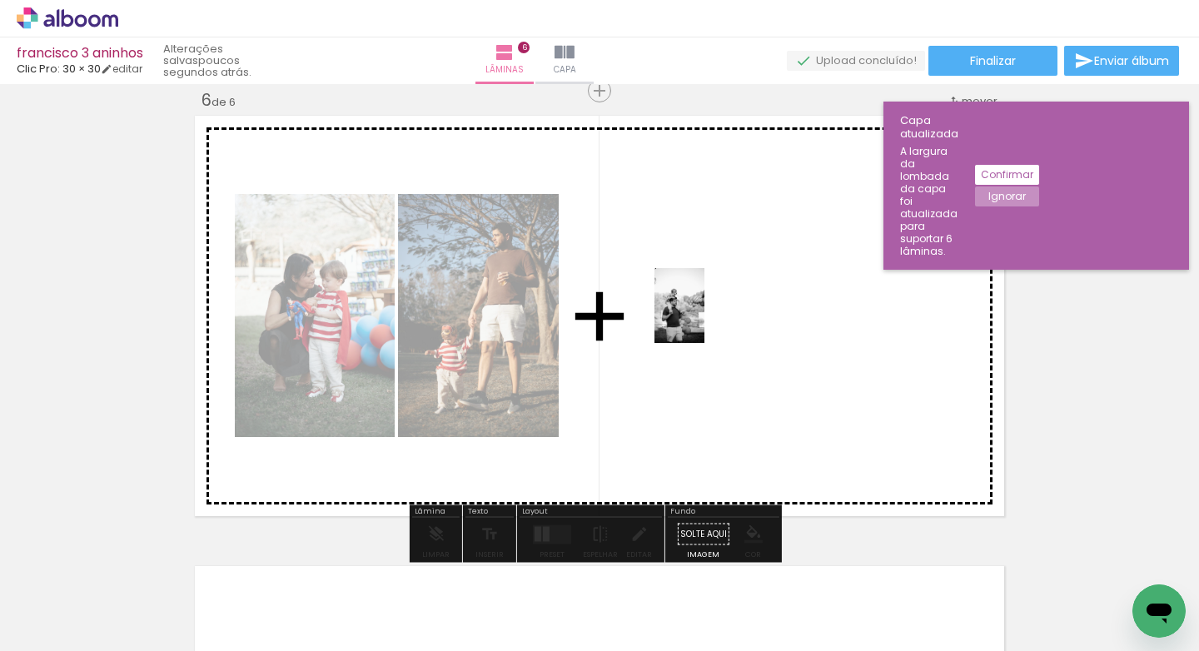
drag, startPoint x: 494, startPoint y: 605, endPoint x: 783, endPoint y: 296, distance: 422.9
click at [746, 280] on quentale-workspace at bounding box center [599, 325] width 1199 height 651
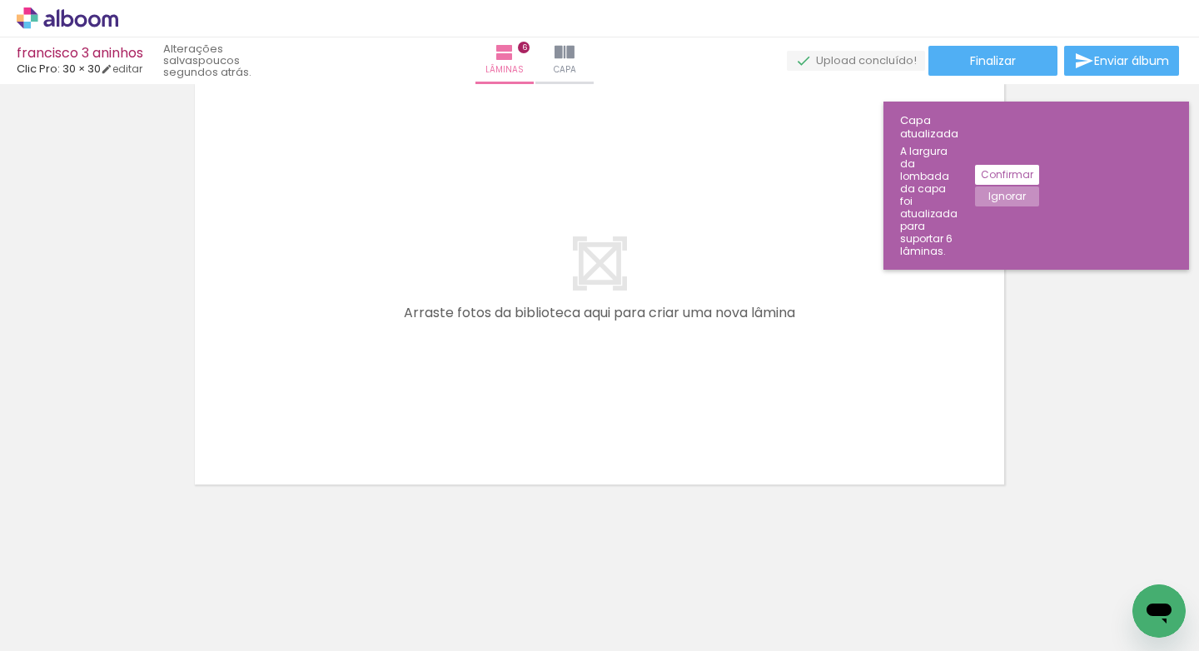
scroll to position [0, 827]
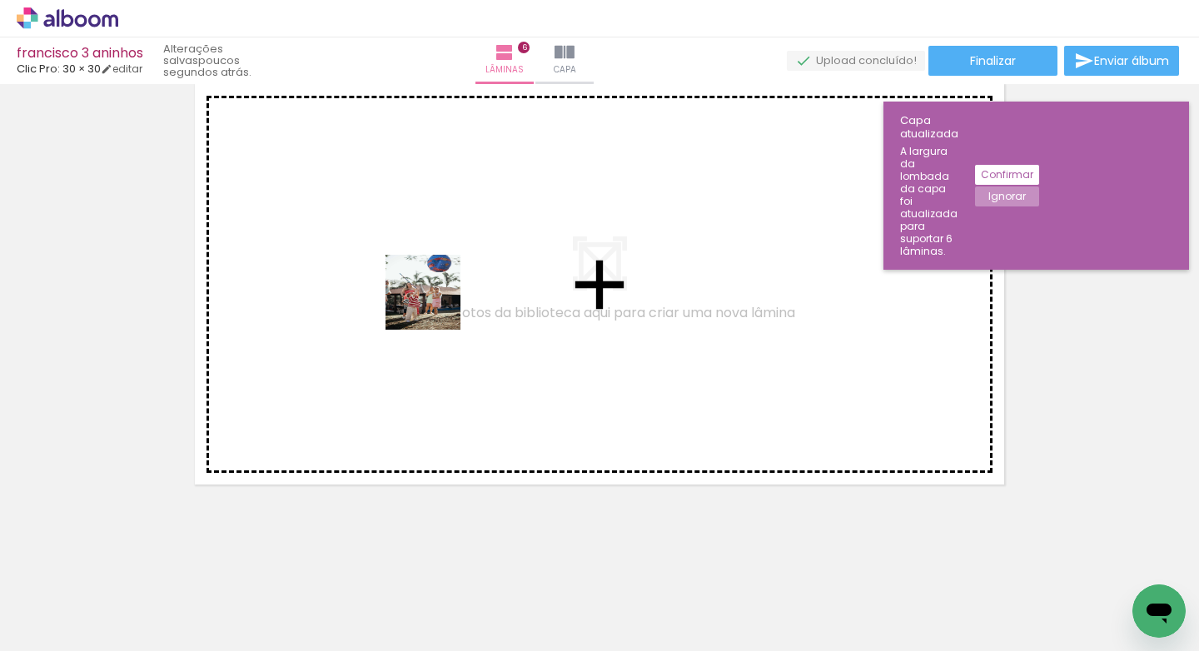
drag, startPoint x: 561, startPoint y: 621, endPoint x: 400, endPoint y: 276, distance: 381.4
click at [400, 253] on quentale-workspace at bounding box center [599, 325] width 1199 height 651
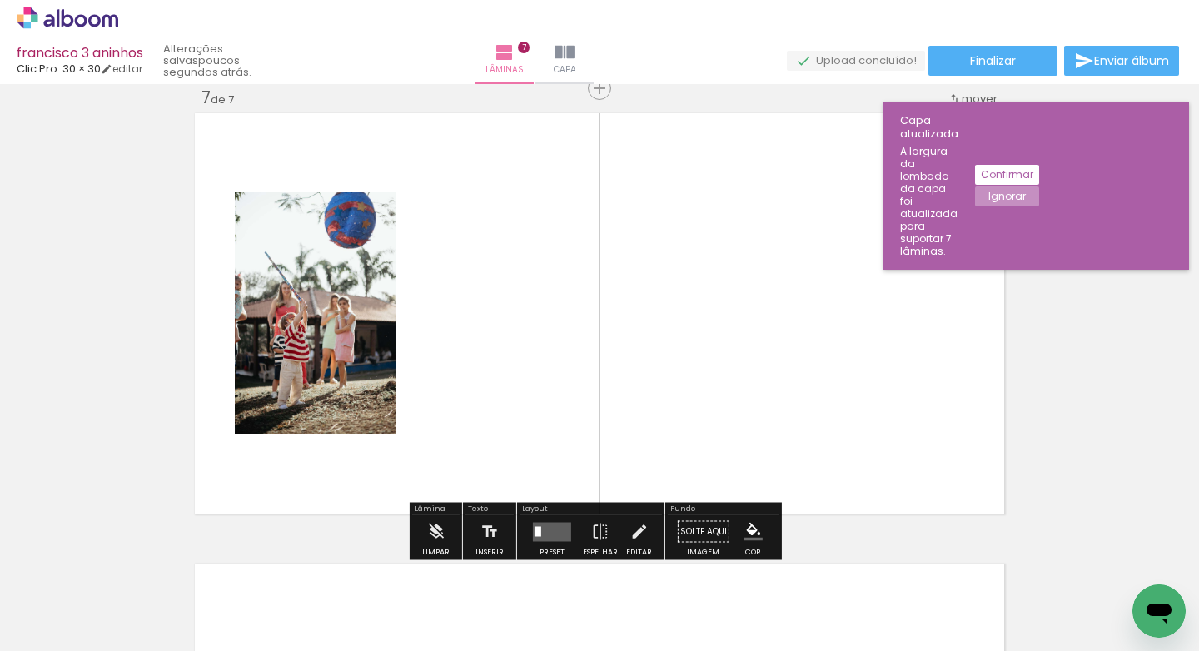
scroll to position [2723, 0]
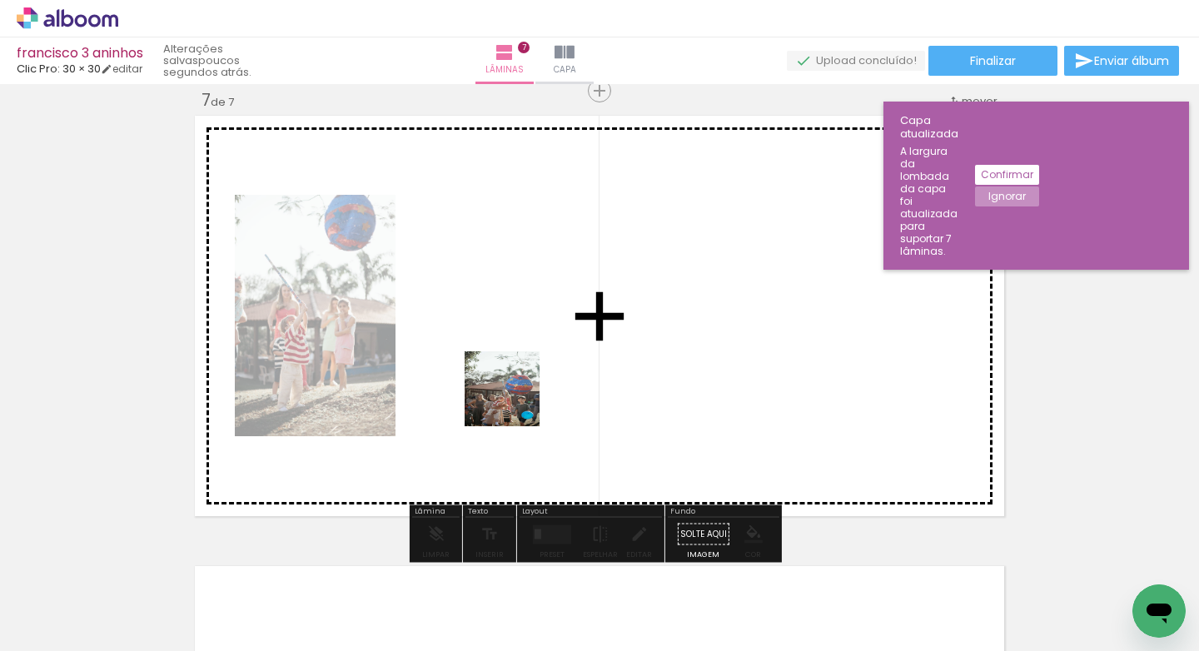
drag, startPoint x: 460, startPoint y: 548, endPoint x: 579, endPoint y: 295, distance: 279.7
click at [569, 272] on quentale-workspace at bounding box center [599, 325] width 1199 height 651
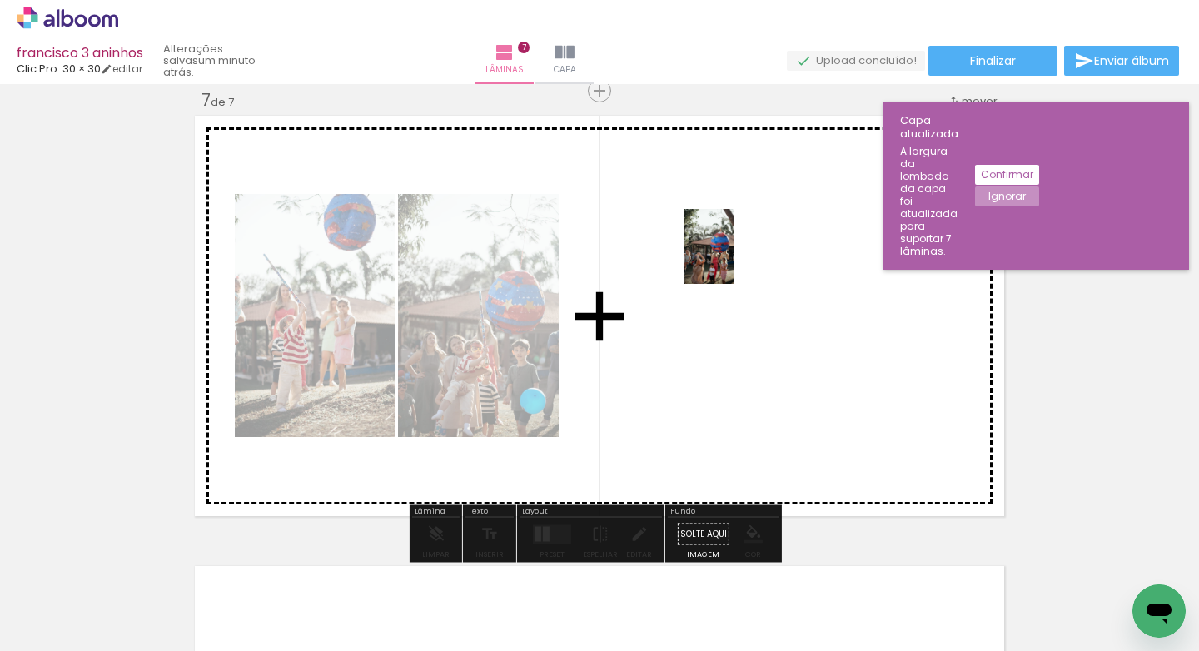
drag, startPoint x: 656, startPoint y: 612, endPoint x: 733, endPoint y: 259, distance: 361.4
click at [733, 259] on quentale-workspace at bounding box center [599, 325] width 1199 height 651
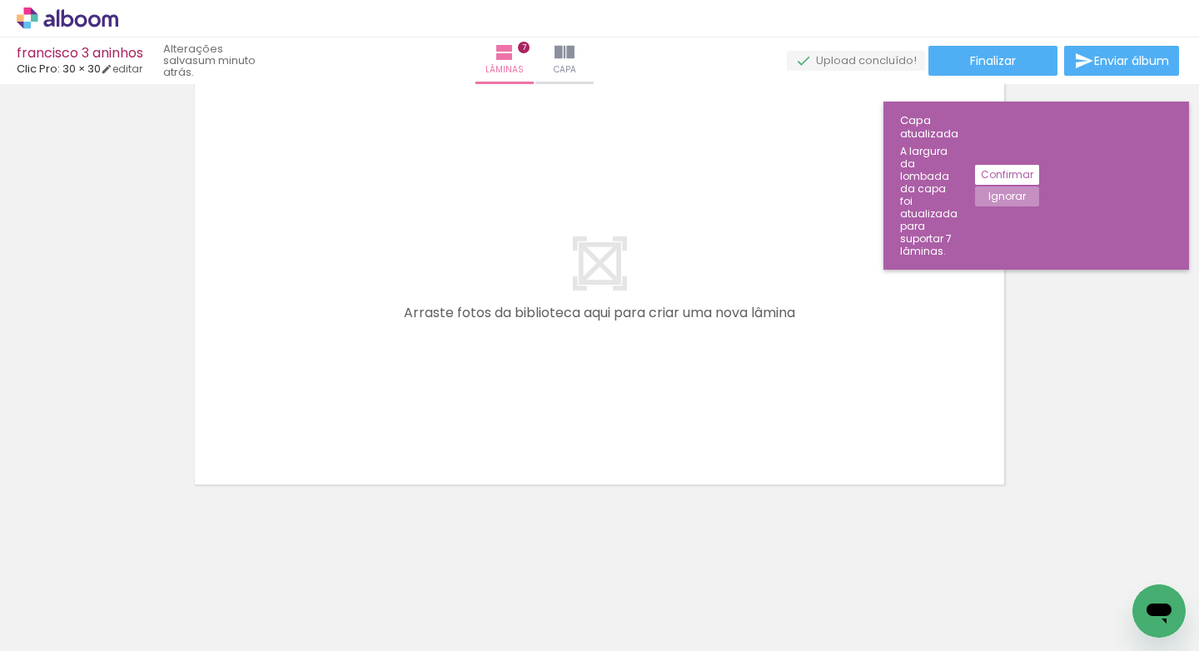
scroll to position [3217, 0]
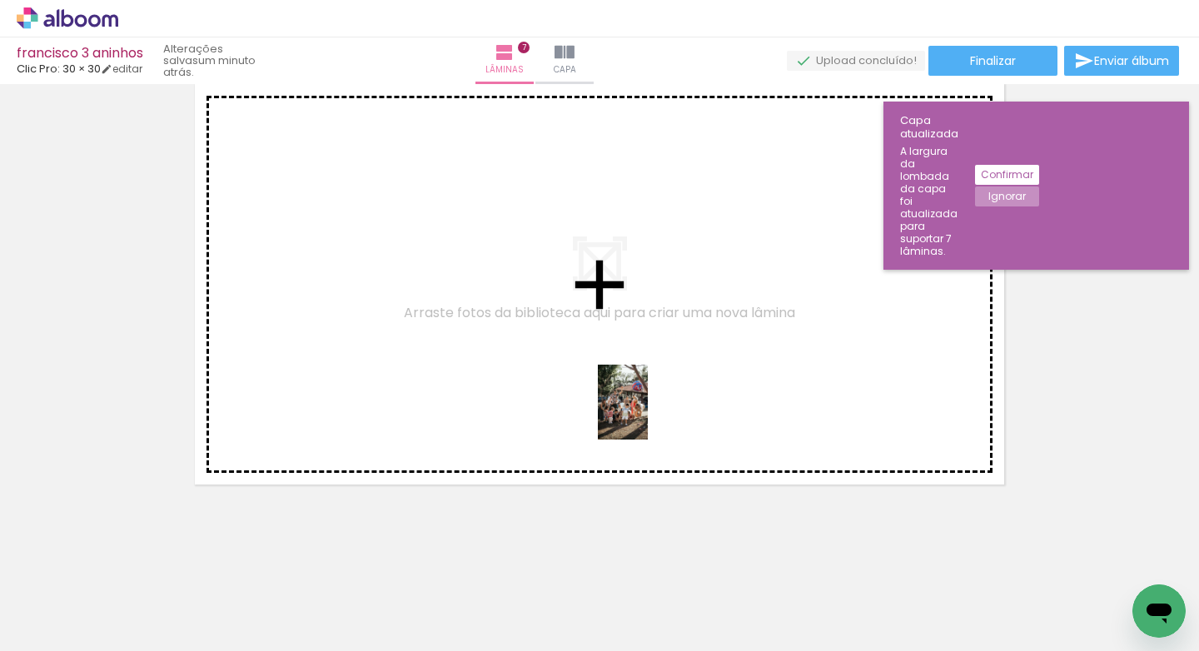
drag, startPoint x: 741, startPoint y: 624, endPoint x: 638, endPoint y: 360, distance: 284.1
click at [635, 358] on quentale-workspace at bounding box center [599, 325] width 1199 height 651
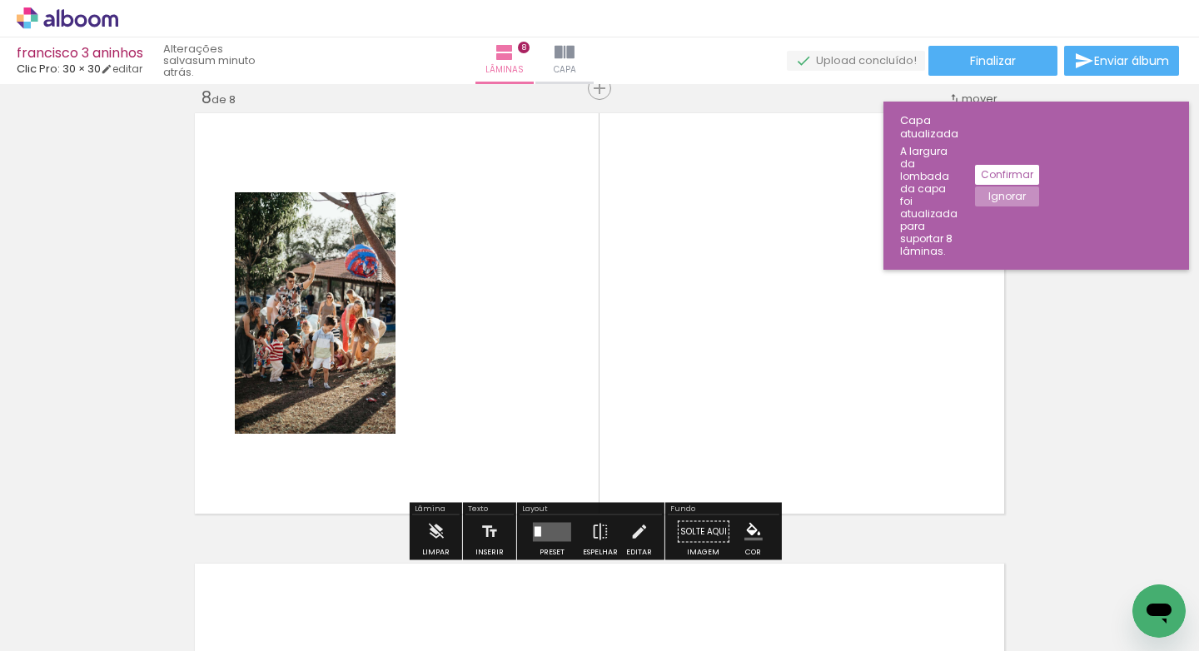
scroll to position [3173, 0]
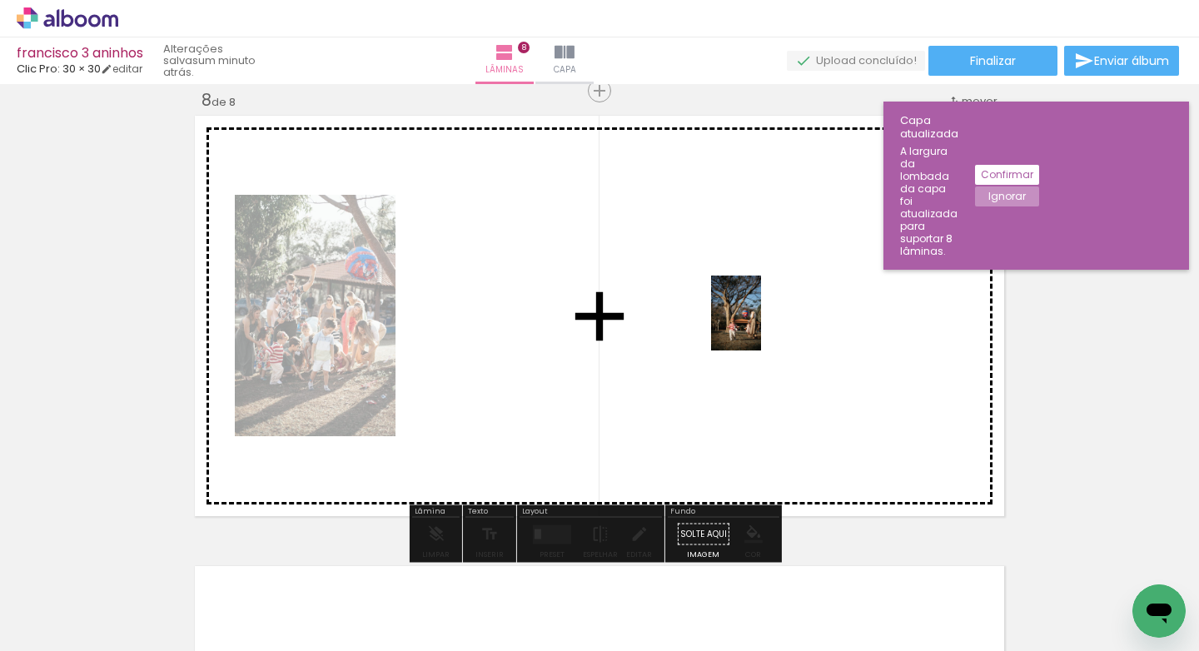
drag, startPoint x: 840, startPoint y: 603, endPoint x: 761, endPoint y: 319, distance: 294.7
click at [761, 325] on quentale-workspace at bounding box center [599, 325] width 1199 height 651
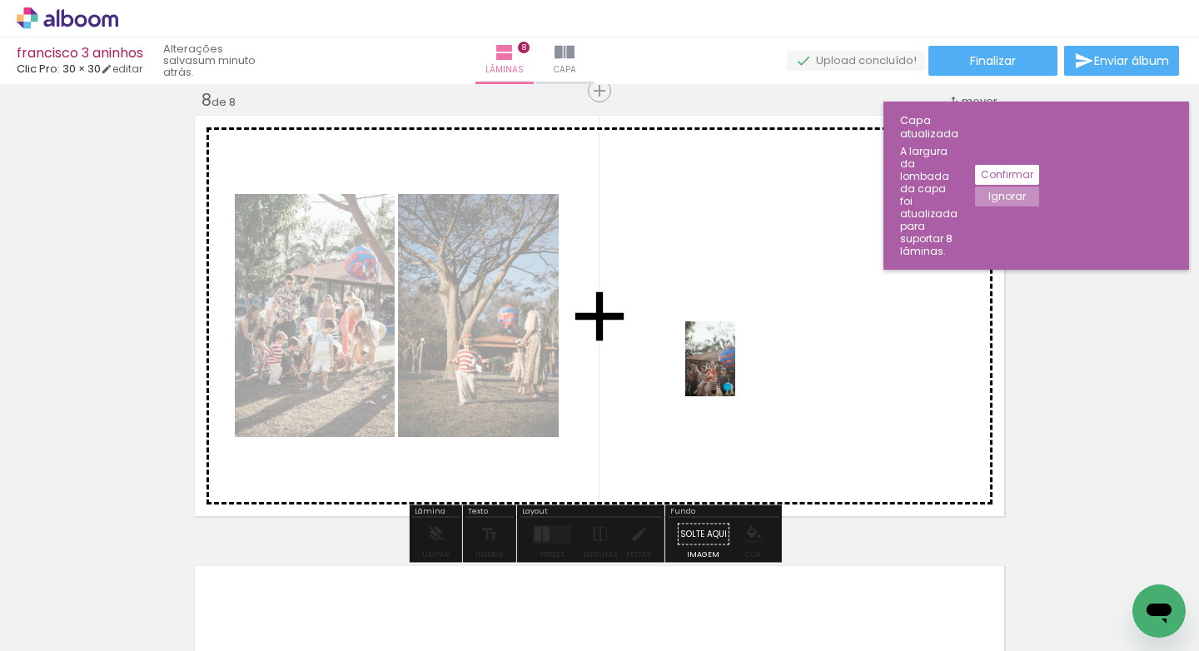
drag, startPoint x: 352, startPoint y: 614, endPoint x: 735, endPoint y: 371, distance: 453.6
click at [735, 371] on quentale-workspace at bounding box center [599, 325] width 1199 height 651
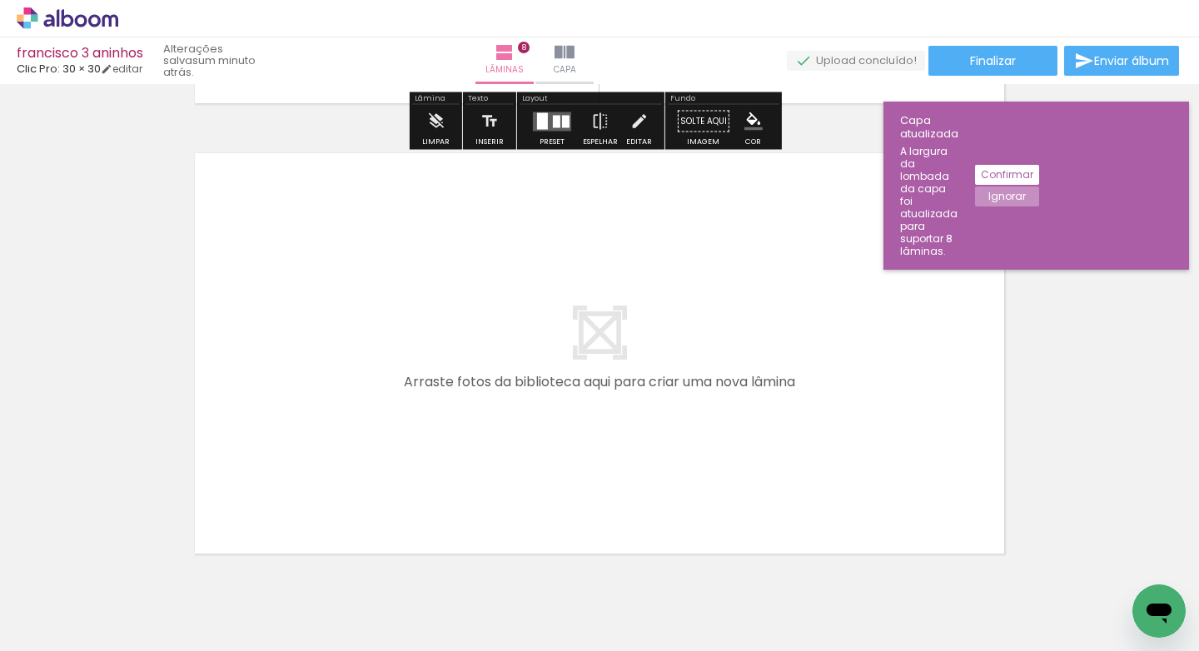
scroll to position [3592, 0]
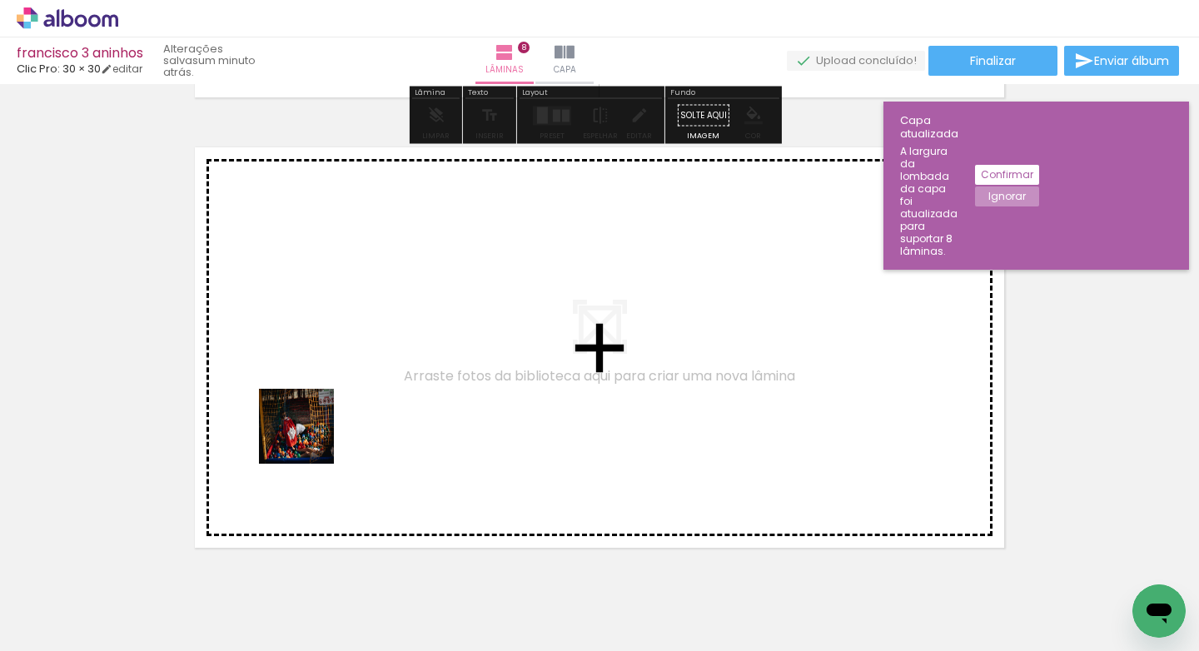
drag, startPoint x: 179, startPoint y: 605, endPoint x: 309, endPoint y: 439, distance: 211.1
click at [309, 439] on quentale-workspace at bounding box center [599, 325] width 1199 height 651
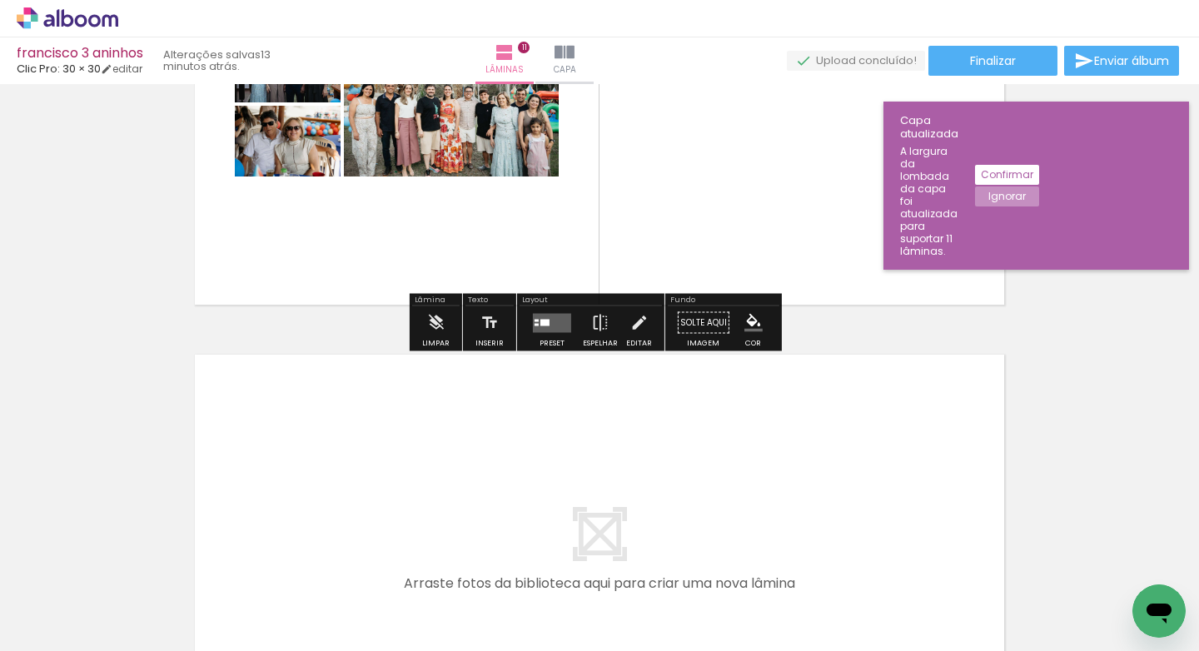
scroll to position [4471, 0]
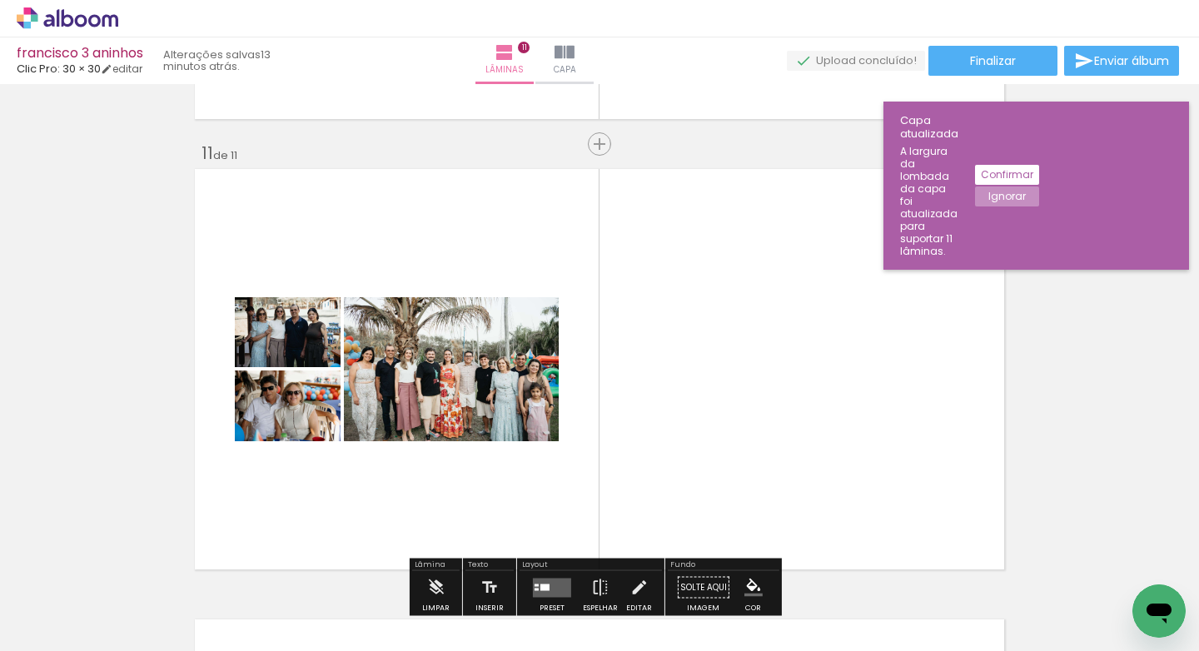
click at [62, 625] on span "Adicionar Fotos" at bounding box center [59, 628] width 50 height 18
click at [0, 0] on input "file" at bounding box center [0, 0] width 0 height 0
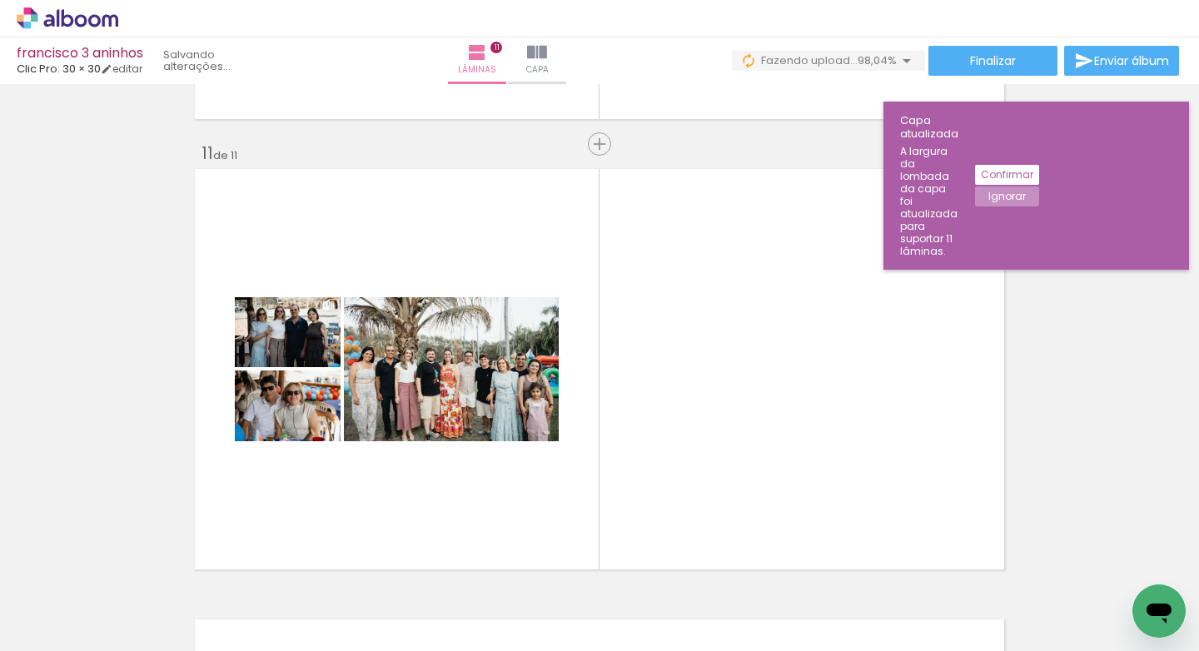
scroll to position [0, 3698]
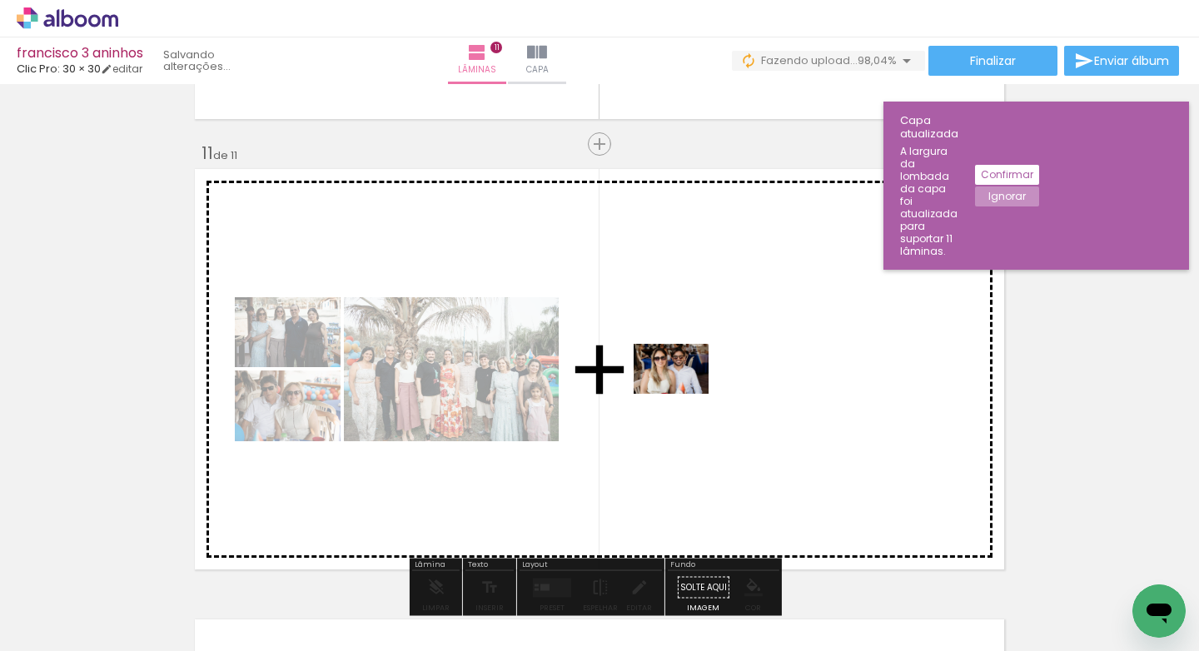
drag, startPoint x: 1110, startPoint y: 578, endPoint x: 682, endPoint y: 396, distance: 465.5
click at [682, 396] on quentale-workspace at bounding box center [599, 325] width 1199 height 651
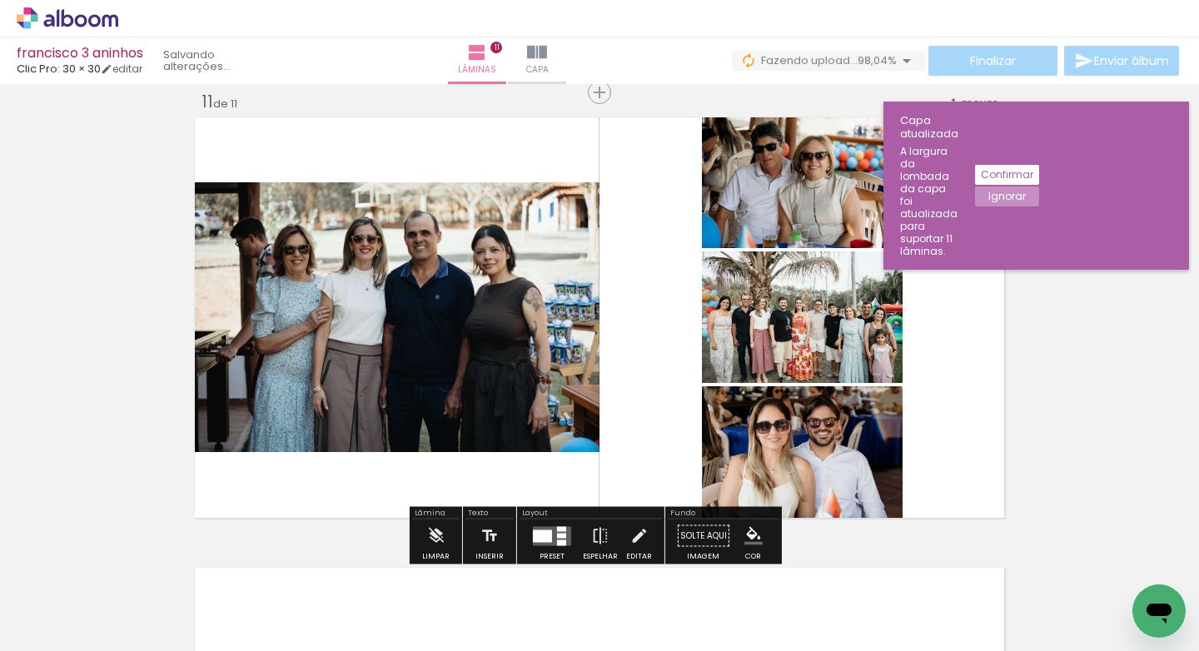
scroll to position [4524, 0]
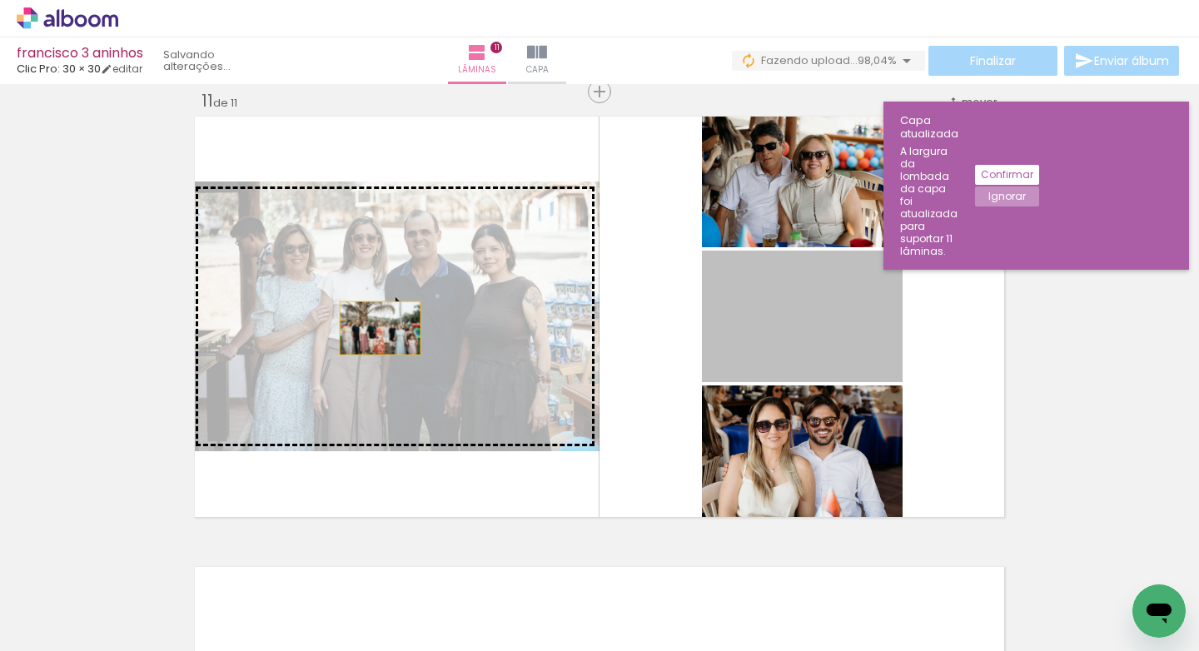
drag, startPoint x: 801, startPoint y: 324, endPoint x: 362, endPoint y: 327, distance: 438.7
click at [0, 0] on slot at bounding box center [0, 0] width 0 height 0
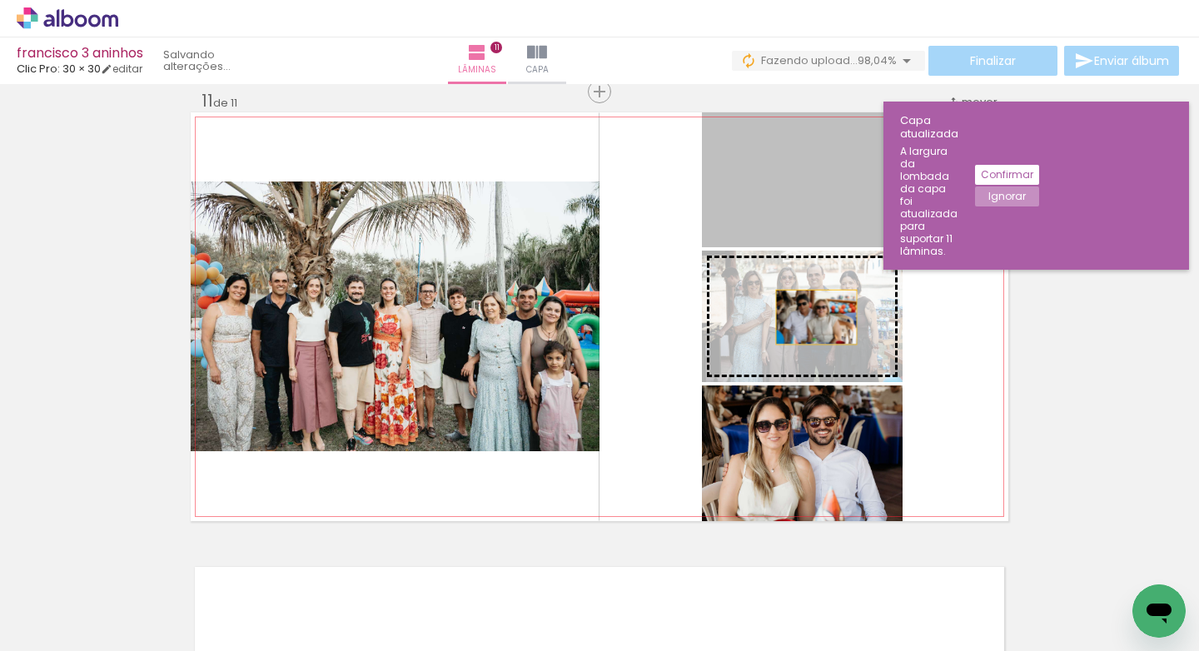
drag, startPoint x: 827, startPoint y: 211, endPoint x: 810, endPoint y: 317, distance: 107.2
click at [0, 0] on slot at bounding box center [0, 0] width 0 height 0
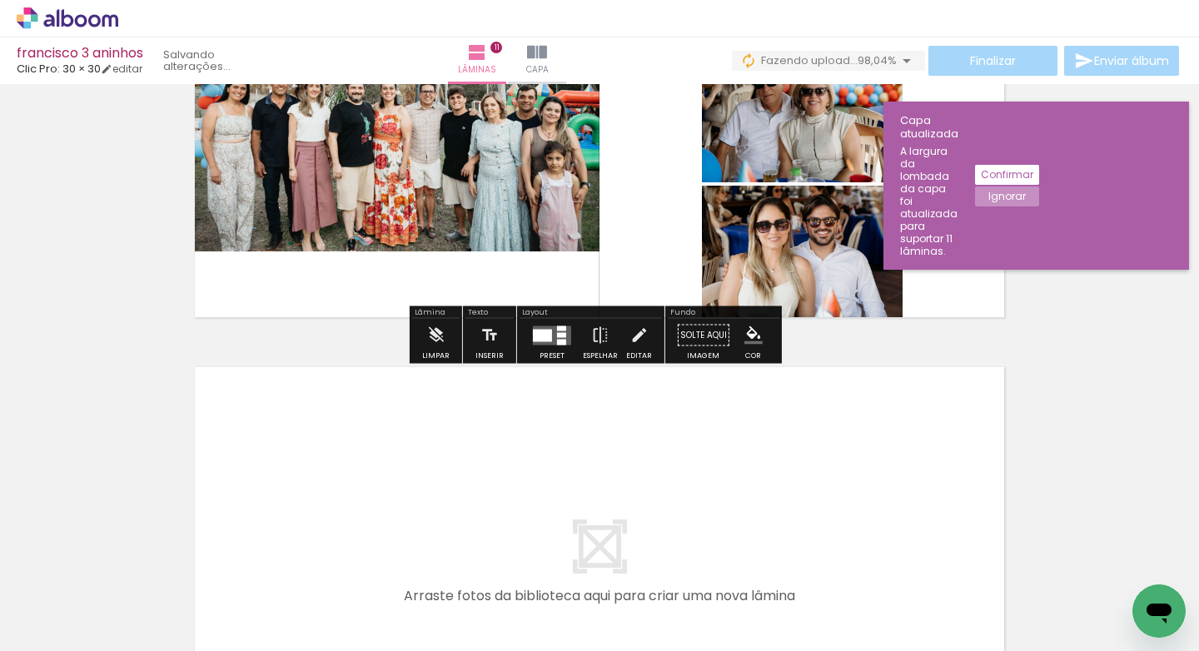
scroll to position [5019, 0]
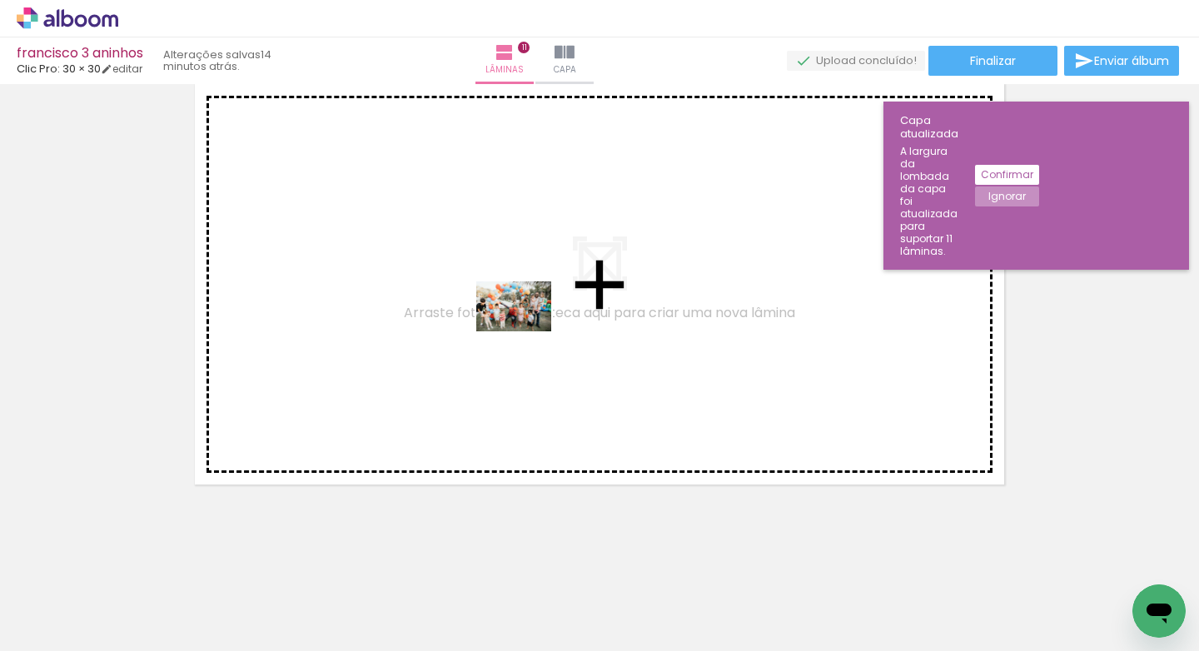
drag, startPoint x: 685, startPoint y: 616, endPoint x: 446, endPoint y: 232, distance: 452.1
click at [430, 211] on quentale-workspace at bounding box center [599, 325] width 1199 height 651
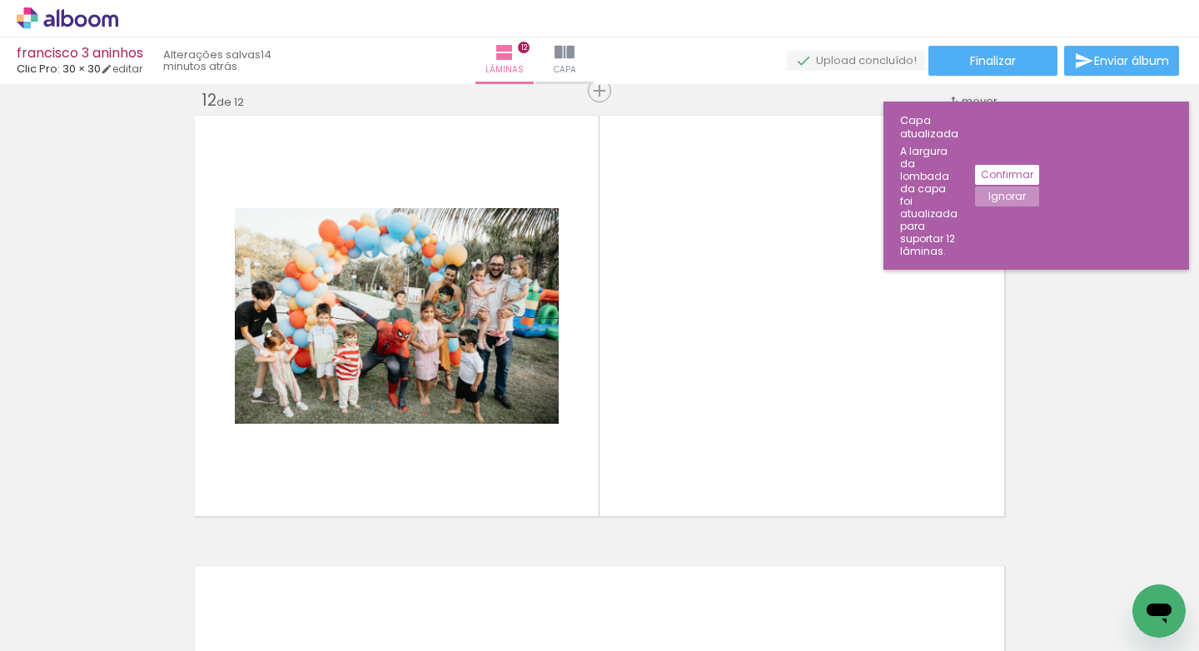
scroll to position [0, 2824]
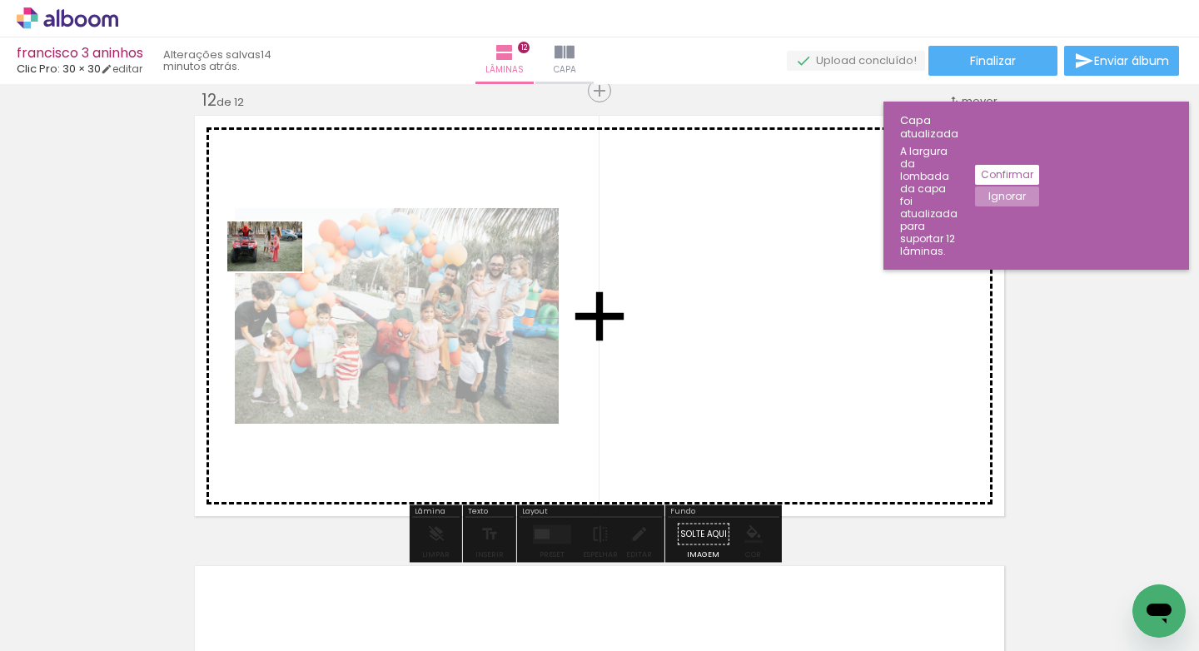
drag, startPoint x: 899, startPoint y: 608, endPoint x: 294, endPoint y: 281, distance: 688.0
click at [294, 281] on quentale-workspace at bounding box center [599, 325] width 1199 height 651
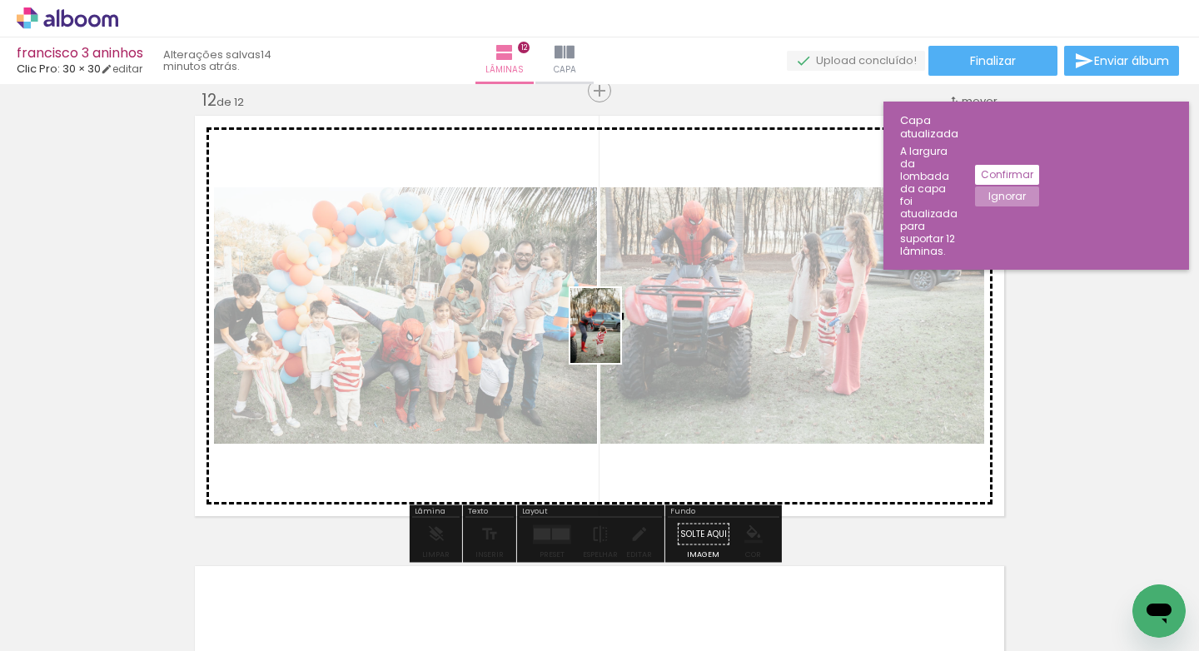
drag, startPoint x: 992, startPoint y: 603, endPoint x: 533, endPoint y: 340, distance: 529.1
click at [517, 336] on quentale-workspace at bounding box center [599, 325] width 1199 height 651
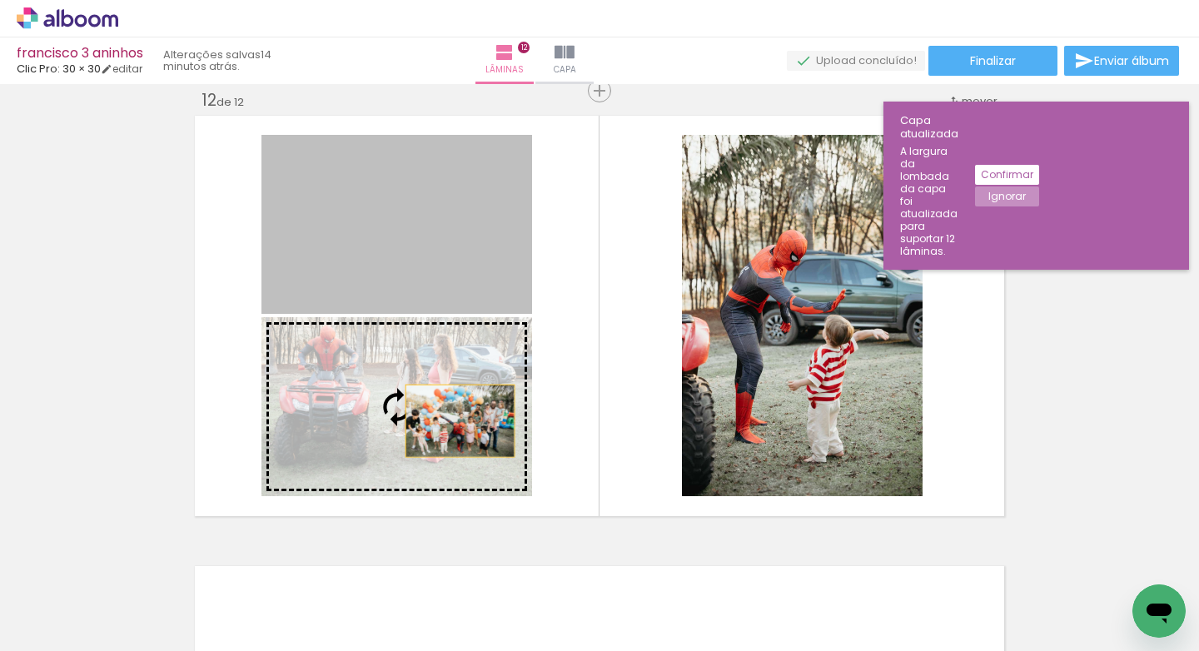
drag, startPoint x: 418, startPoint y: 251, endPoint x: 451, endPoint y: 421, distance: 173.9
click at [0, 0] on slot at bounding box center [0, 0] width 0 height 0
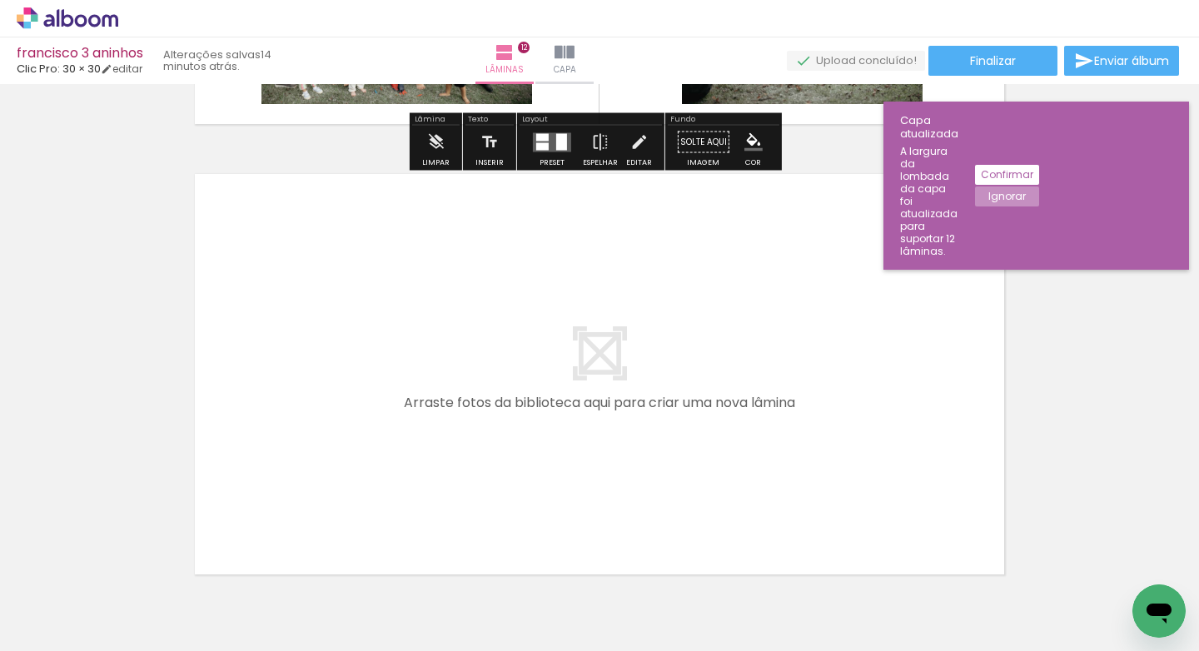
scroll to position [5469, 0]
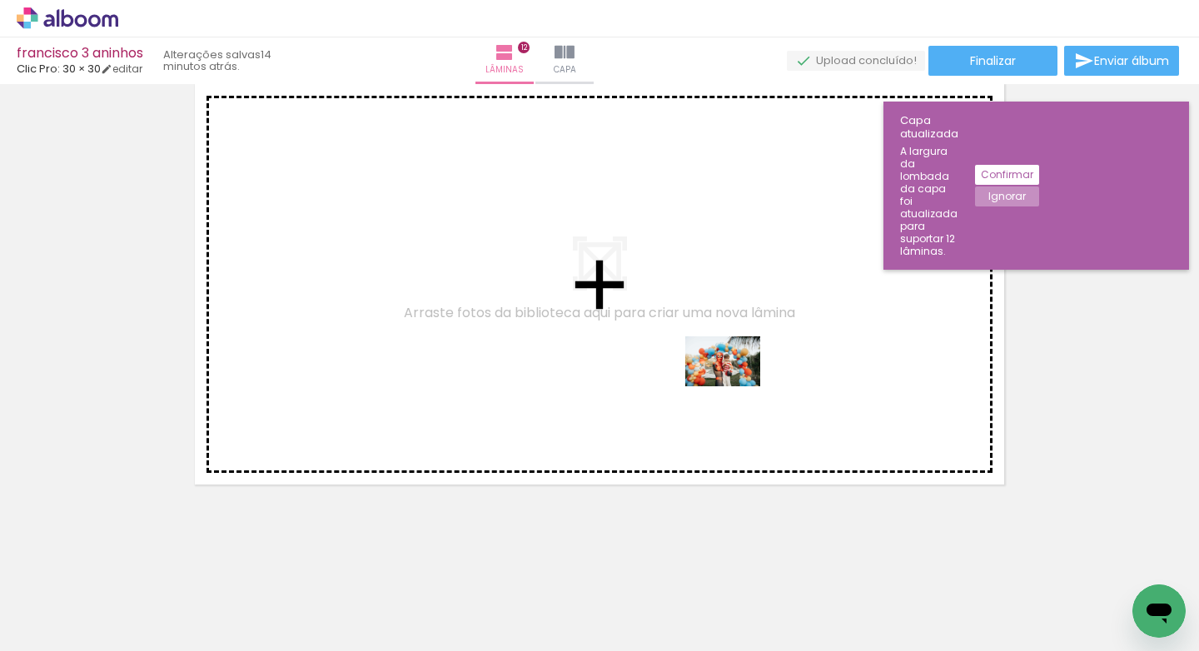
drag, startPoint x: 1065, startPoint y: 597, endPoint x: 709, endPoint y: 370, distance: 421.4
click at [703, 366] on quentale-workspace at bounding box center [599, 325] width 1199 height 651
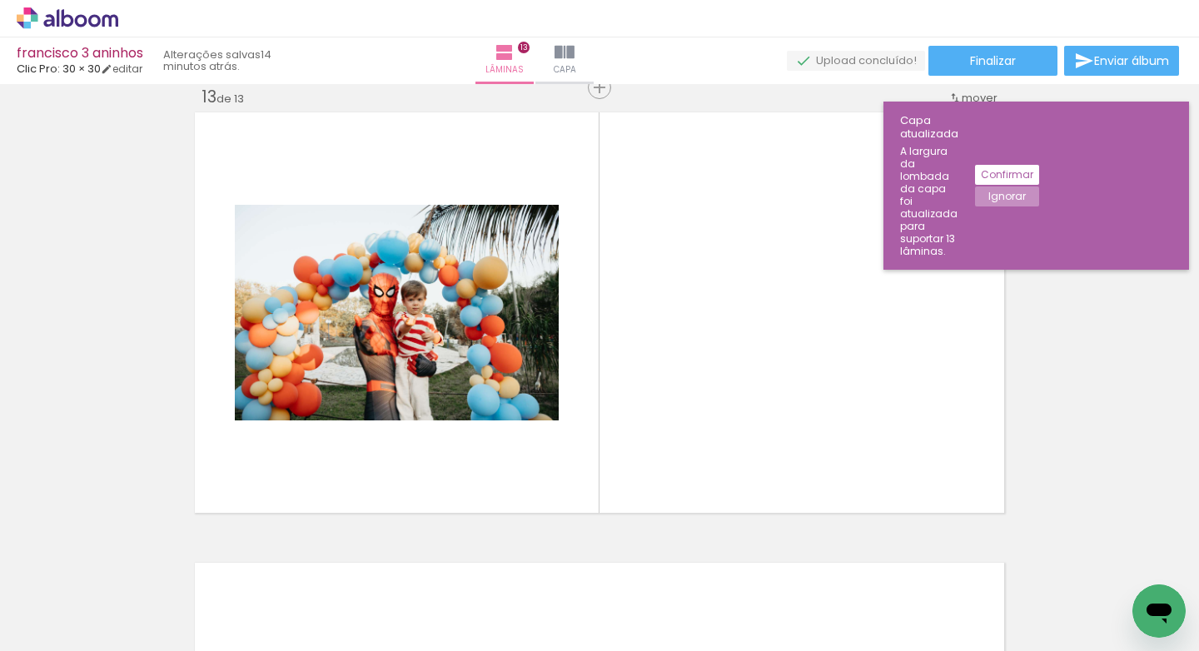
scroll to position [0, 3696]
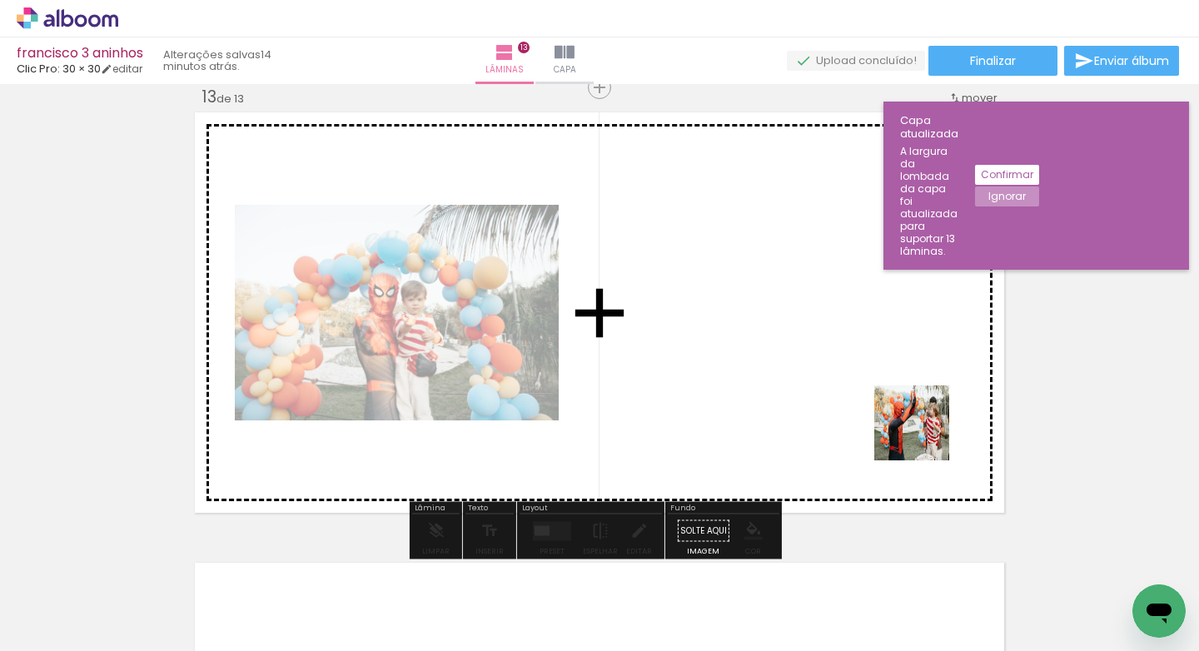
drag, startPoint x: 944, startPoint y: 511, endPoint x: 923, endPoint y: 431, distance: 82.6
click at [923, 431] on quentale-workspace at bounding box center [599, 325] width 1199 height 651
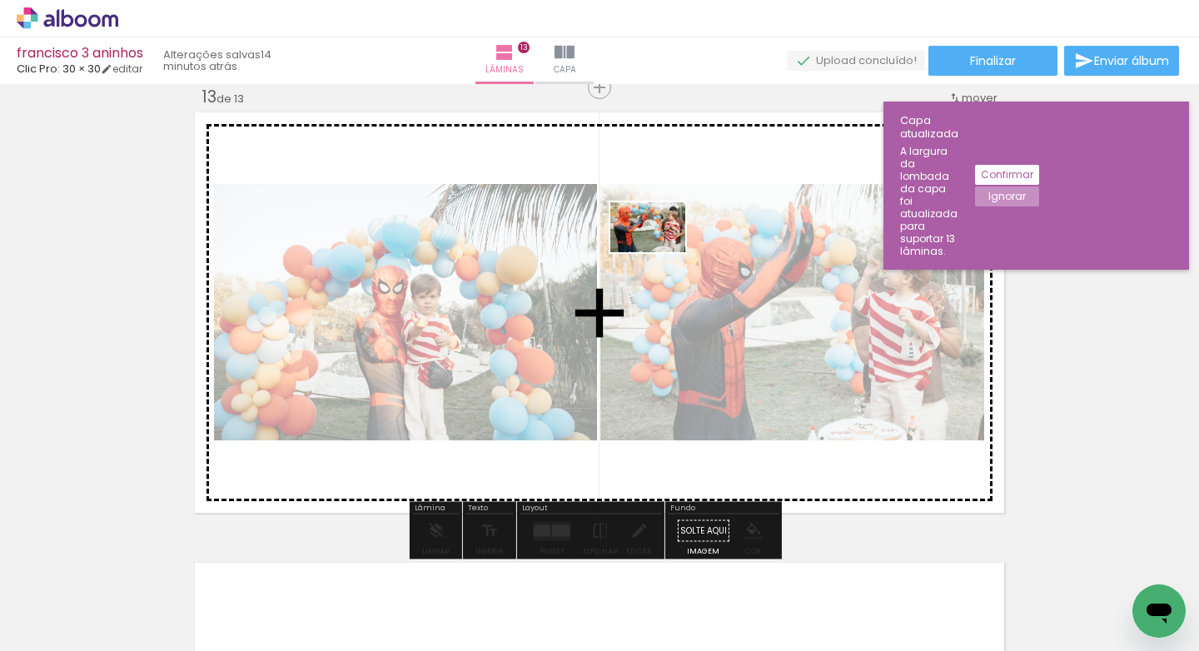
drag, startPoint x: 861, startPoint y: 609, endPoint x: 660, endPoint y: 252, distance: 408.9
click at [660, 252] on quentale-workspace at bounding box center [599, 325] width 1199 height 651
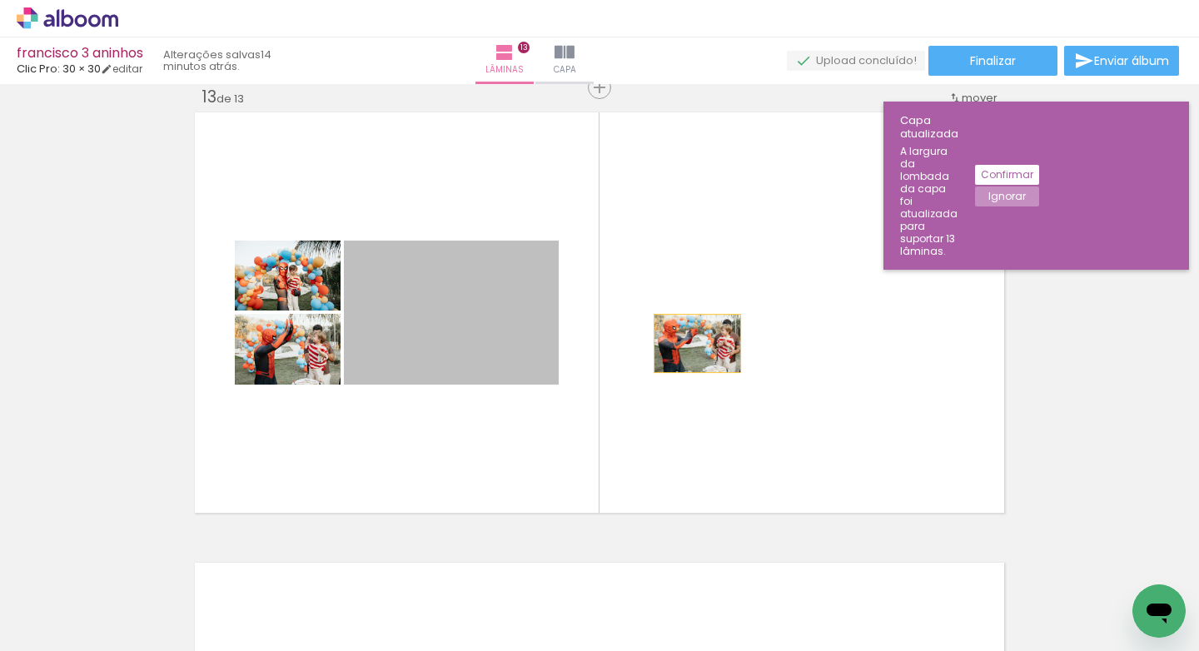
drag, startPoint x: 447, startPoint y: 341, endPoint x: 692, endPoint y: 342, distance: 244.7
click at [692, 342] on quentale-layouter at bounding box center [599, 312] width 817 height 409
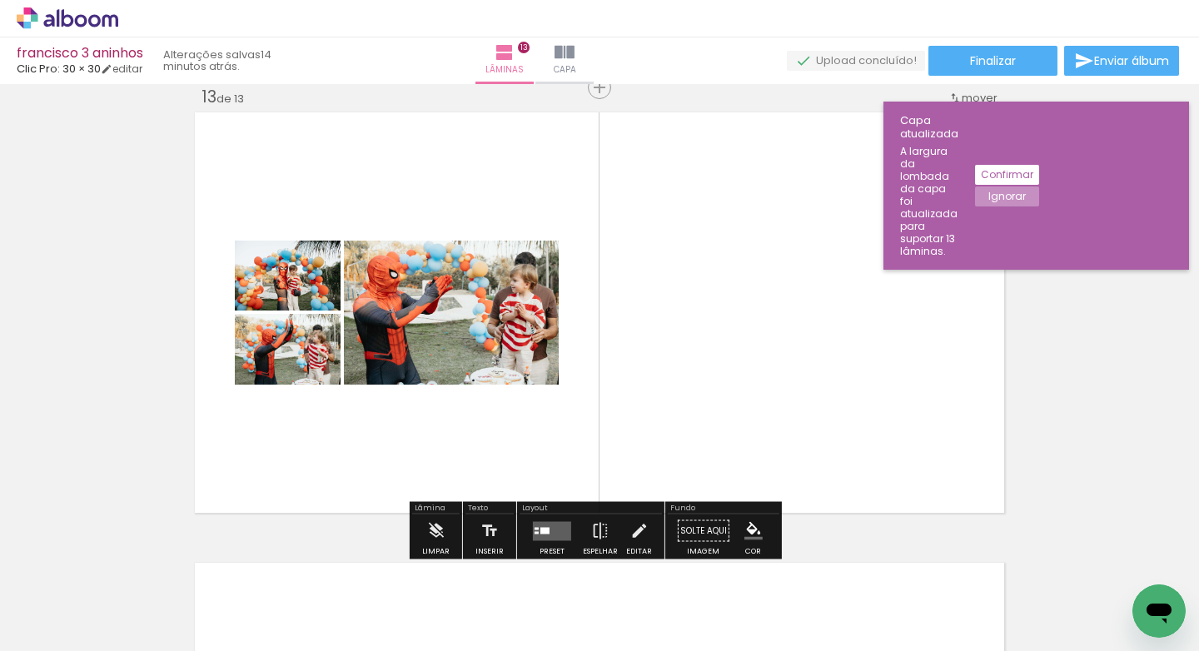
scroll to position [0, 3698]
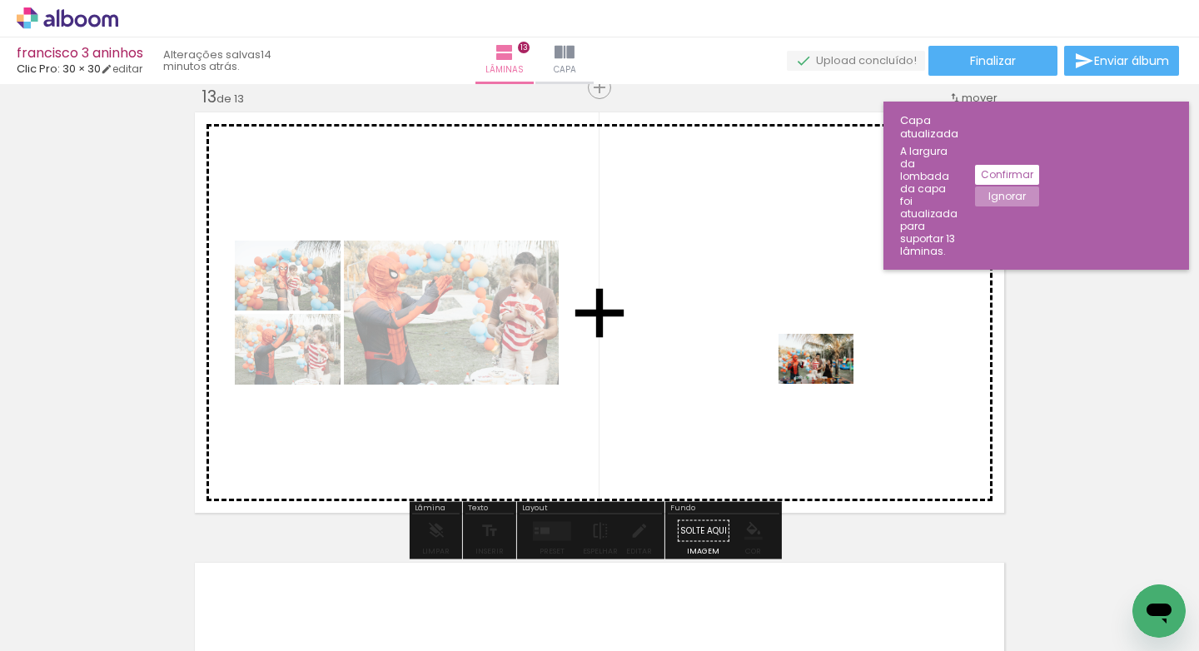
drag, startPoint x: 751, startPoint y: 616, endPoint x: 828, endPoint y: 384, distance: 244.8
click at [828, 384] on quentale-workspace at bounding box center [599, 325] width 1199 height 651
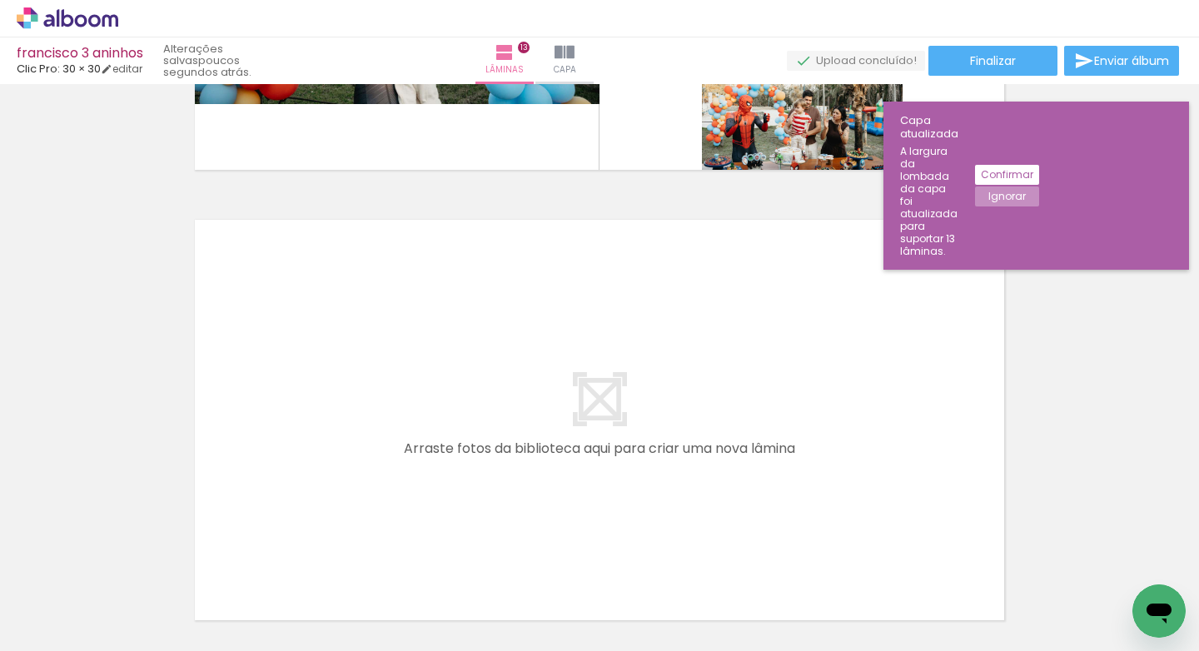
scroll to position [0, 3211]
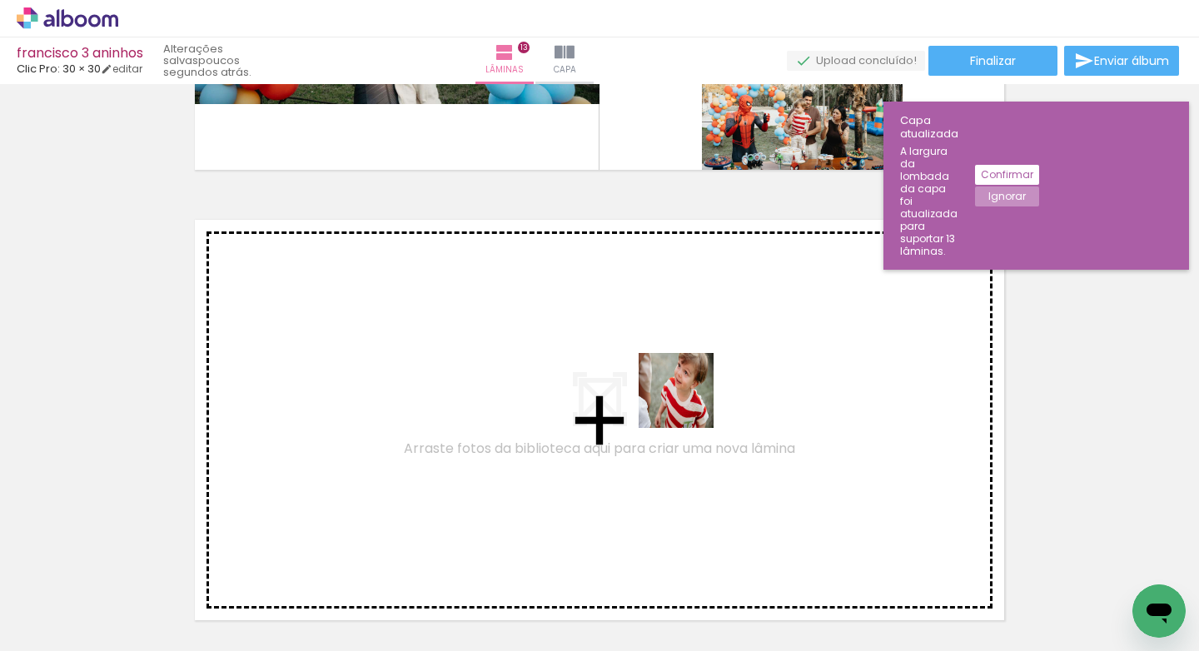
drag, startPoint x: 877, startPoint y: 594, endPoint x: 624, endPoint y: 378, distance: 331.8
click at [624, 378] on quentale-workspace at bounding box center [599, 325] width 1199 height 651
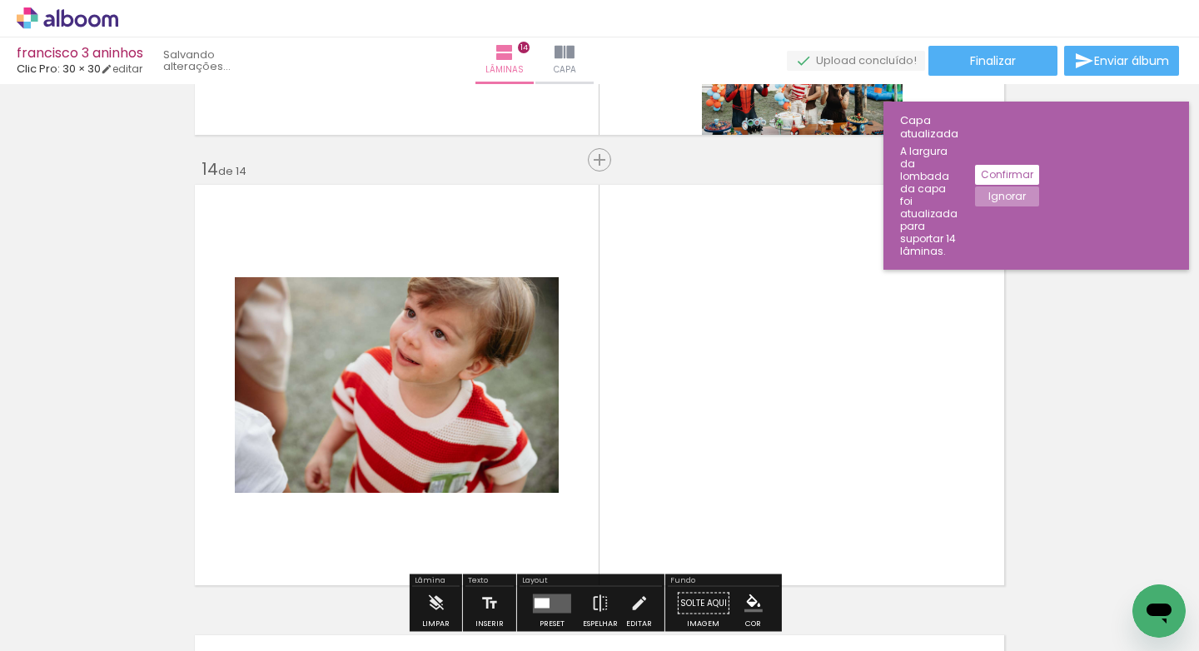
scroll to position [5875, 0]
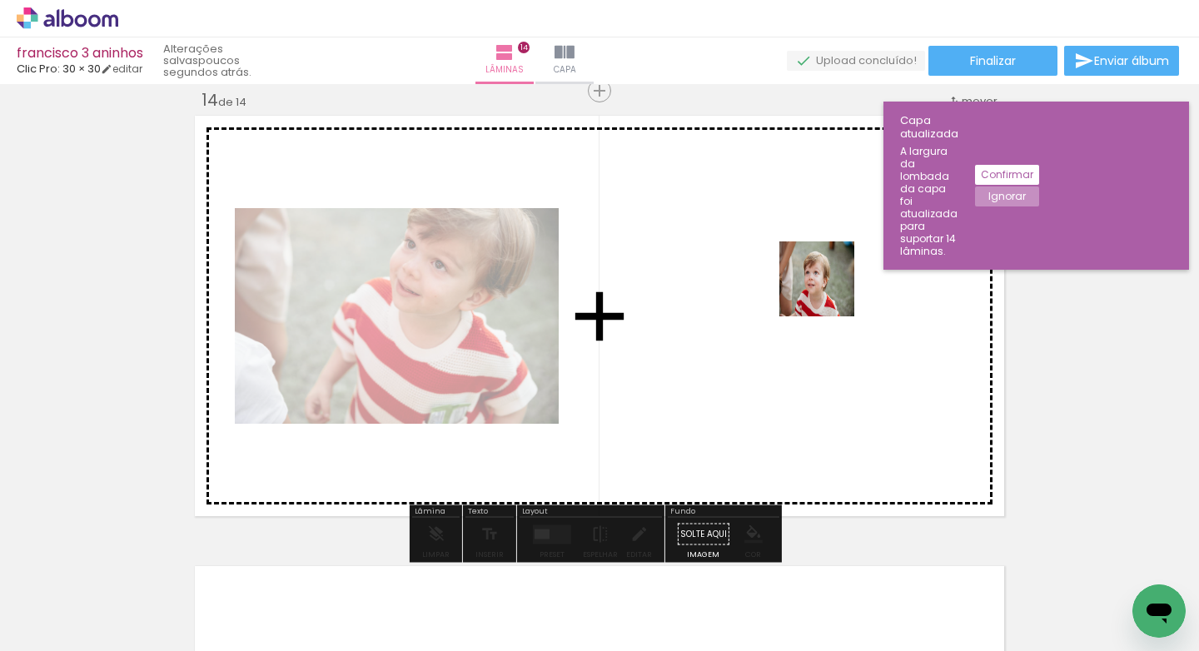
click at [827, 293] on quentale-workspace at bounding box center [599, 325] width 1199 height 651
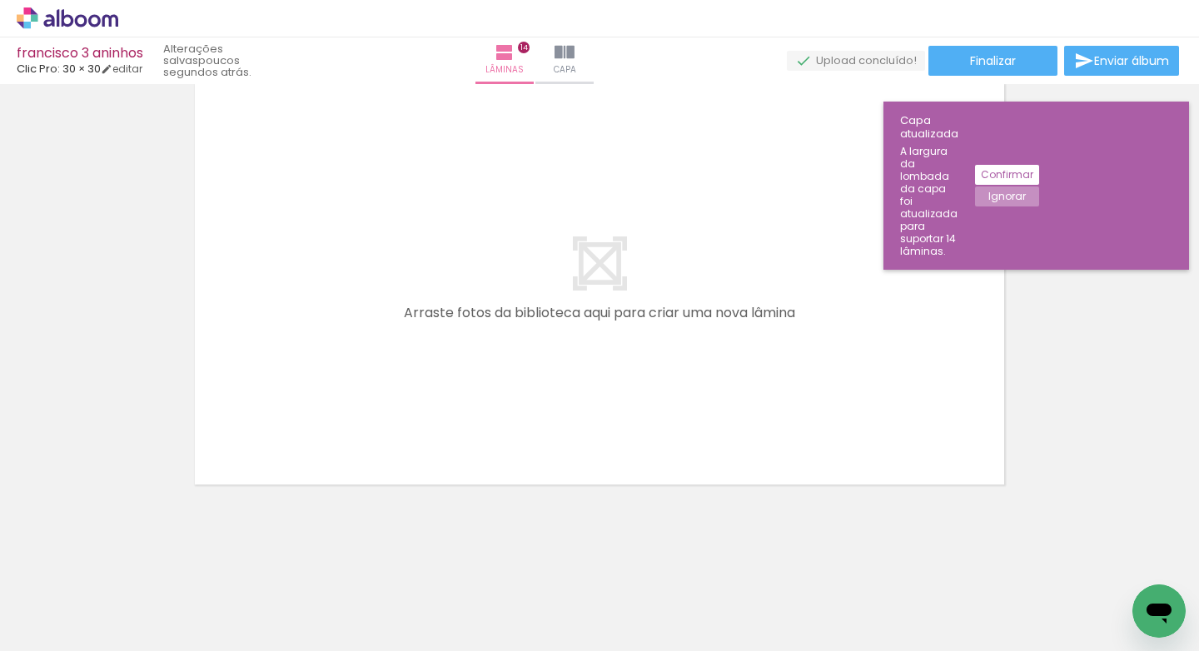
scroll to position [0, 2825]
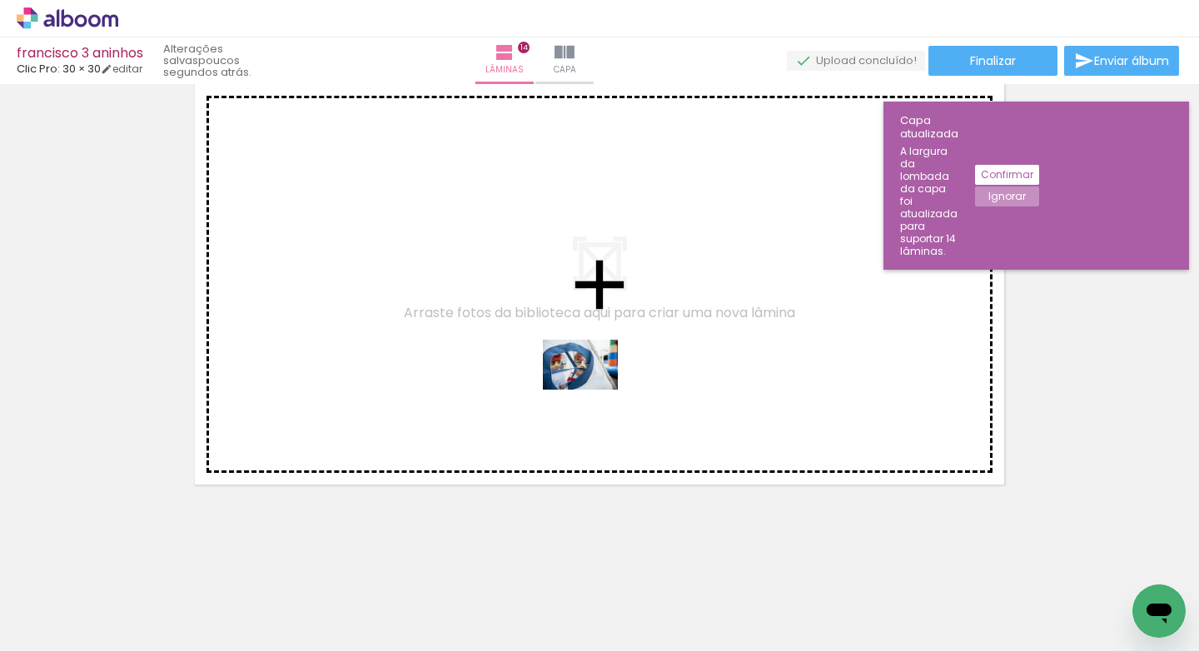
drag, startPoint x: 622, startPoint y: 617, endPoint x: 595, endPoint y: 379, distance: 239.6
click at [592, 385] on quentale-workspace at bounding box center [599, 325] width 1199 height 651
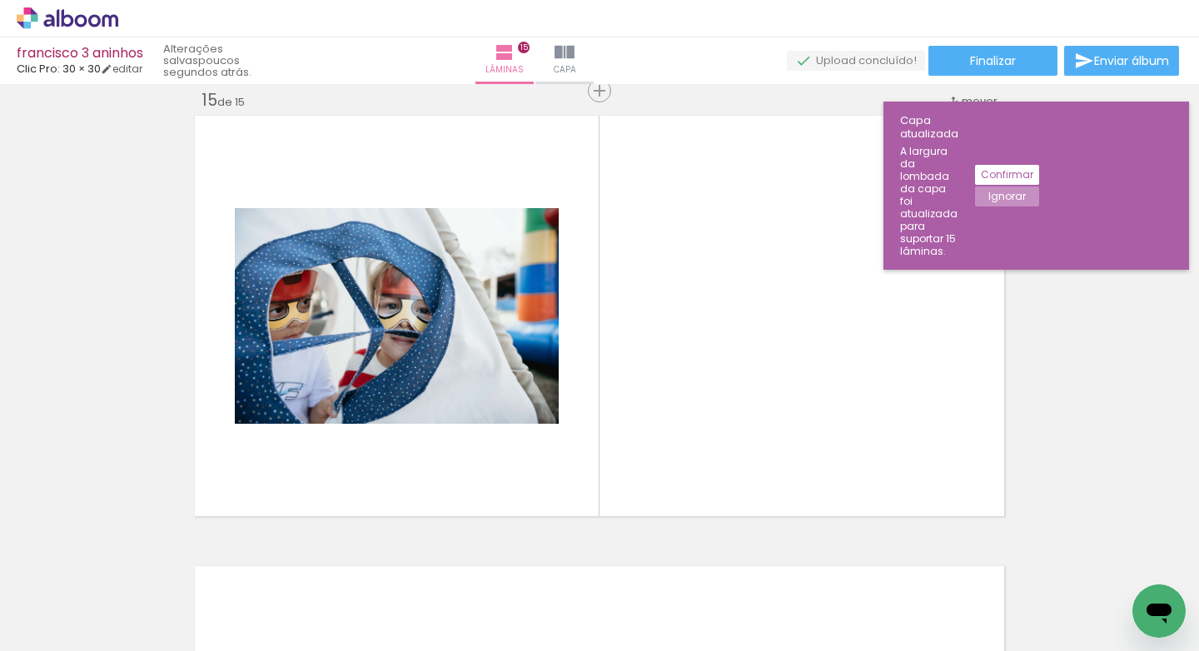
scroll to position [0, 1429]
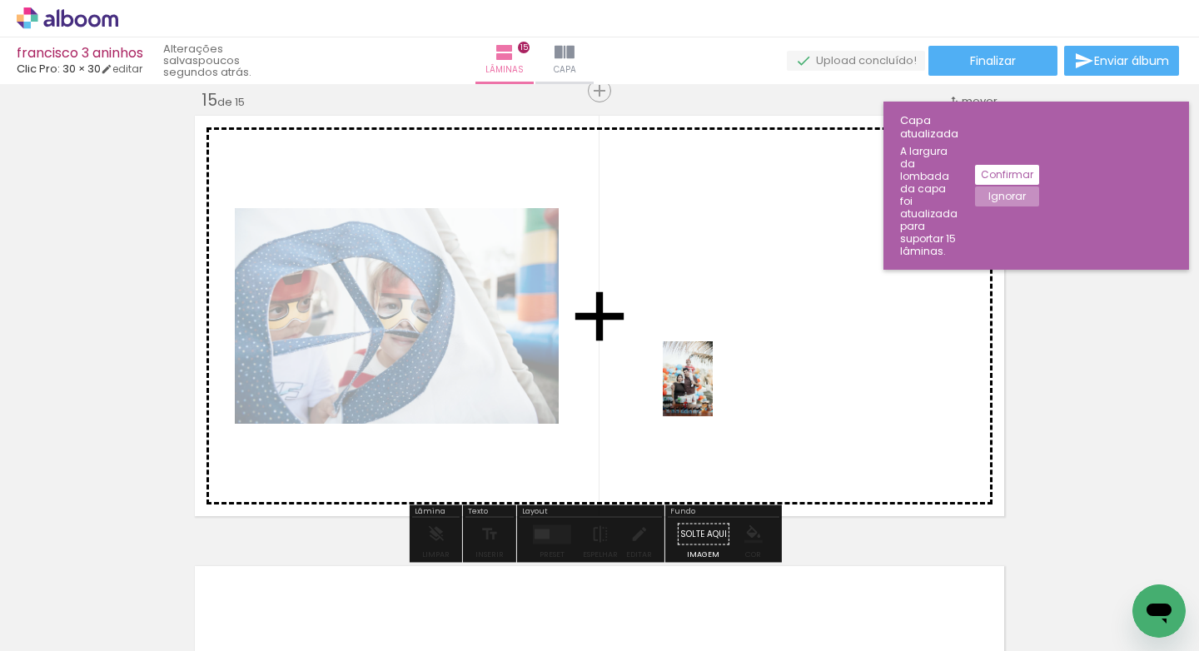
drag, startPoint x: 624, startPoint y: 619, endPoint x: 713, endPoint y: 391, distance: 244.1
click at [713, 391] on quentale-workspace at bounding box center [599, 325] width 1199 height 651
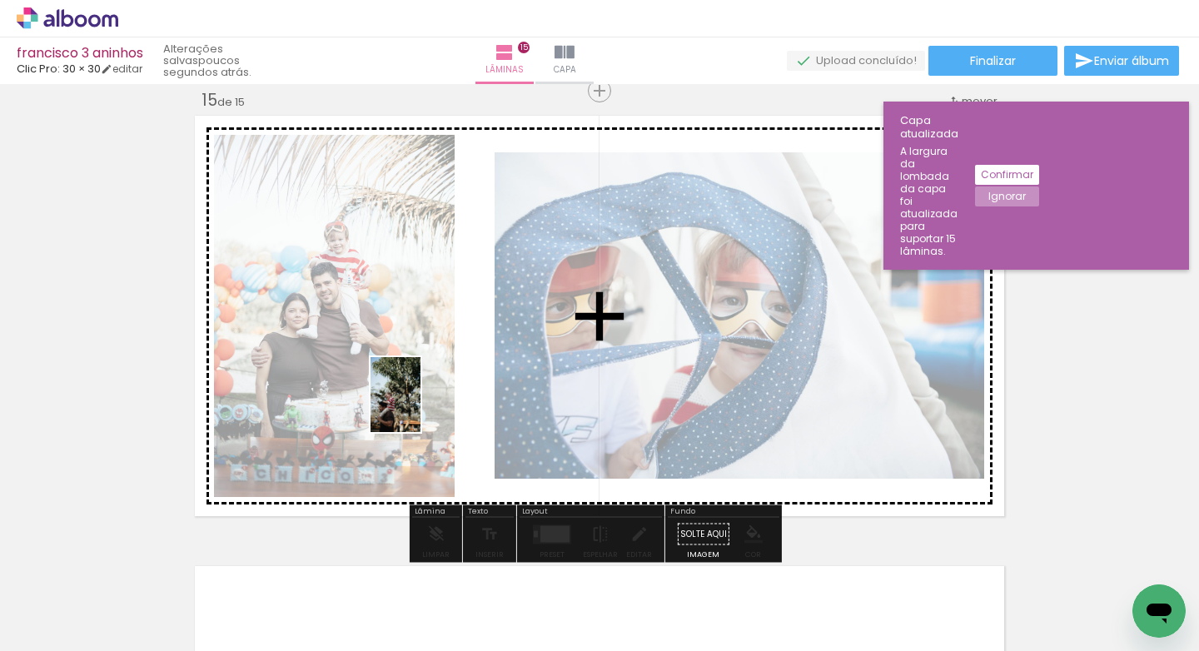
drag, startPoint x: 977, startPoint y: 614, endPoint x: 426, endPoint y: 390, distance: 594.8
click at [404, 381] on quentale-workspace at bounding box center [599, 325] width 1199 height 651
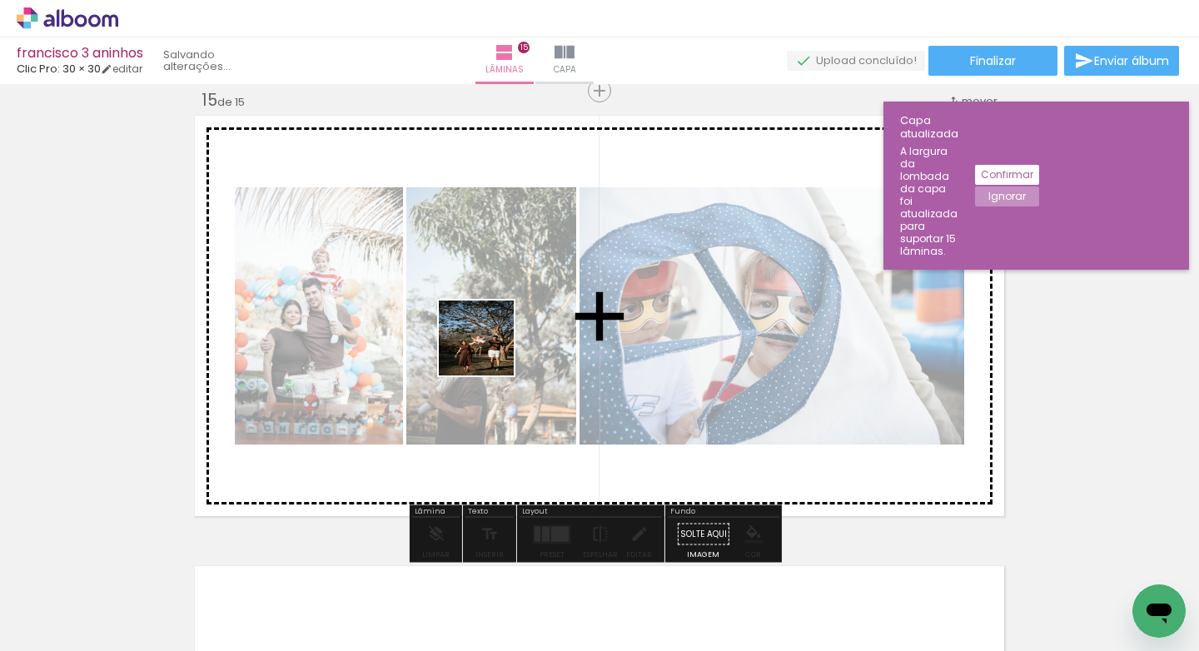
drag, startPoint x: 495, startPoint y: 611, endPoint x: 478, endPoint y: 321, distance: 290.2
click at [478, 321] on quentale-workspace at bounding box center [599, 325] width 1199 height 651
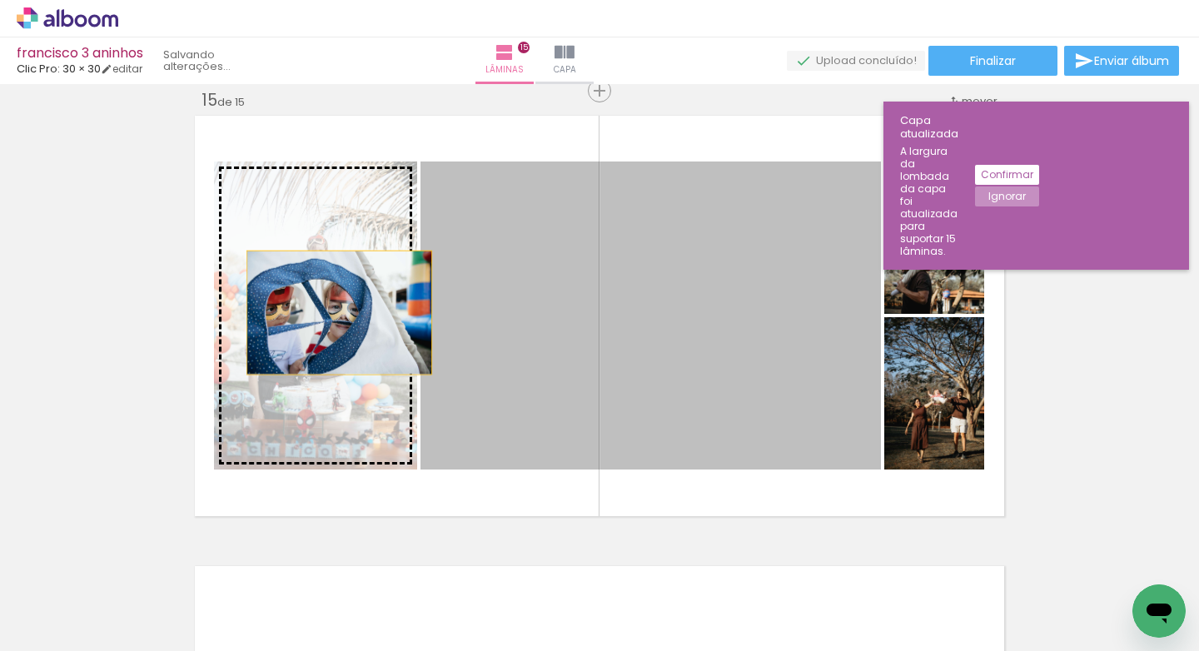
drag, startPoint x: 684, startPoint y: 312, endPoint x: 333, endPoint y: 312, distance: 351.3
click at [0, 0] on slot at bounding box center [0, 0] width 0 height 0
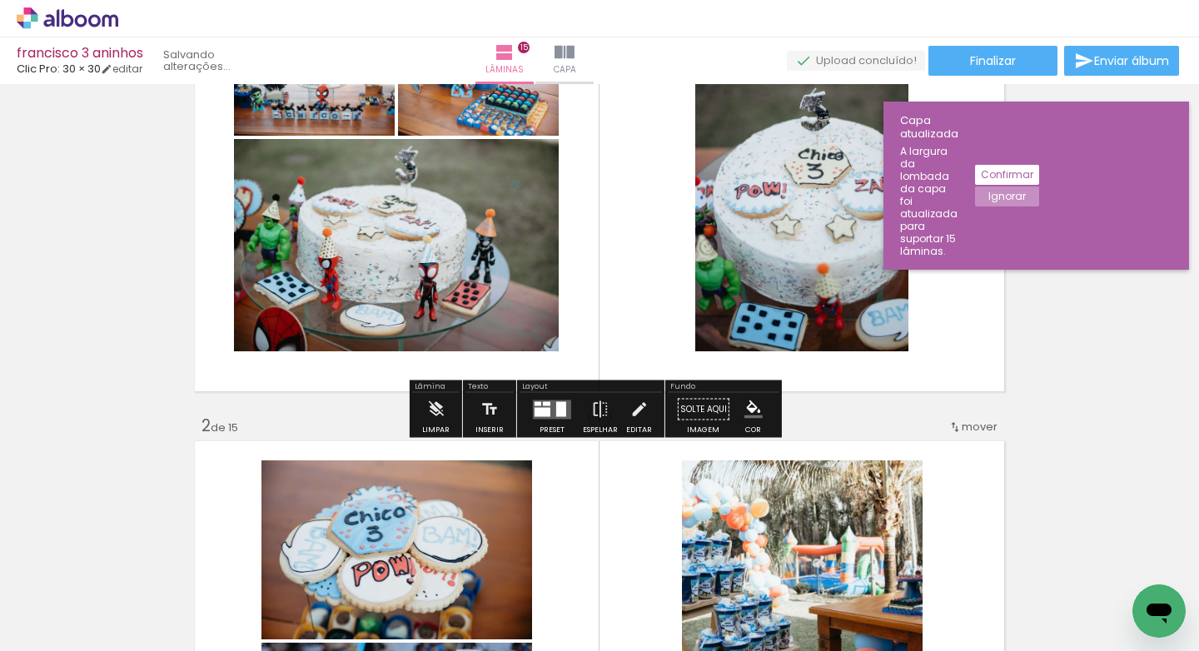
scroll to position [486, 0]
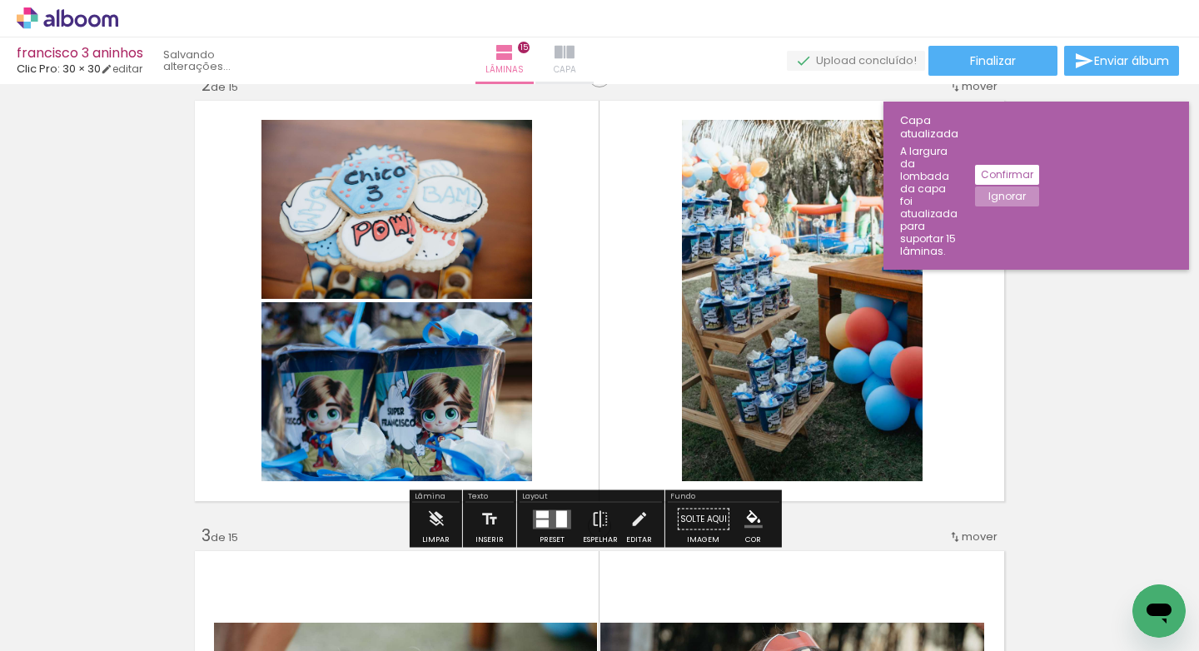
click at [576, 71] on span "Capa" at bounding box center [565, 69] width 22 height 15
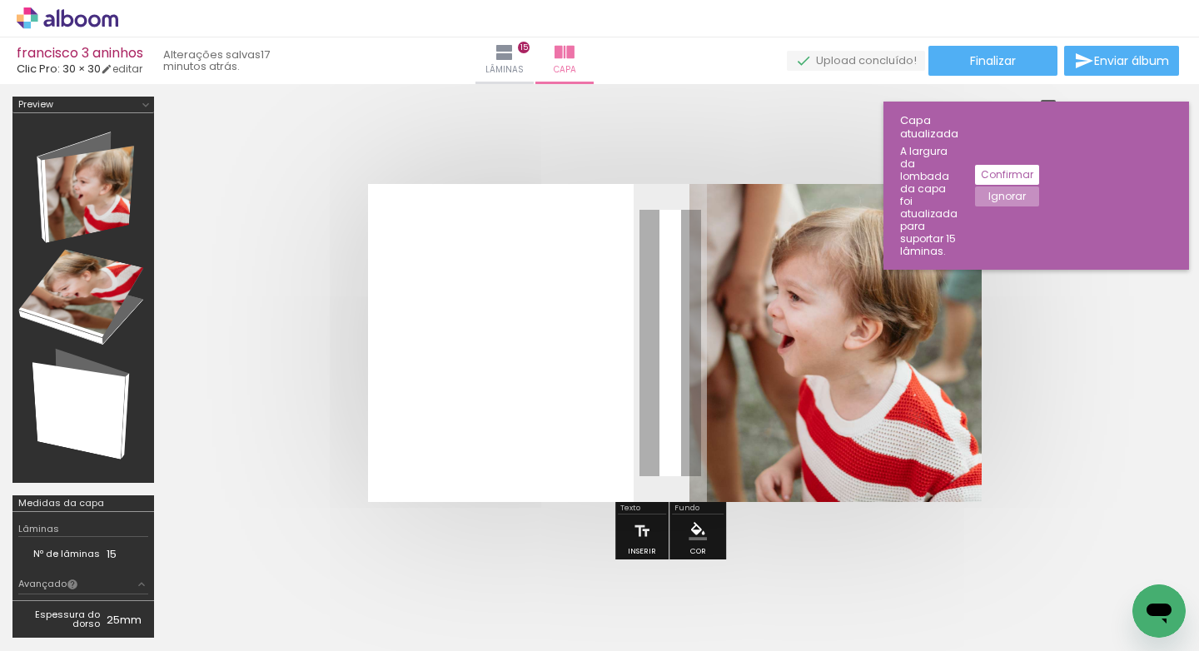
scroll to position [0, 1429]
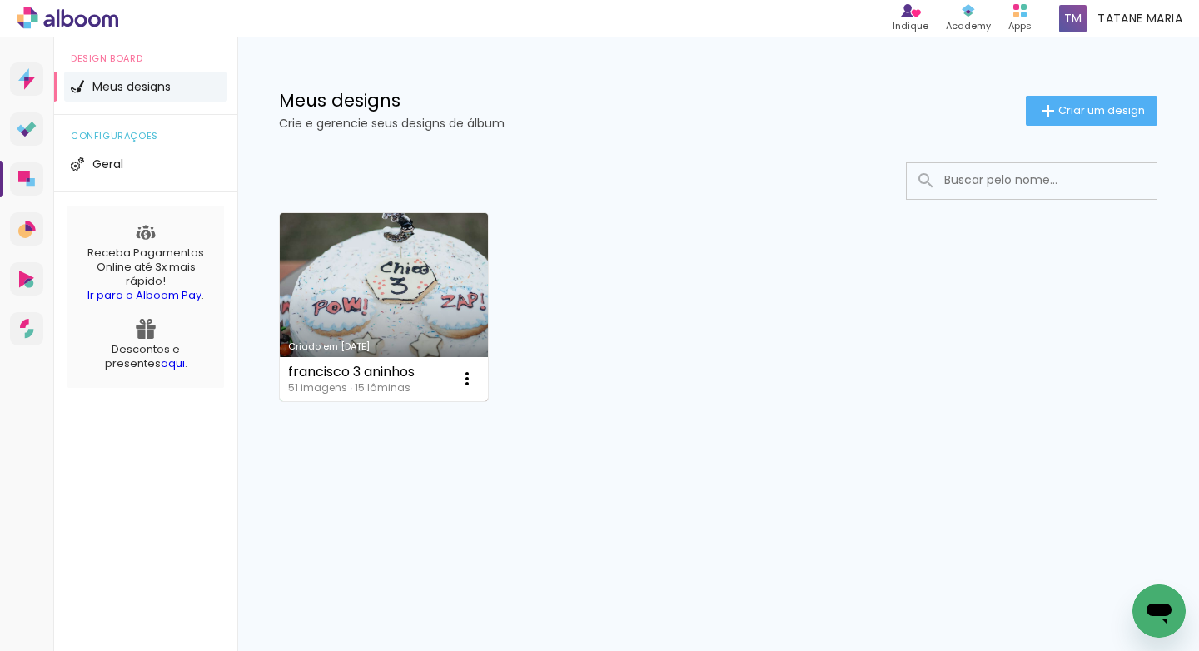
click at [426, 323] on link "Criado em [DATE]" at bounding box center [384, 307] width 208 height 188
